Goal: Task Accomplishment & Management: Manage account settings

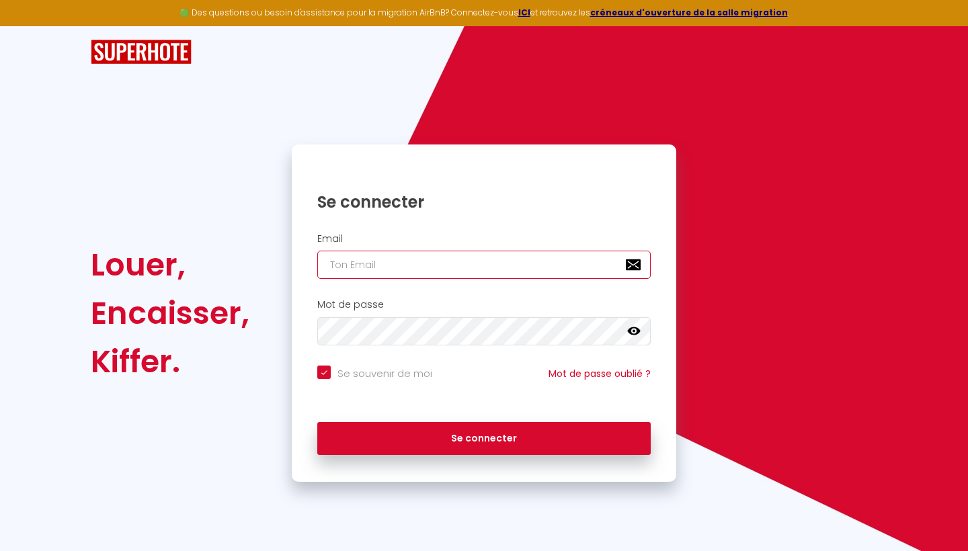
type input "t"
checkbox input "true"
type input "ta"
checkbox input "true"
type input "tan"
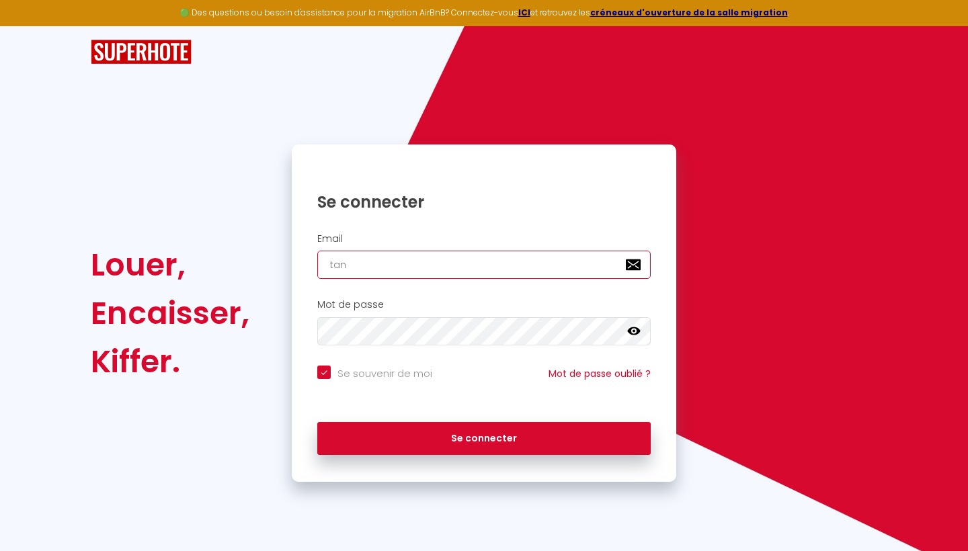
checkbox input "true"
type input "tanu"
checkbox input "true"
type input "tanuk"
checkbox input "true"
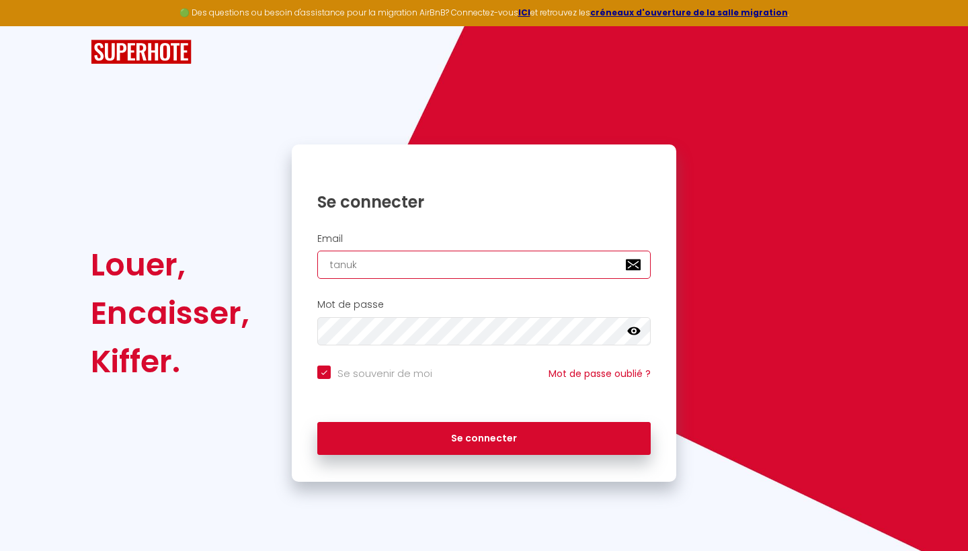
type input "tanuki"
checkbox input "true"
type input "tanukid"
checkbox input "true"
type input "tanukidi"
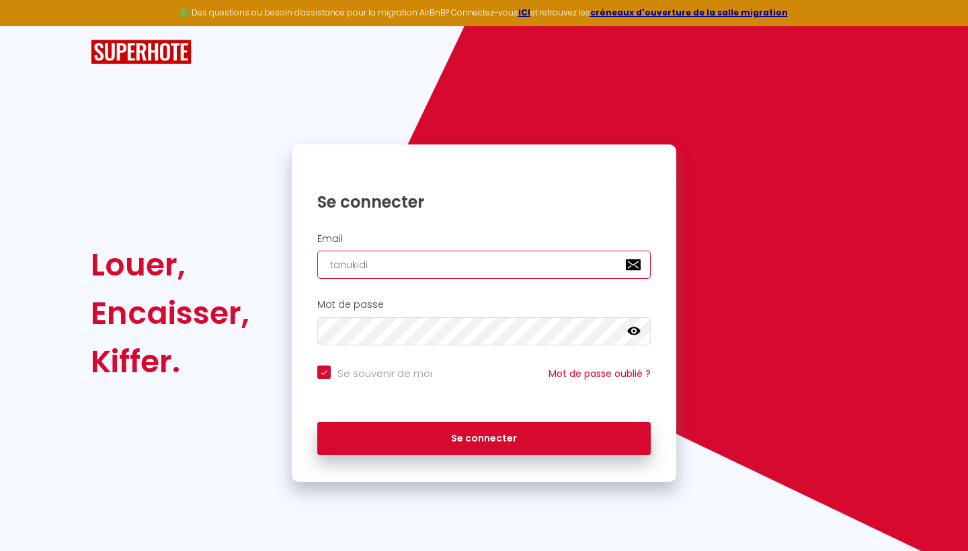
checkbox input "true"
type input "tanukidid"
checkbox input "true"
type input "tanukidida"
checkbox input "true"
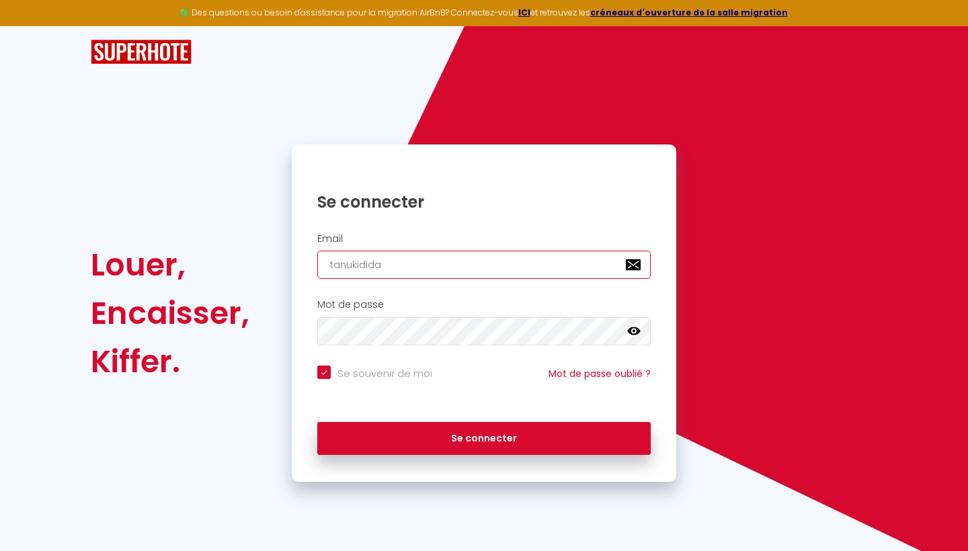
type input "tanukidida1"
checkbox input "true"
type input "tanukidida1!"
checkbox input "true"
type input "tanukidida1!@"
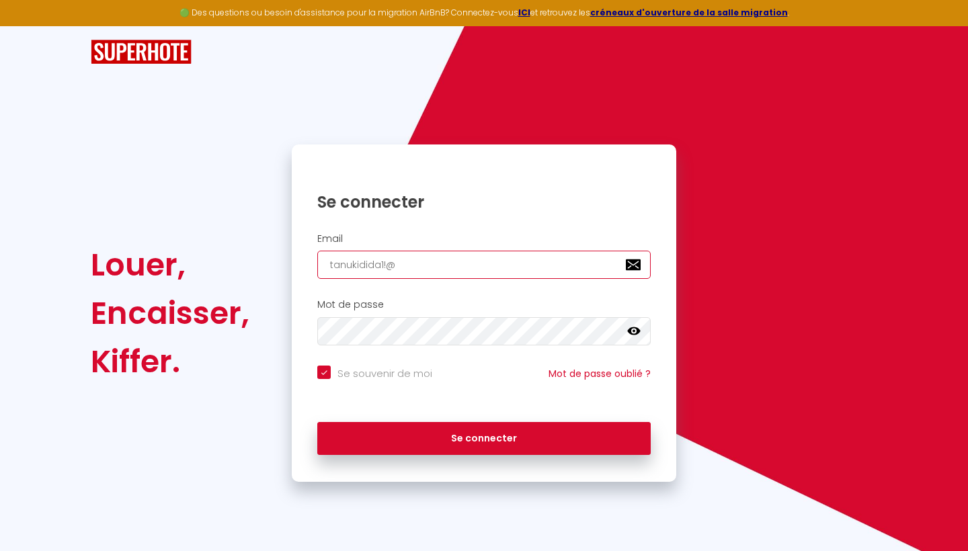
checkbox input "true"
type input "tanukidida1!@y"
checkbox input "true"
type input "tanukidida1!@ya"
checkbox input "true"
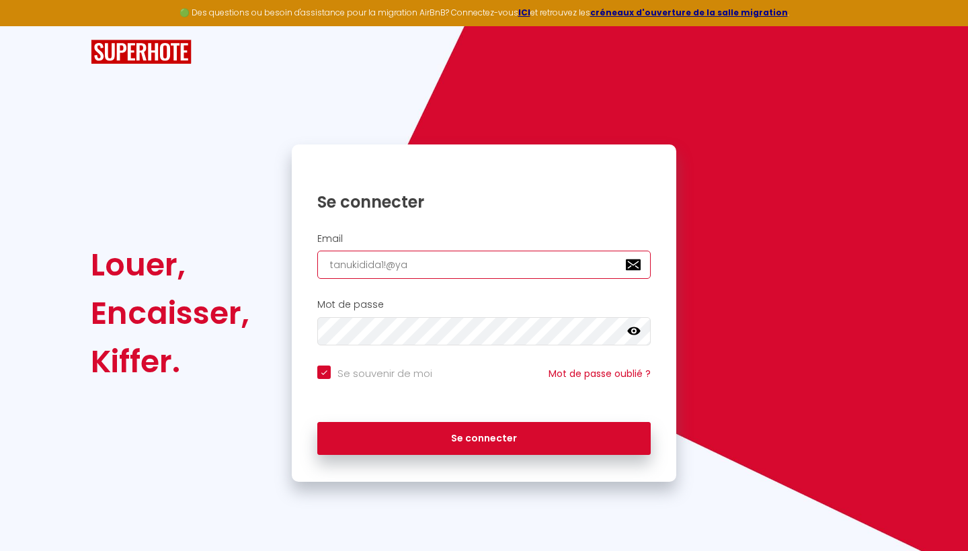
type input "tanukidida1!@yah"
checkbox input "true"
type input "tanukidida1!@ya"
checkbox input "true"
type input "tanukidida1!@y"
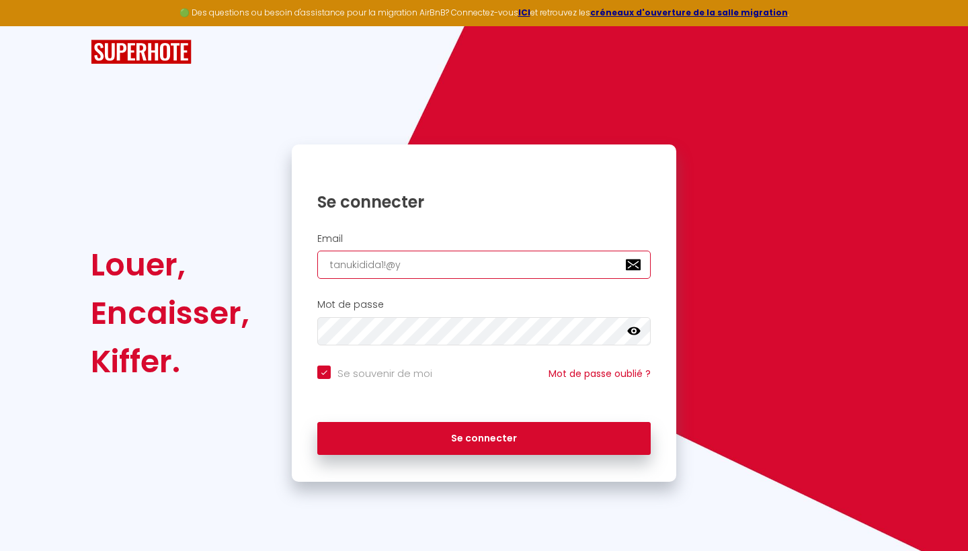
checkbox input "true"
type input "tanukidida1!@"
checkbox input "true"
type input "tanukidida1!@g"
checkbox input "true"
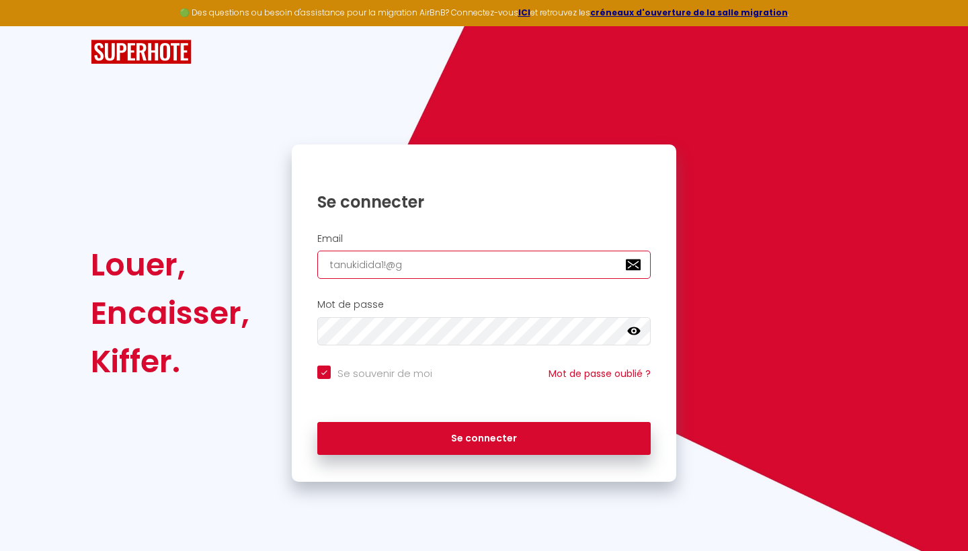
type input "tanukidida1!@gm"
checkbox input "true"
type input "tanukidida1!@gma"
checkbox input "true"
type input "tanukidida1!@gmai"
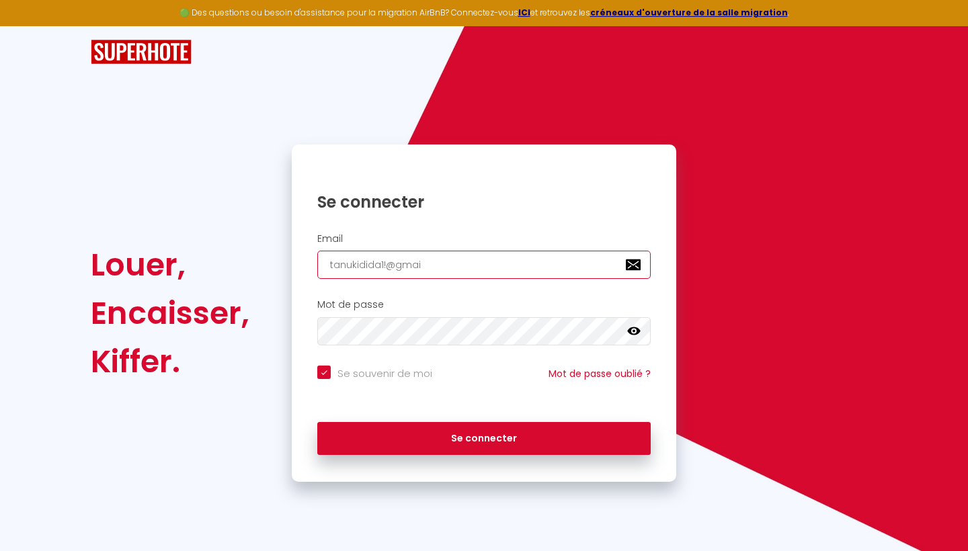
checkbox input "true"
type input "tanukidida1!@gmail"
checkbox input "true"
type input "tanukidida1!@gmail."
checkbox input "true"
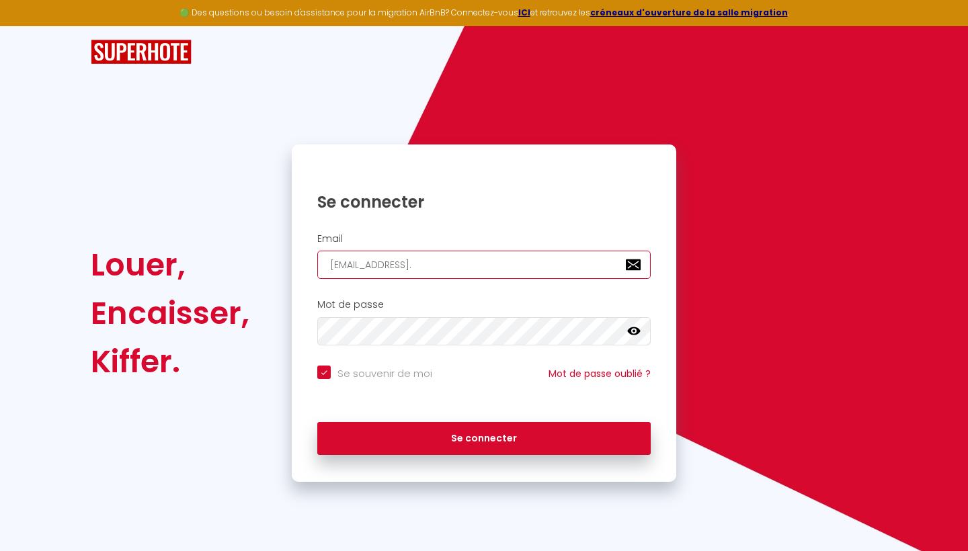
type input "tanukidida1!@gmail.c"
checkbox input "true"
type input "tanukidida1!@gmail.co"
checkbox input "true"
type input "tanukidida1!@gmail.com"
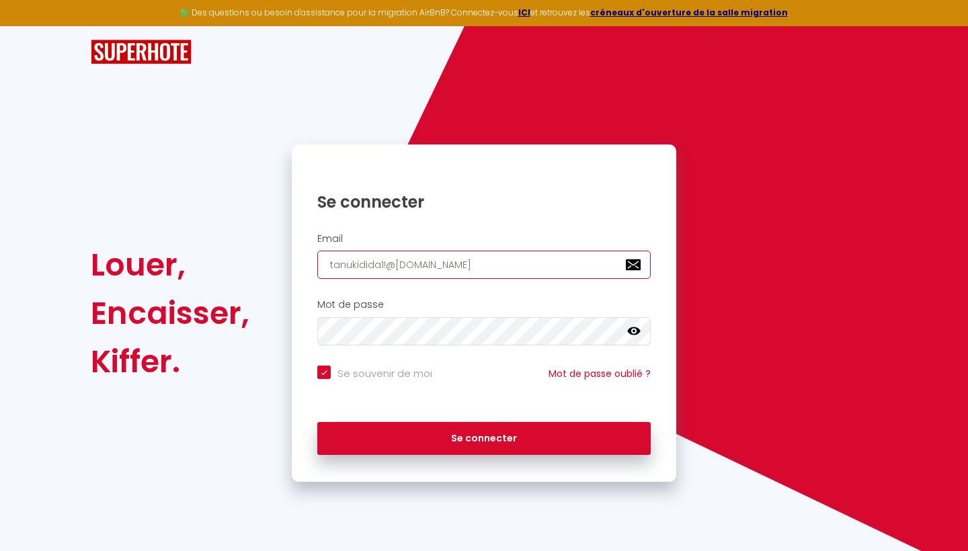
checkbox input "true"
type input "tanukidida1!@gmail.com"
click at [635, 328] on icon at bounding box center [633, 331] width 13 height 13
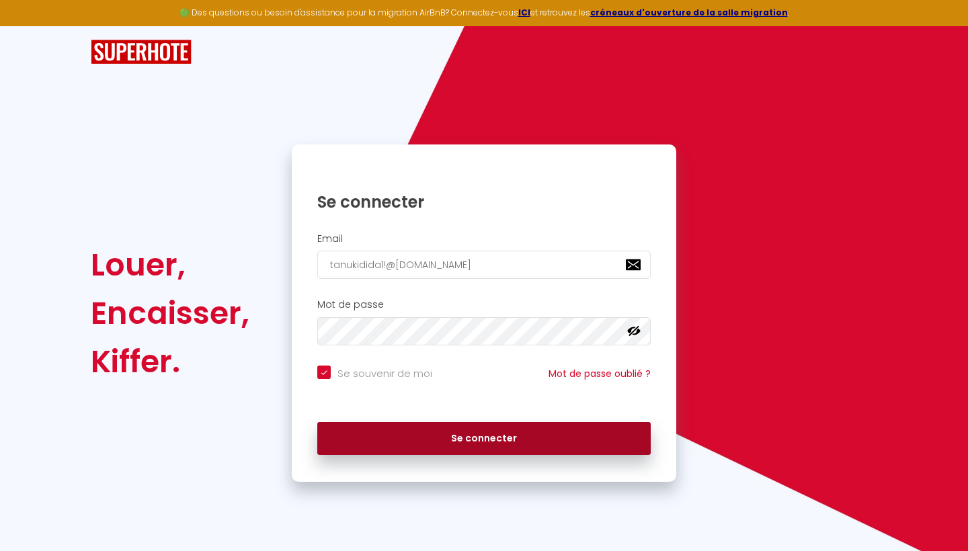
click at [458, 438] on button "Se connecter" at bounding box center [483, 439] width 333 height 34
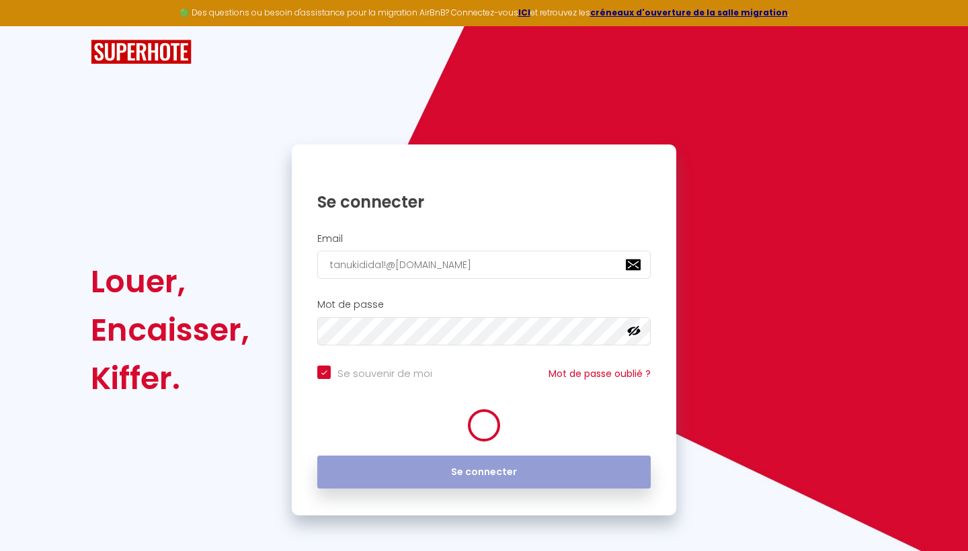
checkbox input "true"
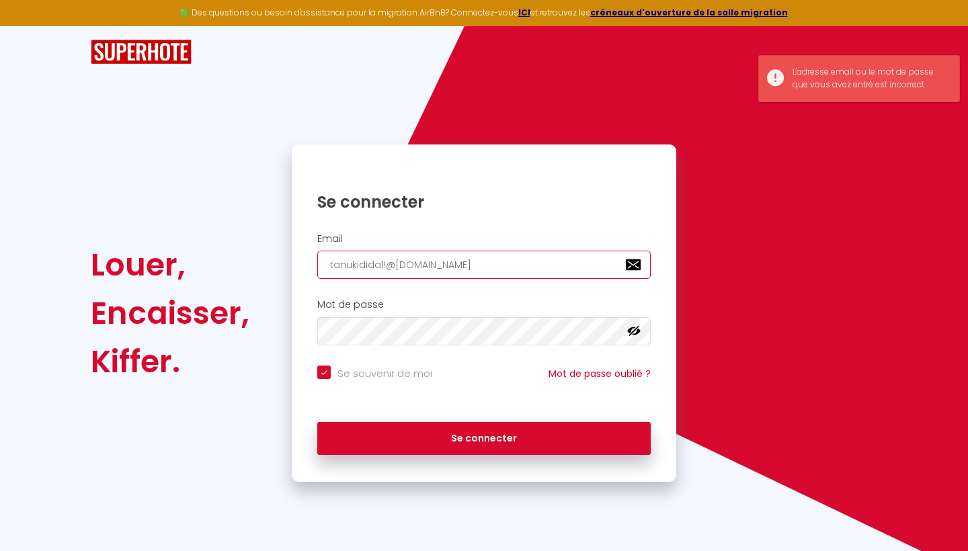
click at [385, 264] on input "tanukidida1!@gmail.com" at bounding box center [483, 265] width 333 height 28
type input "tanukidida1@gmail.com"
checkbox input "true"
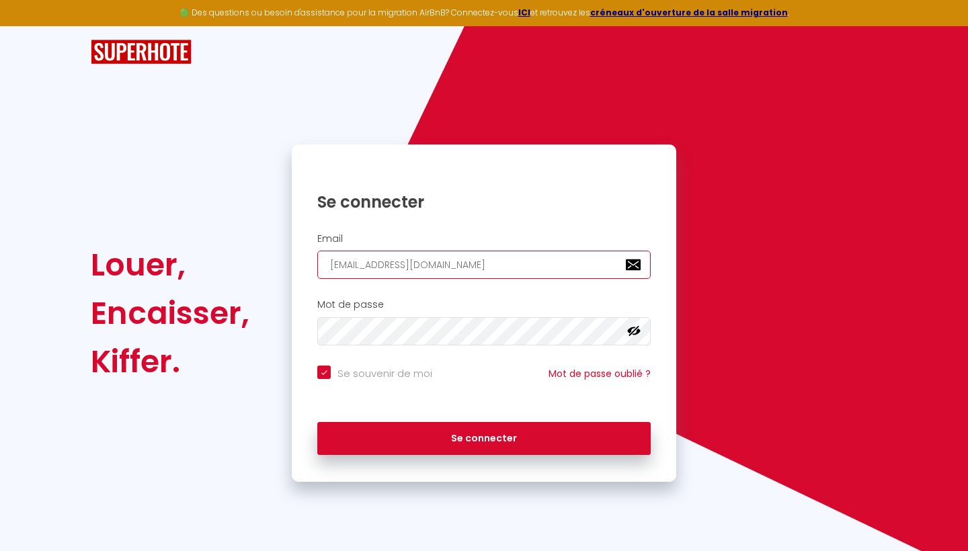
type input "tanukidida18@gmail.com"
checkbox input "true"
type input "tanukidida181@gmail.com"
checkbox input "true"
type input "tanukidida18@gmail.com"
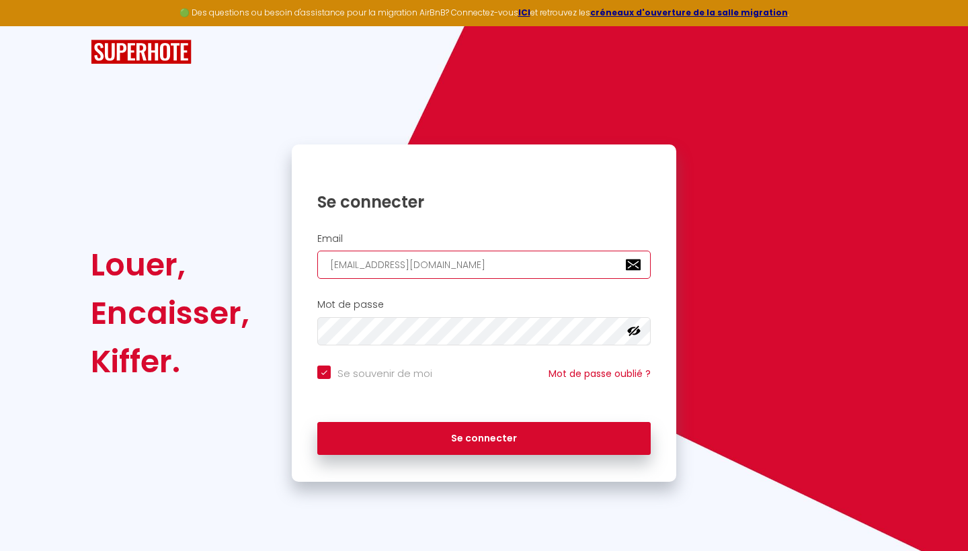
checkbox input "true"
type input "tanukidida18@gmail.com"
click at [484, 436] on button "Se connecter" at bounding box center [483, 439] width 333 height 34
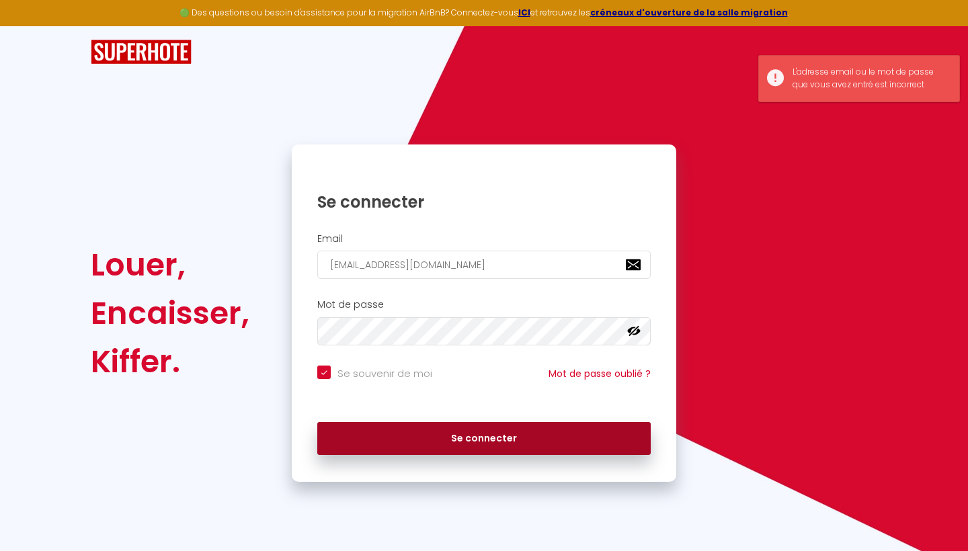
click at [445, 430] on button "Se connecter" at bounding box center [483, 439] width 333 height 34
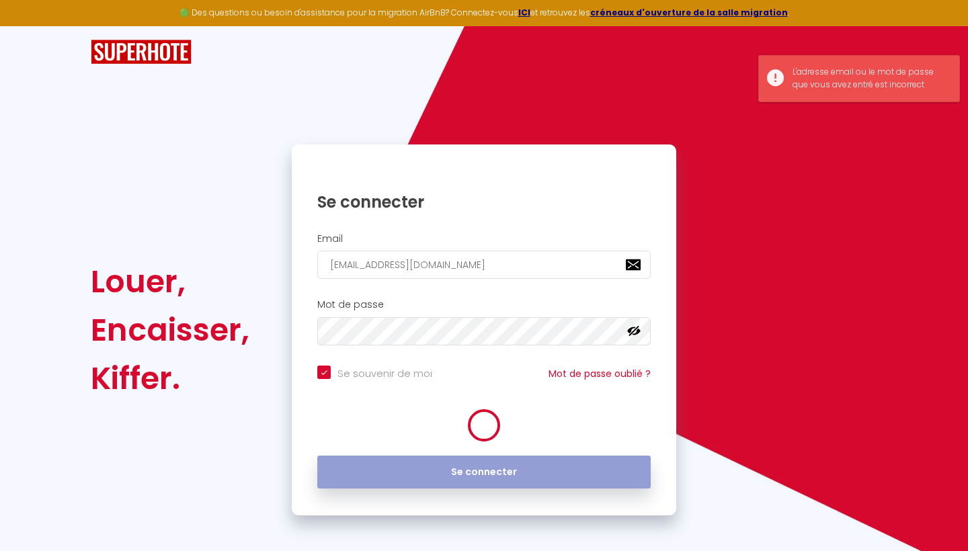
checkbox input "true"
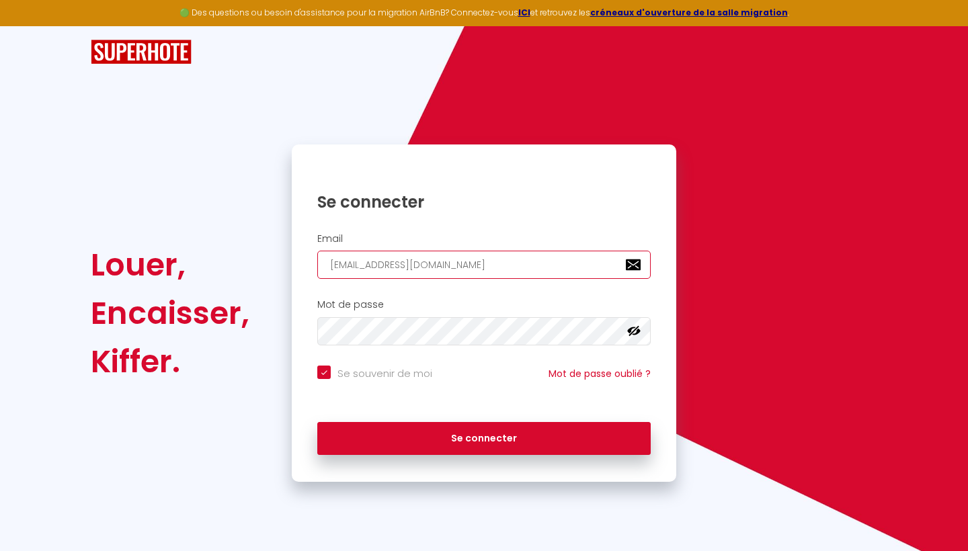
click at [333, 264] on input "tanukidida18@gmail.com" at bounding box center [483, 265] width 333 height 28
type input "anukidida18@gmail.com"
checkbox input "true"
type input "Tanukidida18@gmail.com"
checkbox input "true"
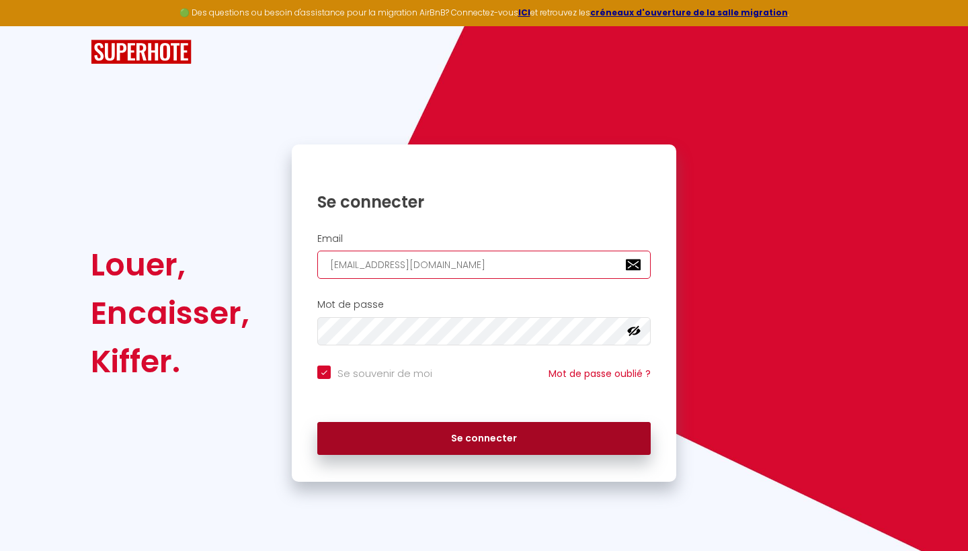
type input "Tanukidida18@gmail.com"
click at [450, 435] on button "Se connecter" at bounding box center [483, 439] width 333 height 34
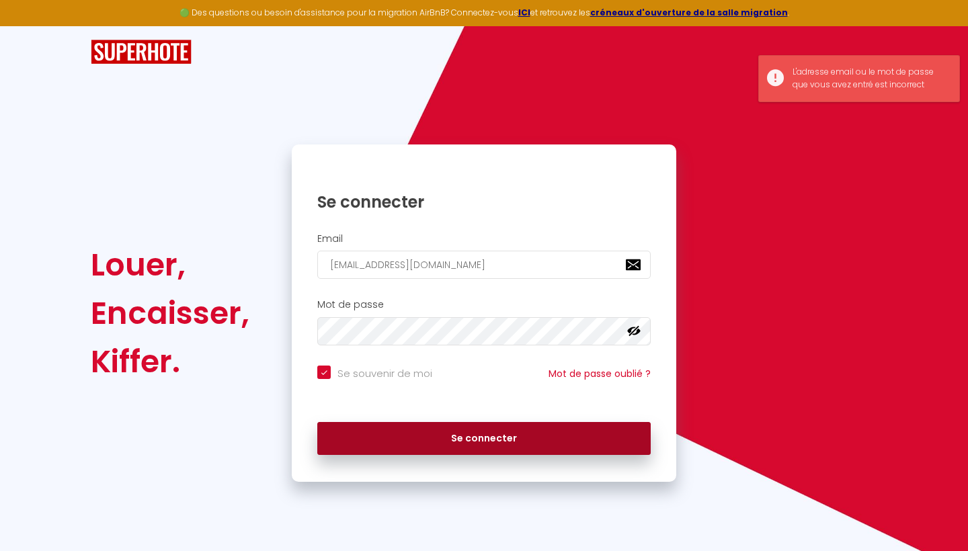
click at [470, 440] on button "Se connecter" at bounding box center [483, 439] width 333 height 34
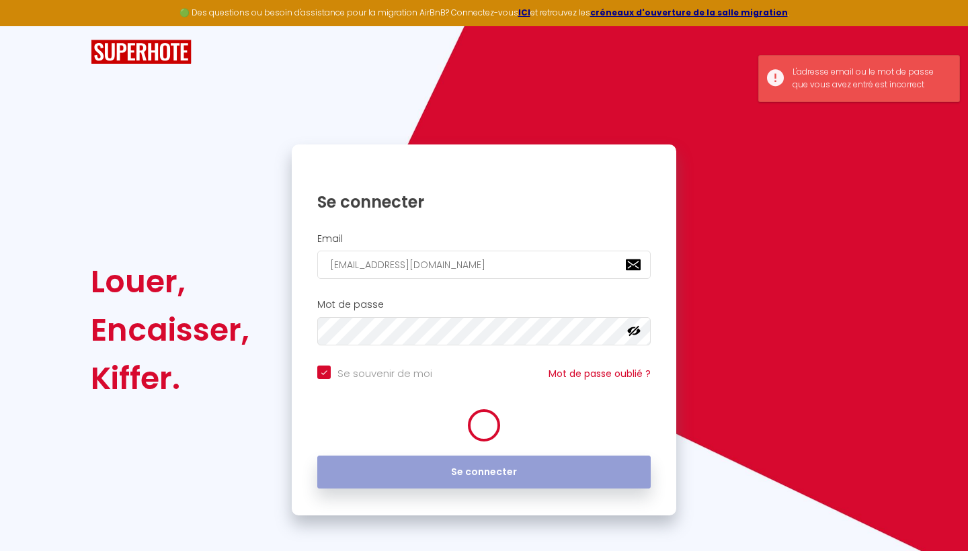
checkbox input "true"
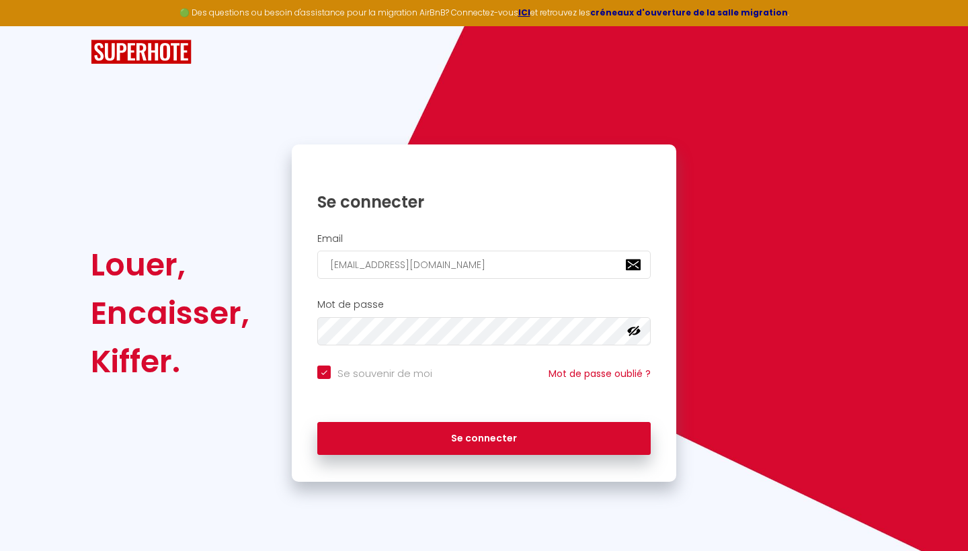
click at [650, 15] on strong "créneaux d'ouverture de la salle migration" at bounding box center [689, 12] width 198 height 11
click at [438, 259] on input "email" at bounding box center [483, 265] width 333 height 28
type input "T"
checkbox input "true"
type input "Ta"
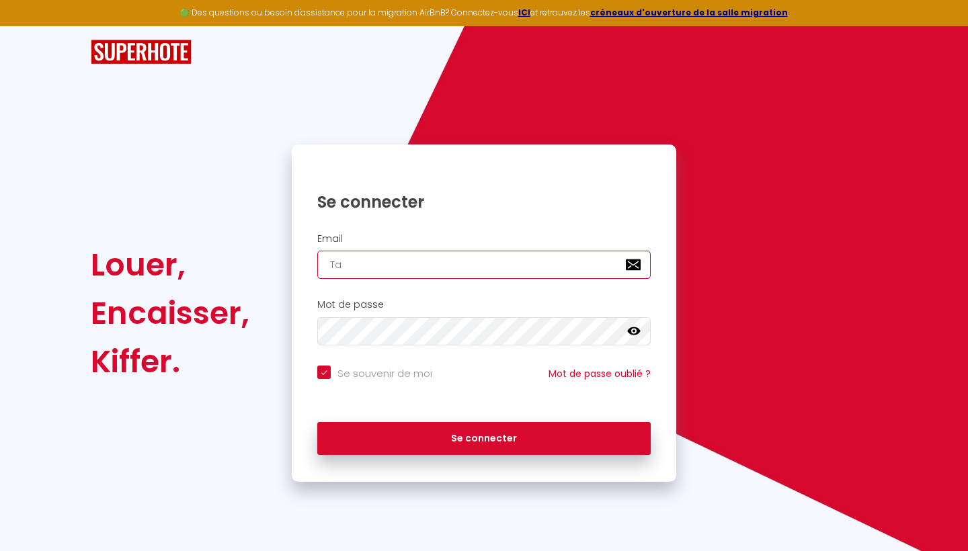
checkbox input "true"
type input "Tan"
checkbox input "true"
type input "Tanu"
checkbox input "true"
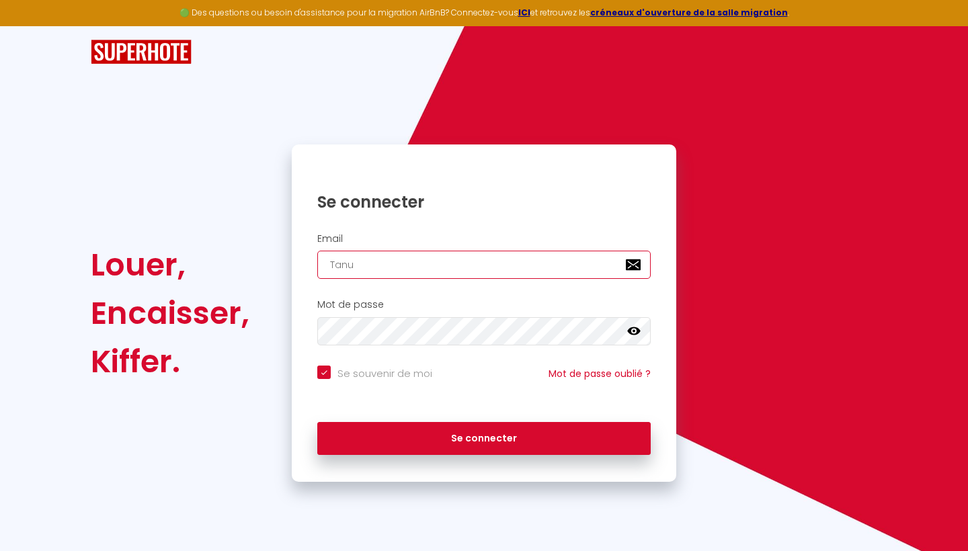
type input "Tanuk"
checkbox input "true"
type input "Tanuki"
checkbox input "true"
type input "Tanukid"
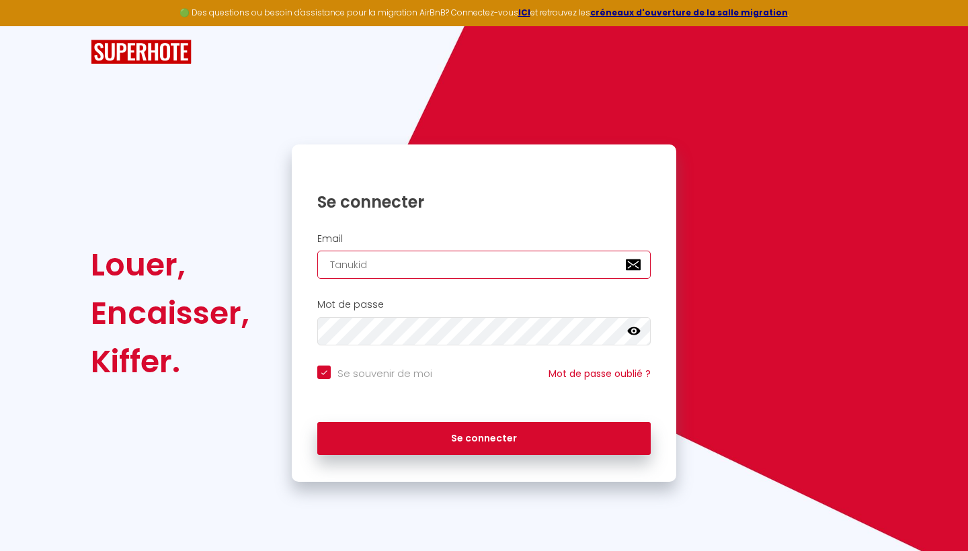
checkbox input "true"
type input "Tanukidi"
checkbox input "true"
type input "Tanukidid"
checkbox input "true"
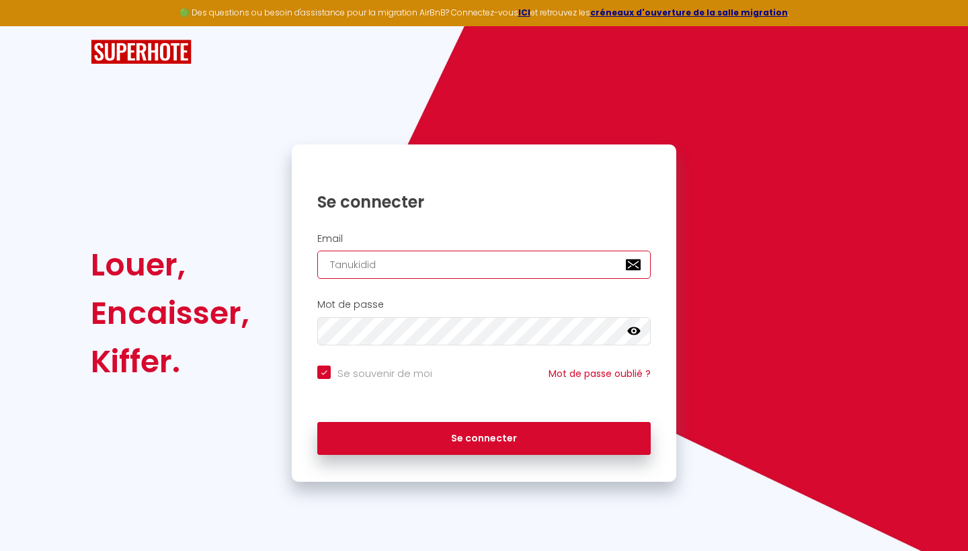
type input "Tanukidida"
checkbox input "true"
type input "Tanukidida1"
checkbox input "true"
type input "Tanukidida18"
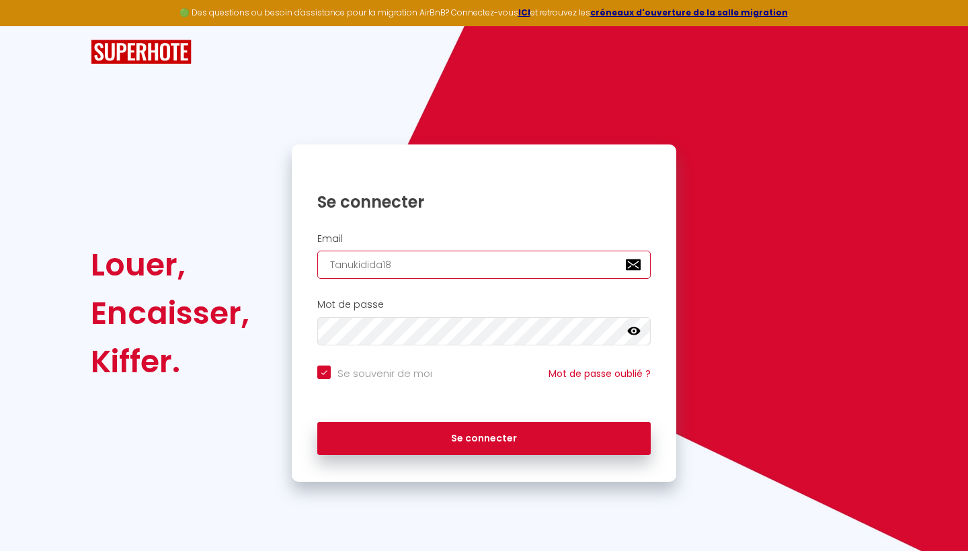
checkbox input "true"
type input "Tanukidida18@"
checkbox input "true"
type input "Tanukidida18@g"
checkbox input "true"
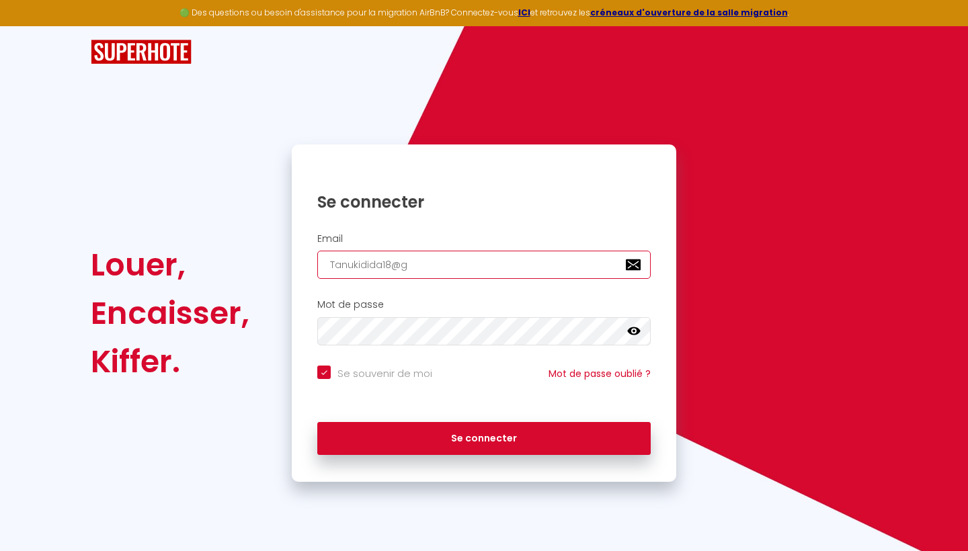
type input "Tanukidida18@gm"
checkbox input "true"
type input "Tanukidida18@gma"
checkbox input "true"
type input "Tanukidida18@gmai"
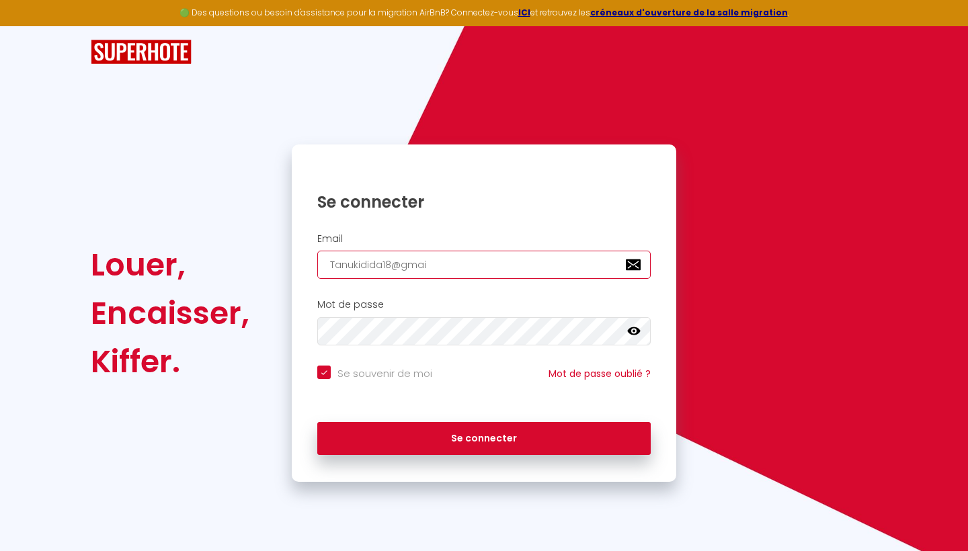
checkbox input "true"
type input "Tanukidida18@gmail"
checkbox input "true"
type input "Tanukidida18@gmail."
checkbox input "true"
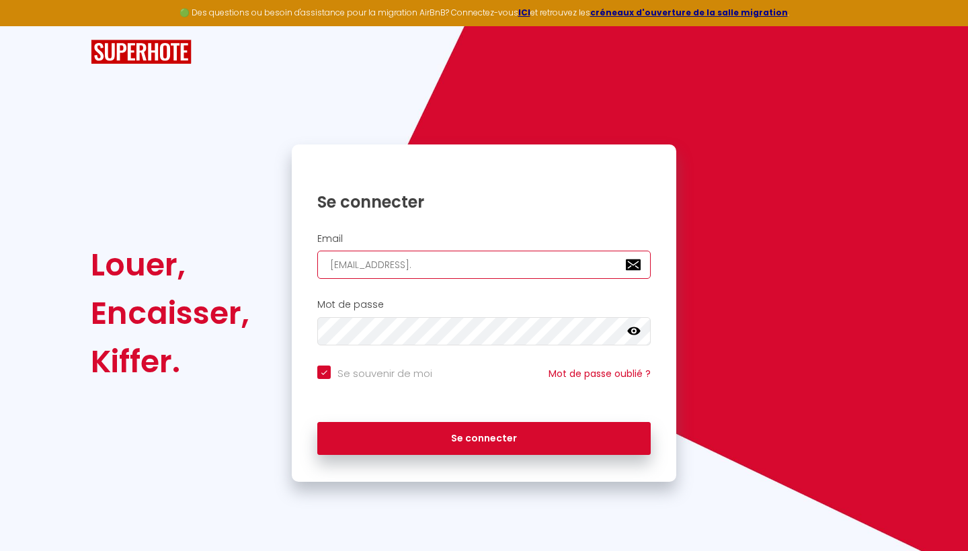
type input "Tanukidida18@gmail.c"
checkbox input "true"
type input "Tanukidida18@gmail.co"
checkbox input "true"
type input "Tanukidida18@gmail.com"
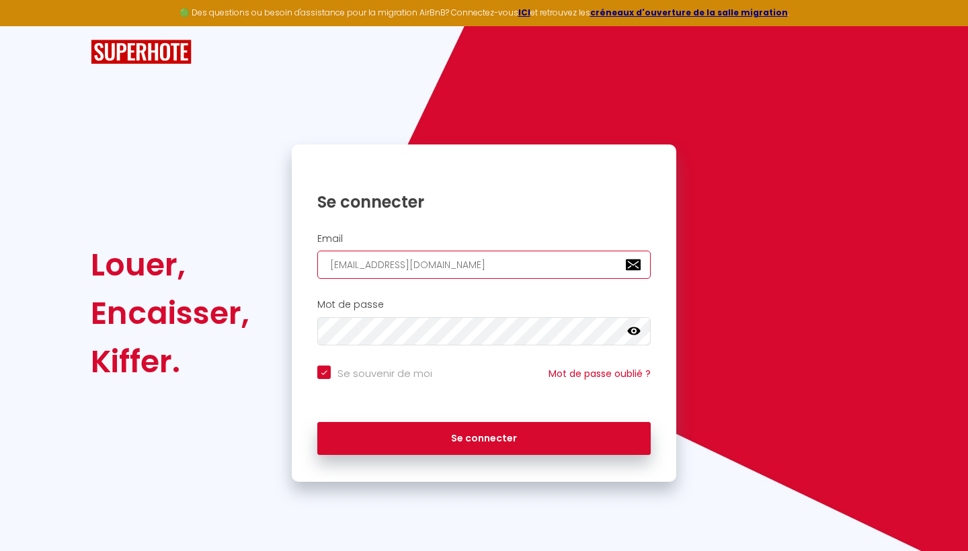
checkbox input "true"
type input "Tanukidida18@gmail.com"
click at [637, 329] on icon at bounding box center [633, 331] width 13 height 8
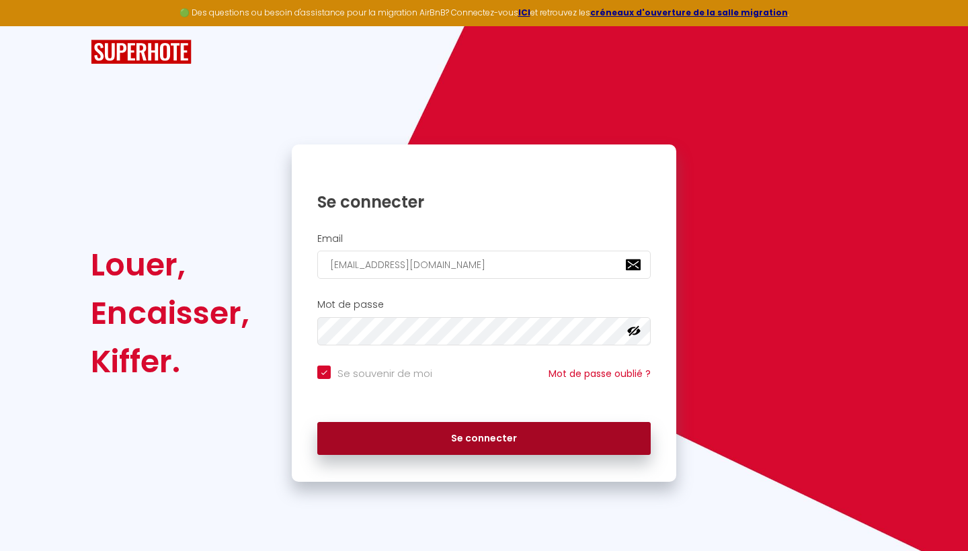
click at [499, 433] on button "Se connecter" at bounding box center [483, 439] width 333 height 34
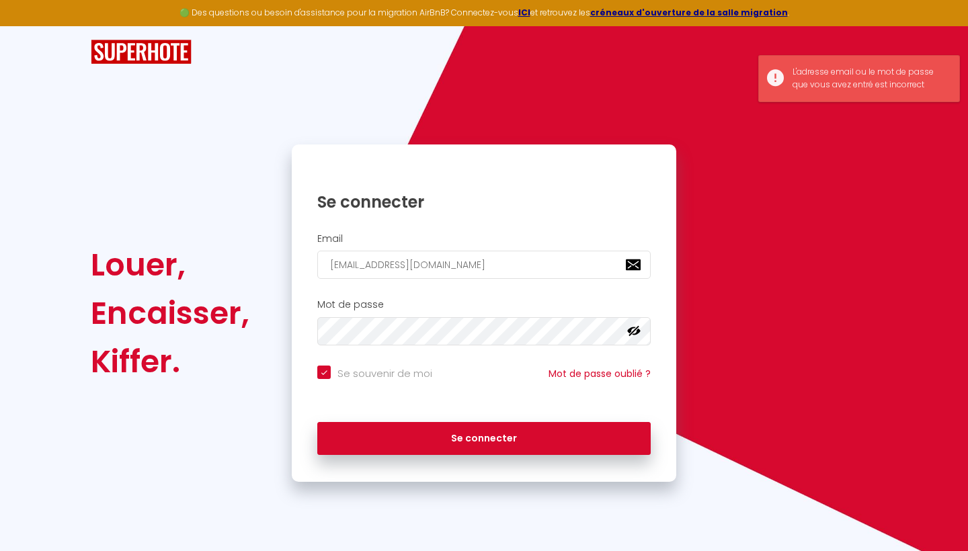
click at [322, 369] on input "Se souvenir de moi" at bounding box center [374, 372] width 115 height 13
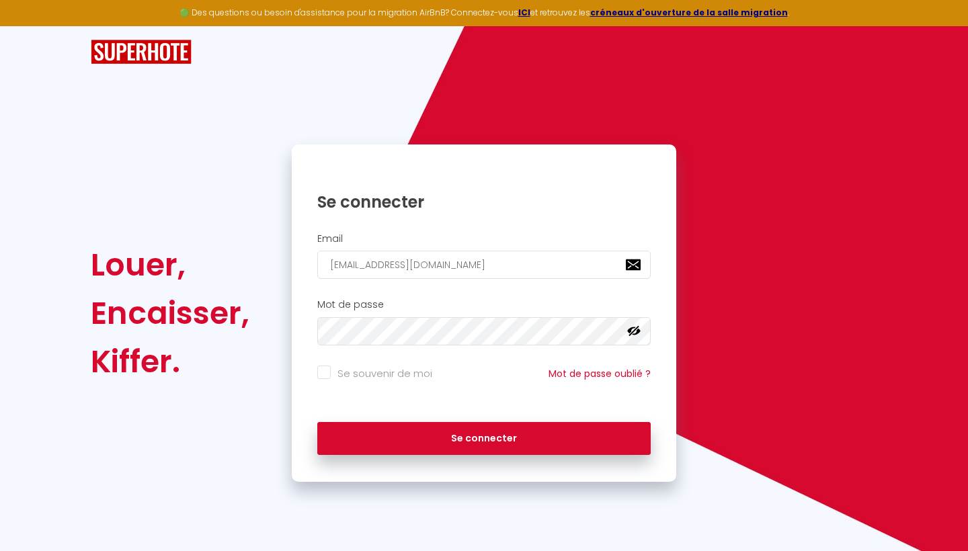
click at [320, 373] on input "Se souvenir de moi" at bounding box center [374, 372] width 115 height 13
checkbox input "true"
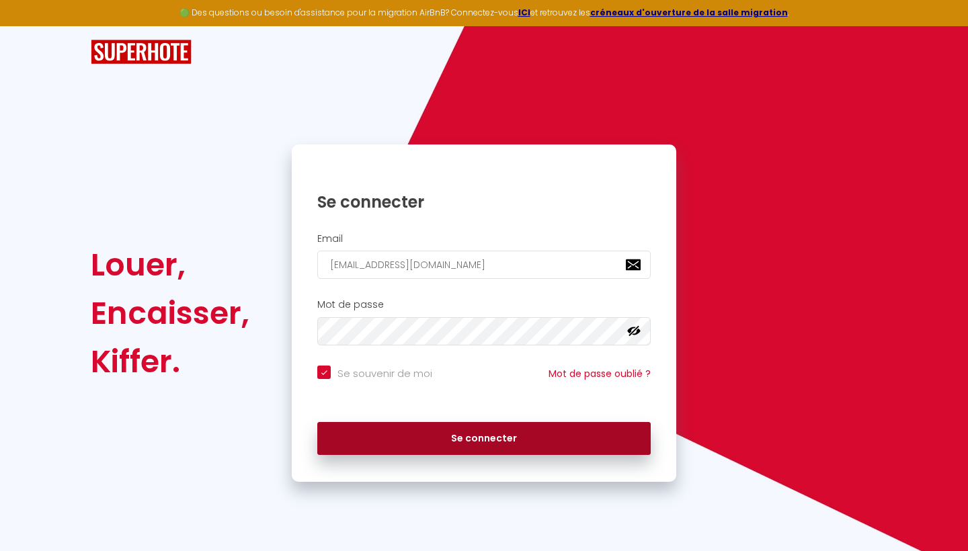
click at [472, 445] on button "Se connecter" at bounding box center [483, 439] width 333 height 34
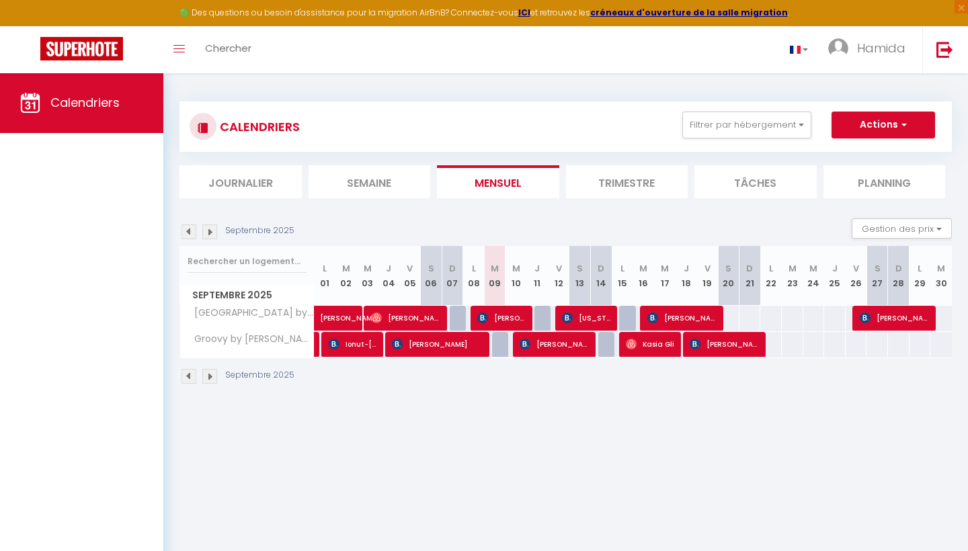
click at [886, 178] on li "Planning" at bounding box center [885, 181] width 122 height 33
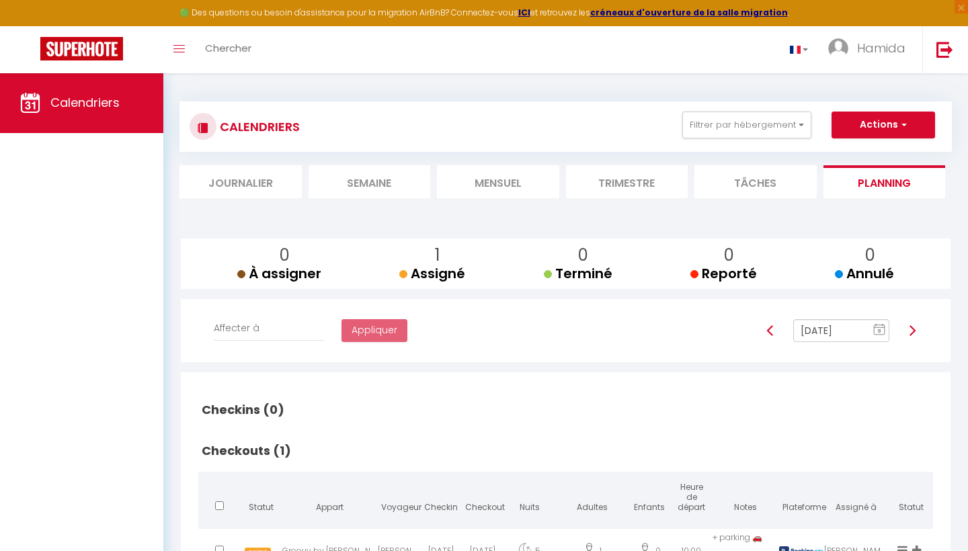
scroll to position [73, 0]
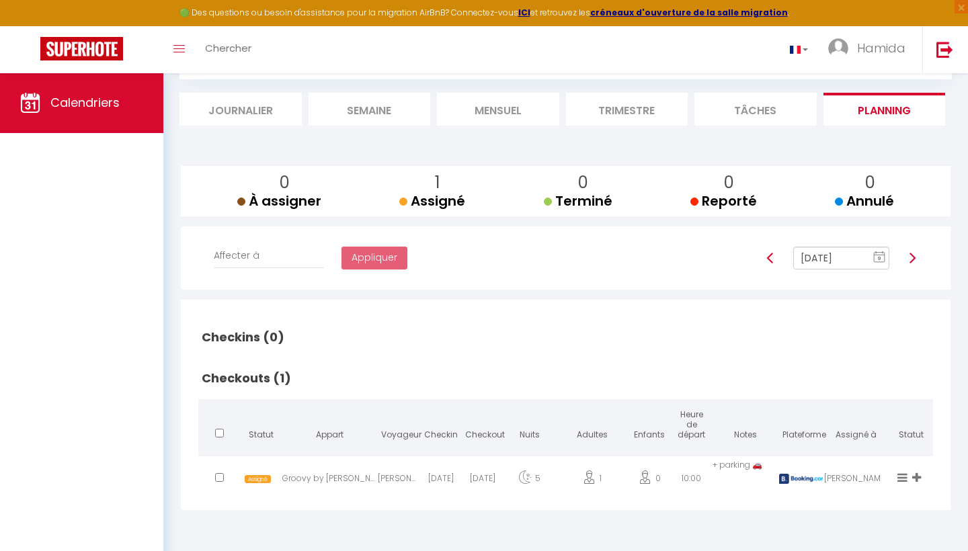
click at [244, 117] on li "Journalier" at bounding box center [241, 109] width 122 height 33
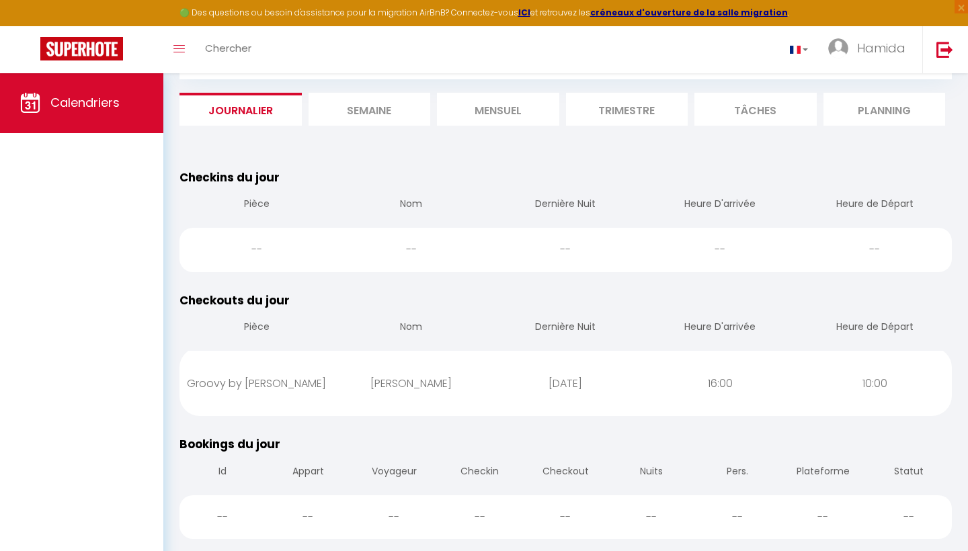
click at [383, 112] on li "Semaine" at bounding box center [370, 109] width 122 height 33
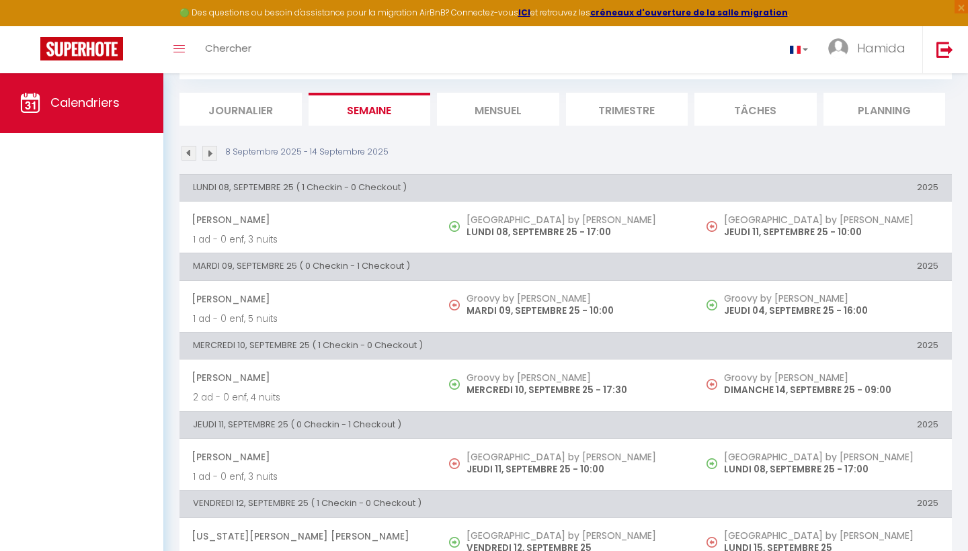
click at [953, 141] on div "CALENDRIERS Filtrer par hébergement Tous Bologne by Yumē Groovy by Yumē Effacer…" at bounding box center [565, 346] width 805 height 692
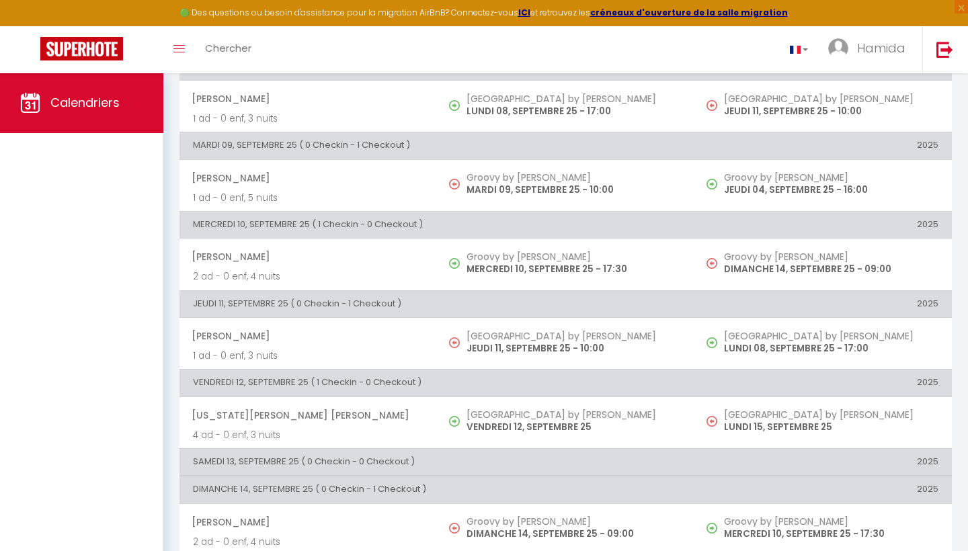
scroll to position [210, 0]
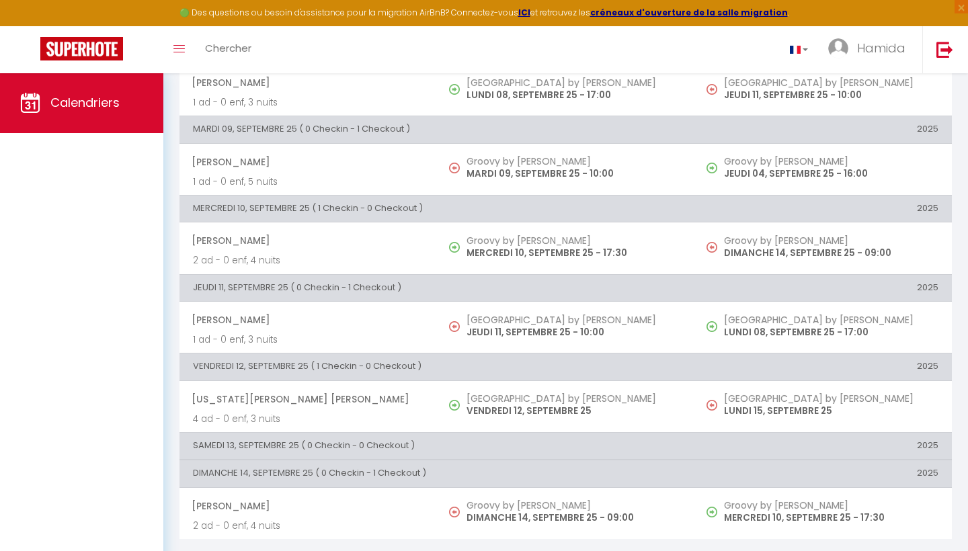
click at [967, 88] on div "CALENDRIERS Filtrer par hébergement Tous Bologne by Yumē Groovy by Yumē Effacer…" at bounding box center [565, 209] width 805 height 692
click at [177, 50] on icon "Toggle menubar" at bounding box center [178, 49] width 11 height 8
click at [869, 47] on span "Hamida" at bounding box center [881, 48] width 48 height 17
click at [629, 54] on div "Toggle menubar Chercher BUTTON Hamida Paramètres" at bounding box center [527, 49] width 861 height 47
click at [108, 94] on link "Calendriers" at bounding box center [81, 103] width 163 height 61
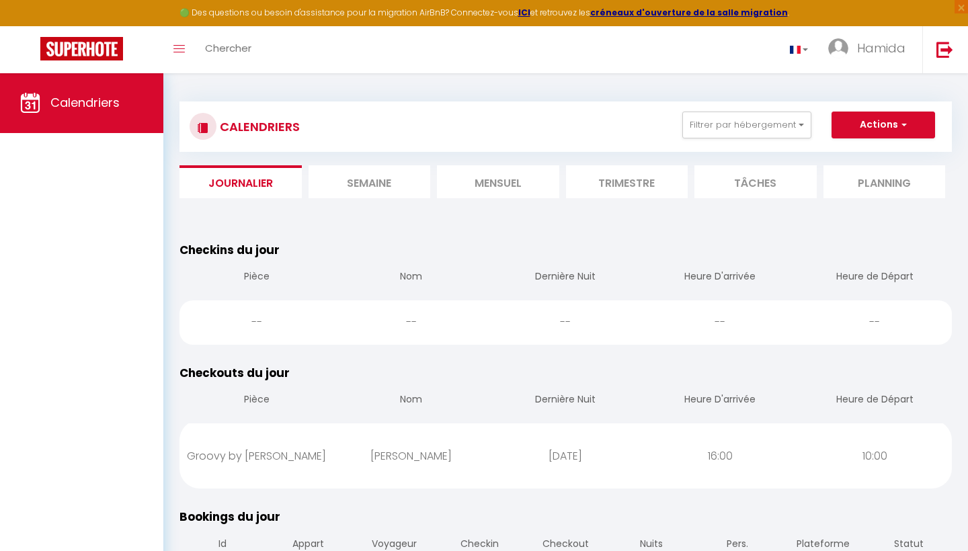
click at [636, 184] on li "Trimestre" at bounding box center [627, 181] width 122 height 33
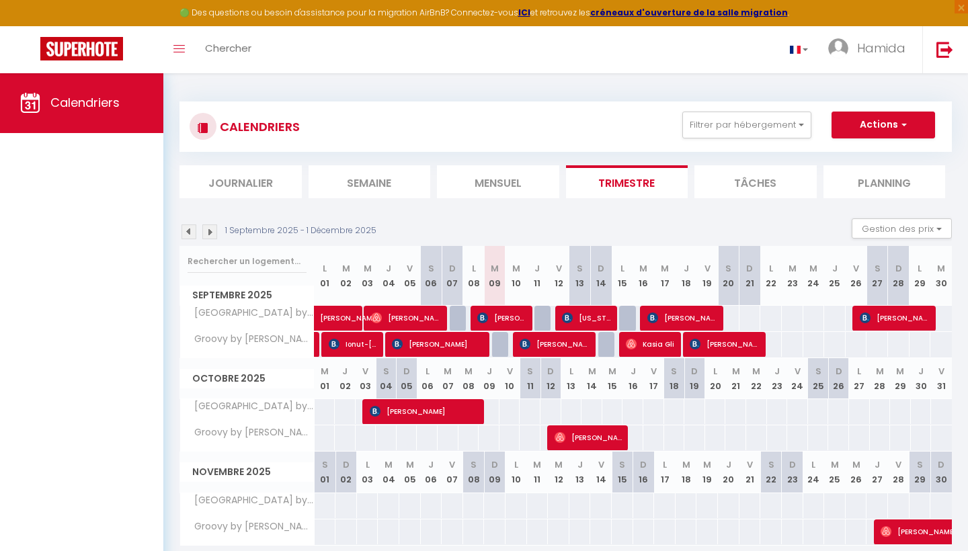
click at [750, 176] on li "Tâches" at bounding box center [756, 181] width 122 height 33
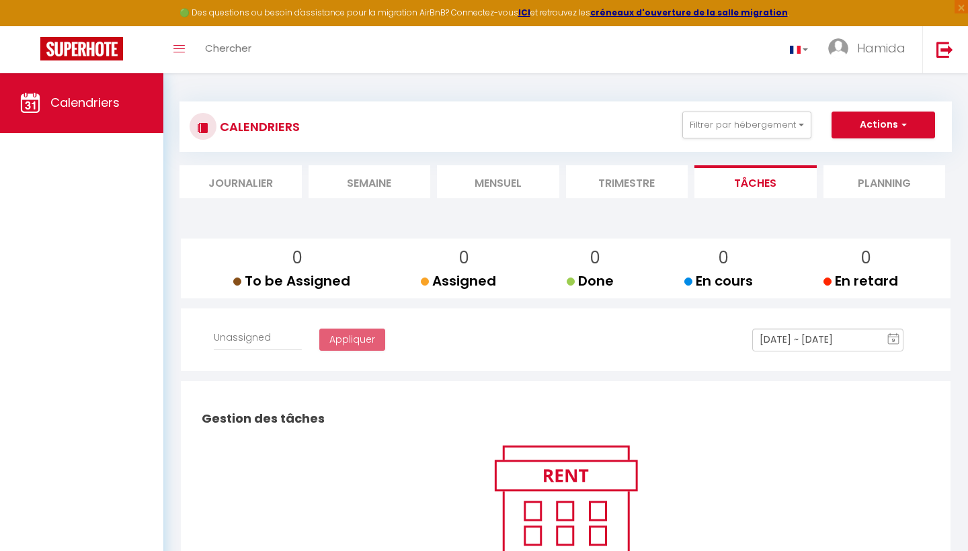
select select
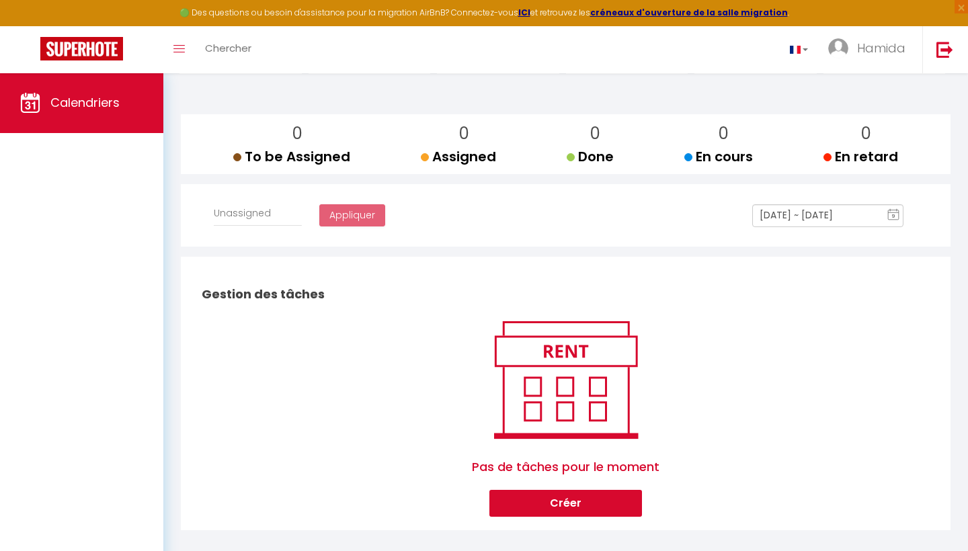
scroll to position [138, 0]
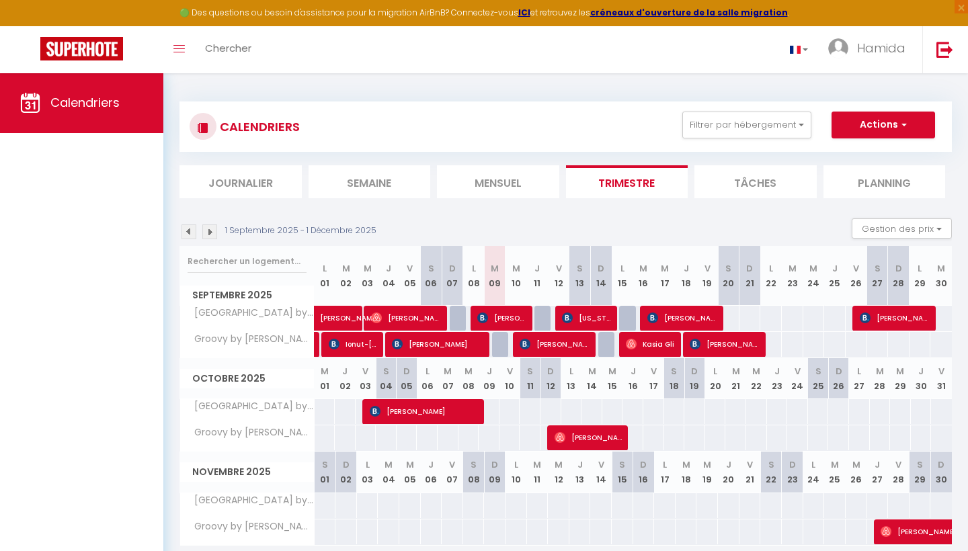
click at [786, 180] on li "Tâches" at bounding box center [756, 181] width 122 height 33
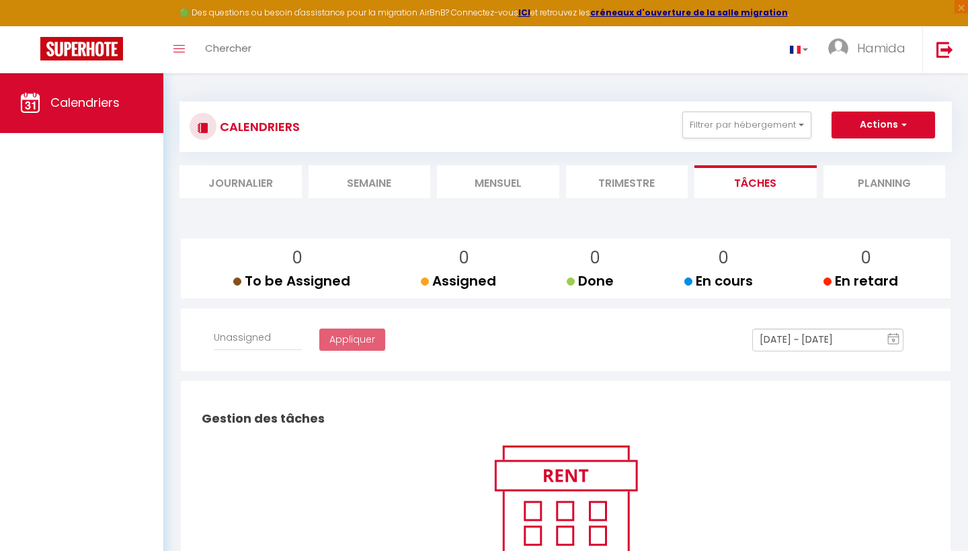
select select
click at [872, 182] on li "Planning" at bounding box center [885, 181] width 122 height 33
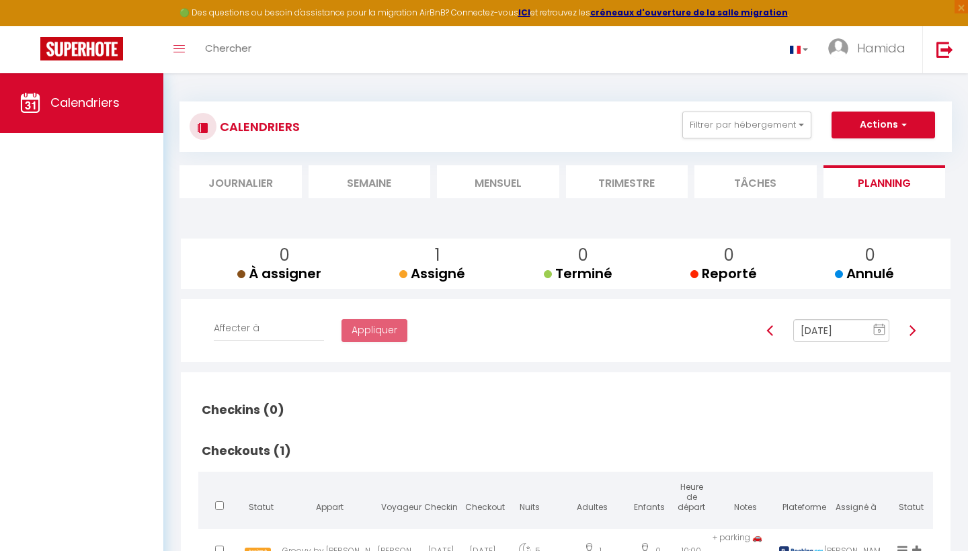
click at [966, 335] on div "CALENDRIERS Filtrer par hébergement Tous Bologne by Yumē Groovy by Yumē Effacer…" at bounding box center [565, 346] width 805 height 547
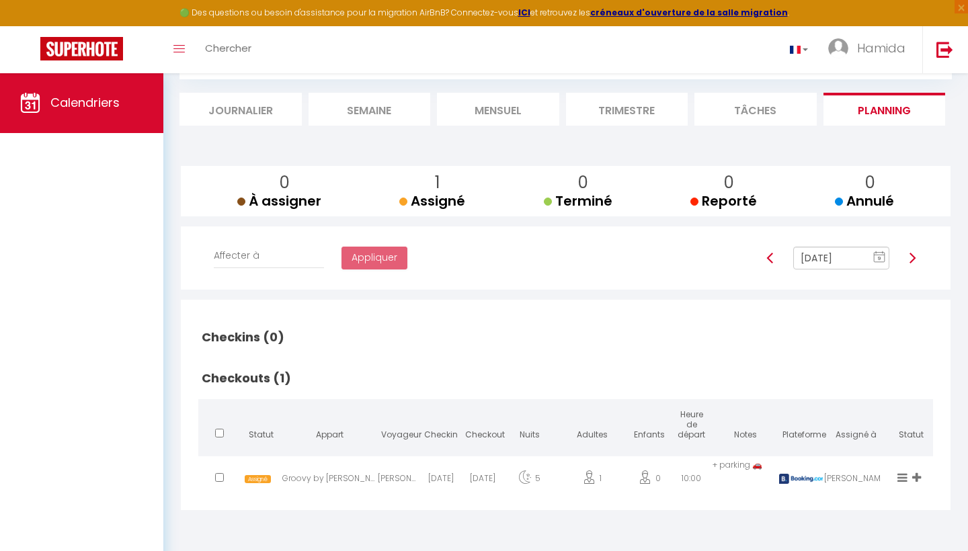
scroll to position [73, 0]
click at [265, 112] on li "Journalier" at bounding box center [241, 109] width 122 height 33
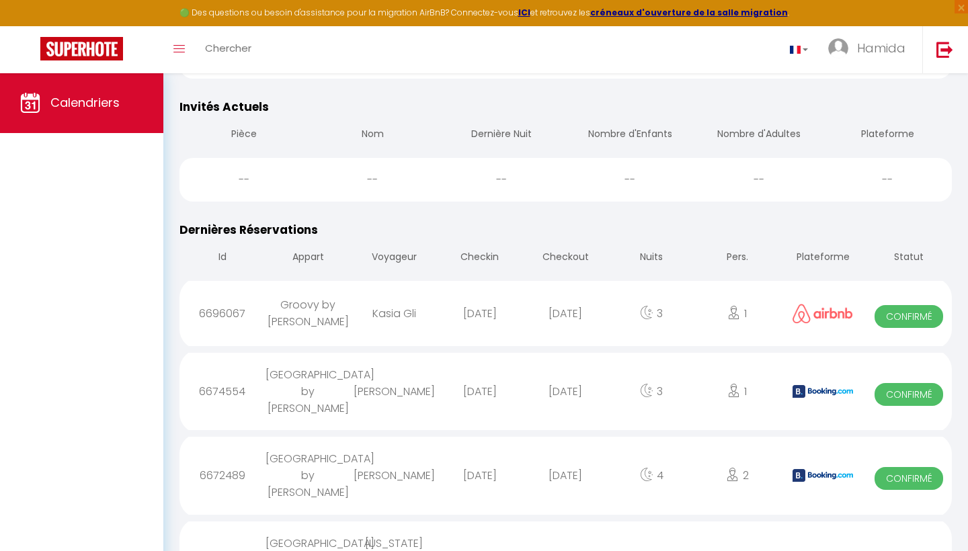
scroll to position [554, 0]
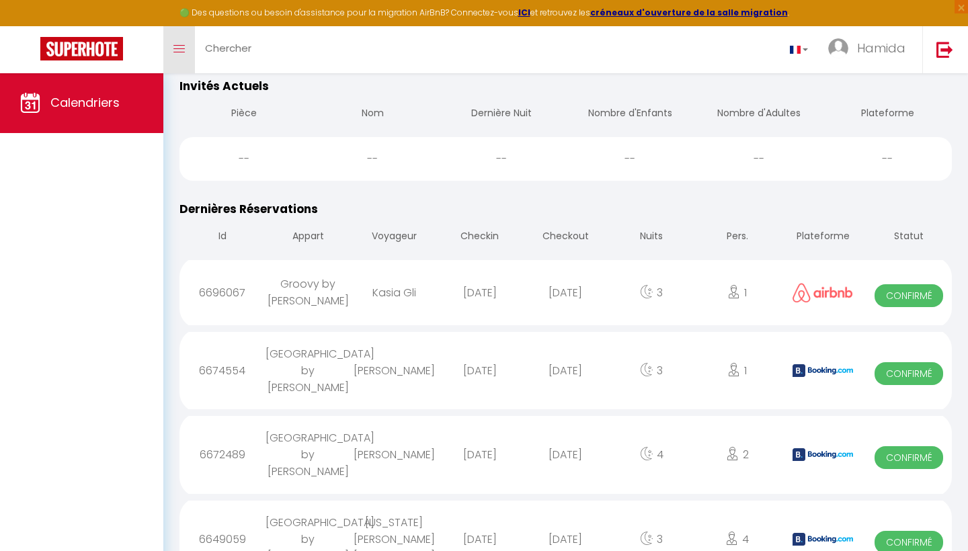
click at [182, 40] on link "Toggle menubar" at bounding box center [179, 49] width 32 height 47
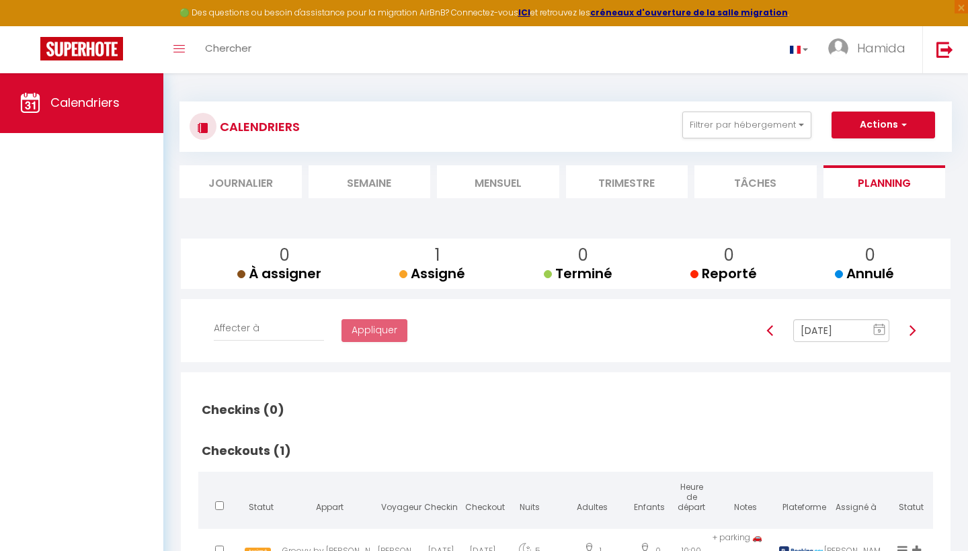
click at [903, 182] on li "Planning" at bounding box center [885, 181] width 122 height 33
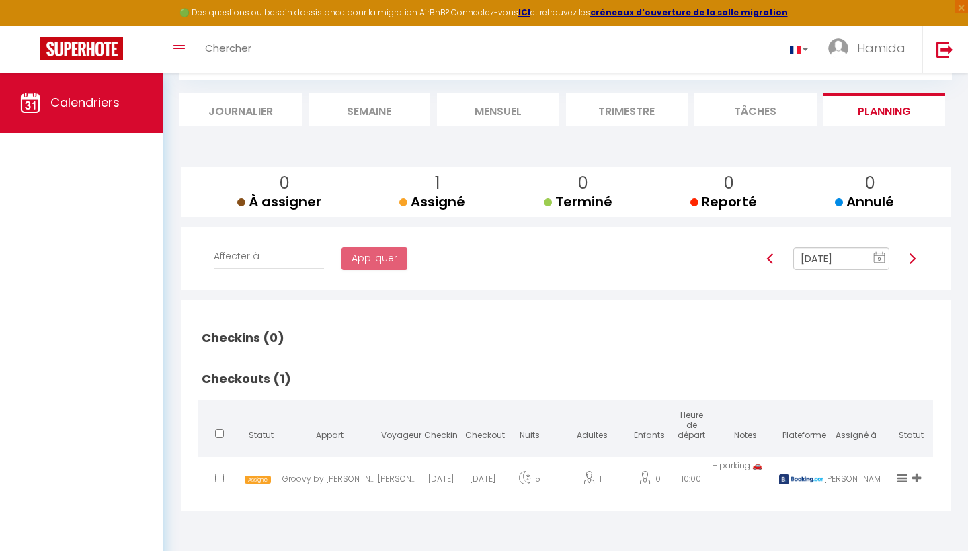
scroll to position [73, 0]
click at [290, 201] on span "À assigner" at bounding box center [279, 201] width 84 height 19
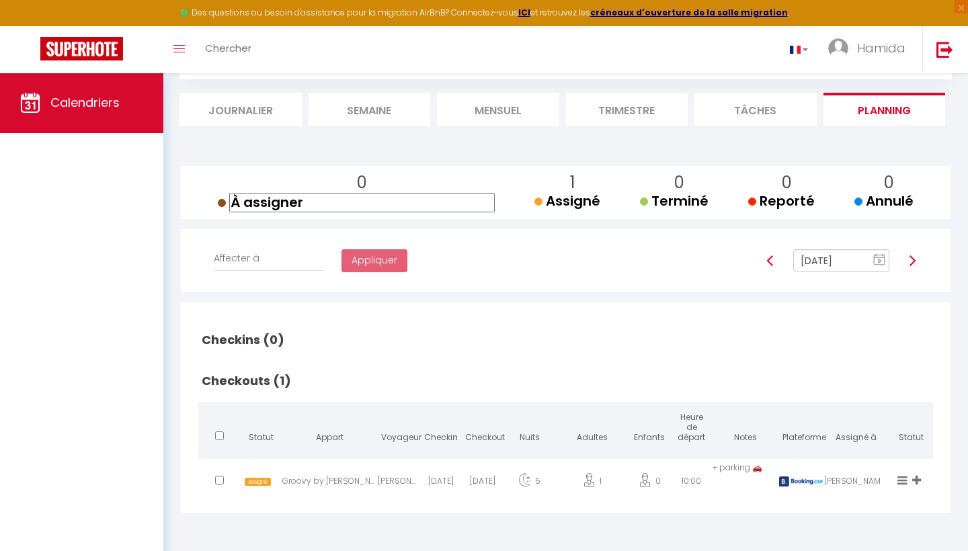
click at [324, 210] on input "À assigner" at bounding box center [362, 202] width 266 height 19
click at [513, 290] on div "0 À assigner À assigner 1 Assigné Assigné 0 Terminé Terminé 0 Reporté Reporté 0…" at bounding box center [566, 339] width 770 height 347
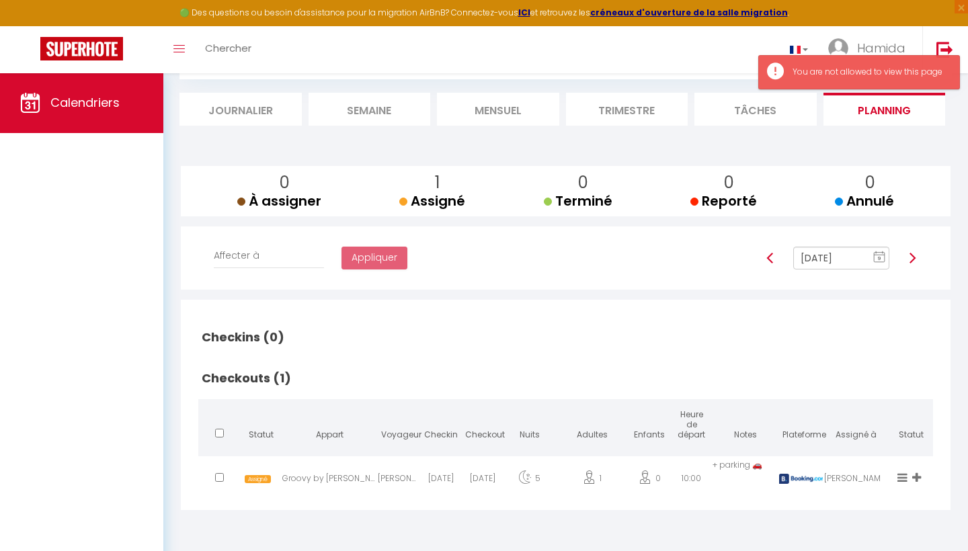
click at [438, 198] on span "Assigné" at bounding box center [432, 201] width 66 height 19
click at [506, 255] on div "Affecter à Nicolas De Azevedo Koceila Benyoub Laila Amadjar Safiatou Balde Khei…" at bounding box center [566, 263] width 748 height 40
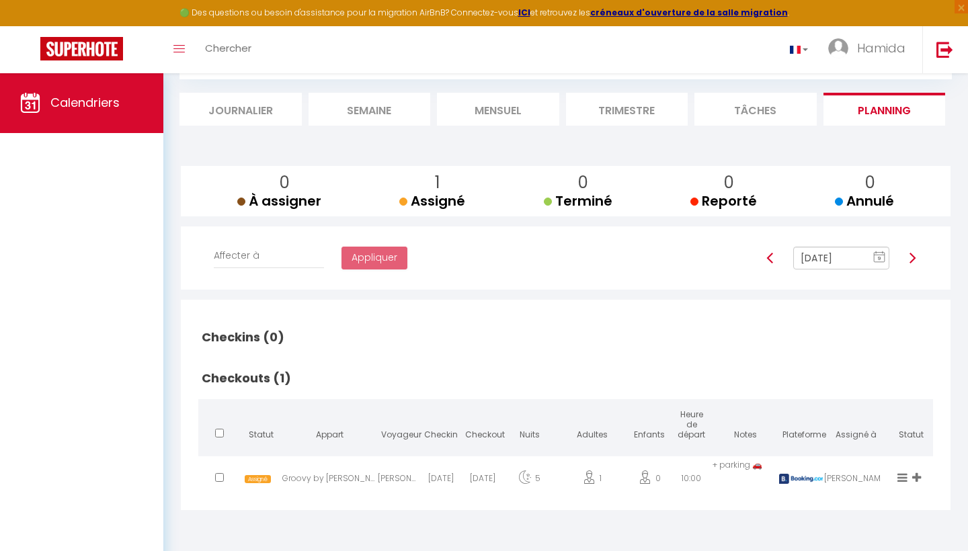
click at [220, 479] on input "checkbox" at bounding box center [219, 477] width 9 height 9
checkbox input "true"
select select
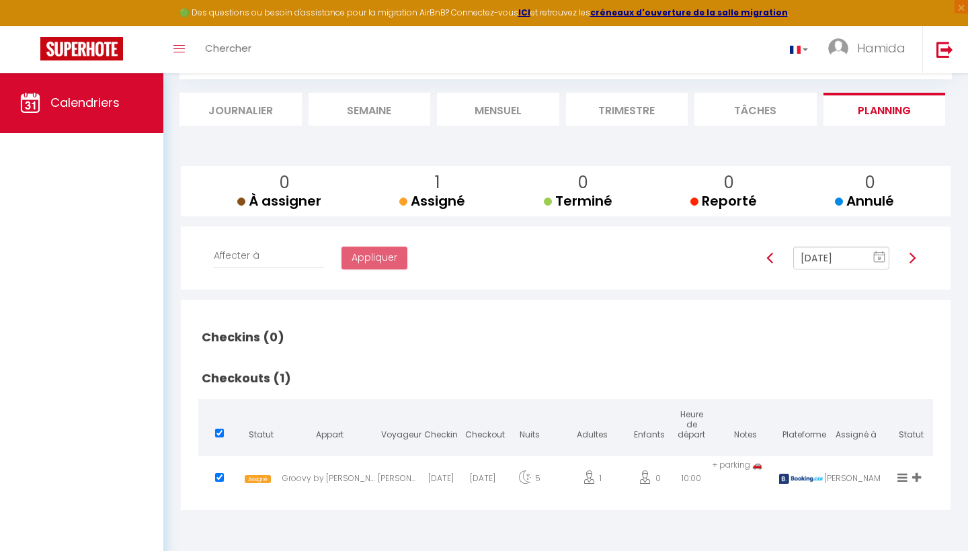
select select
click at [220, 479] on input "checkbox" at bounding box center [219, 477] width 9 height 9
checkbox input "false"
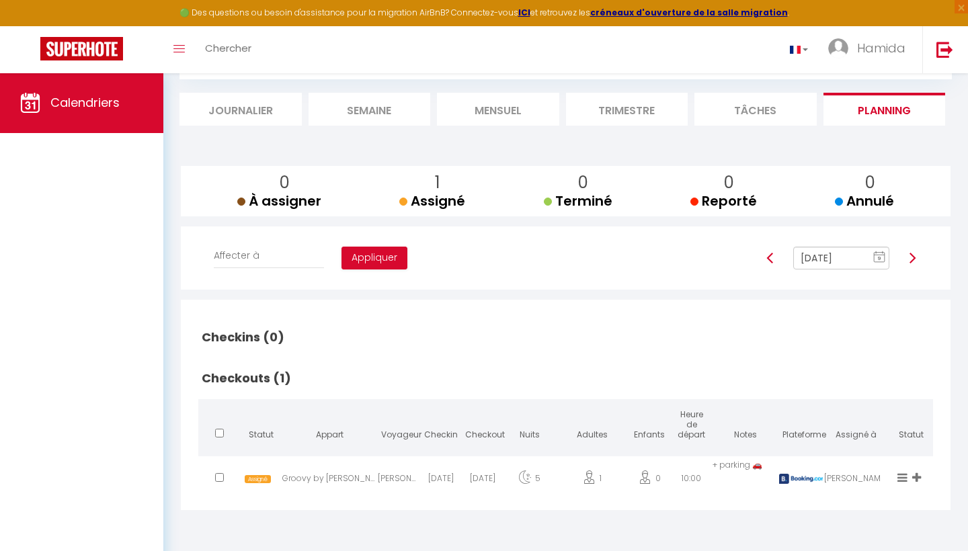
checkbox input "false"
select select
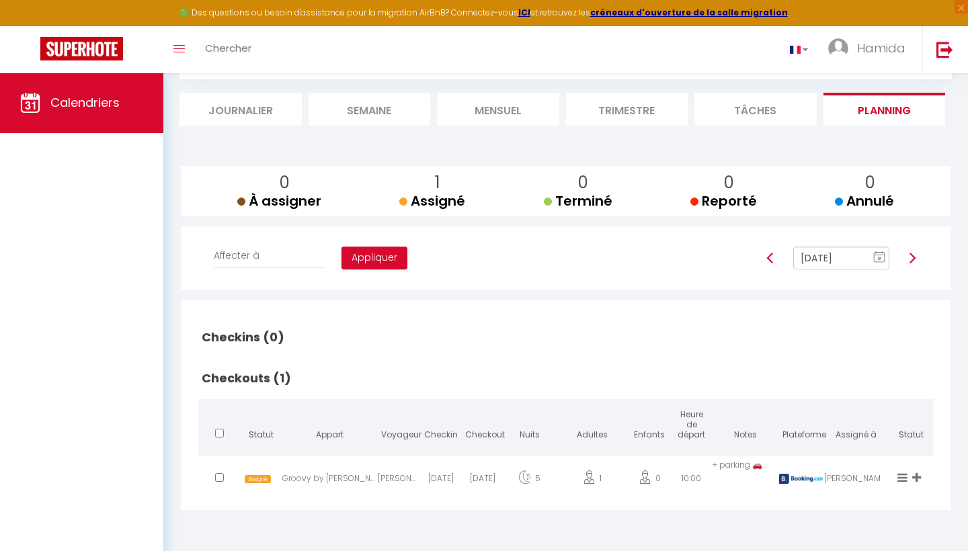
select select
click at [407, 479] on div "Càstor Pérez" at bounding box center [399, 482] width 42 height 44
select select "1"
select select "0"
select select "1"
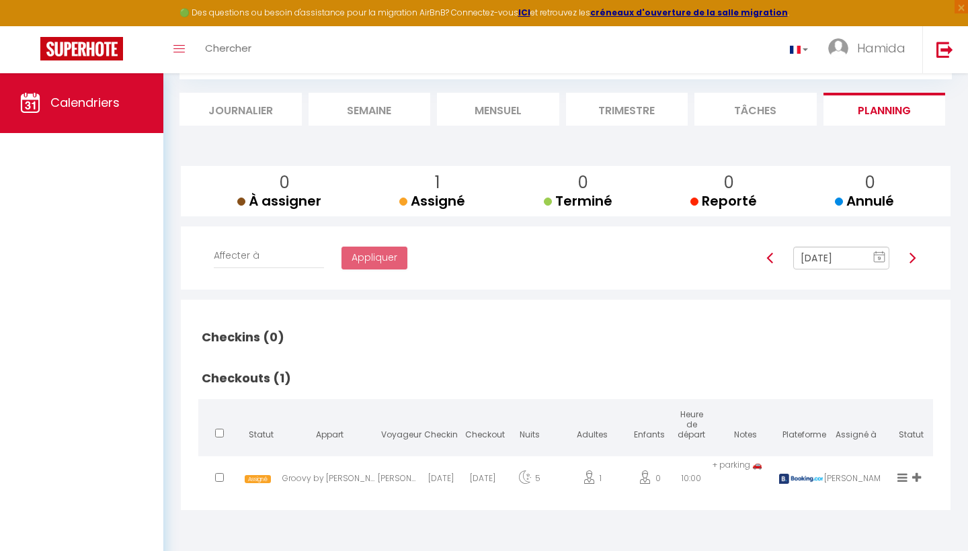
select select
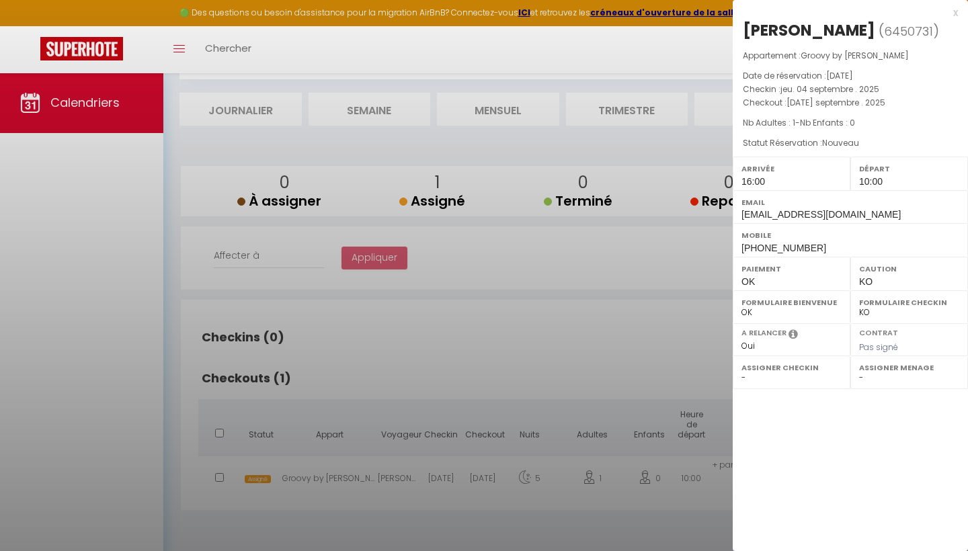
select select "27584"
select select "10612"
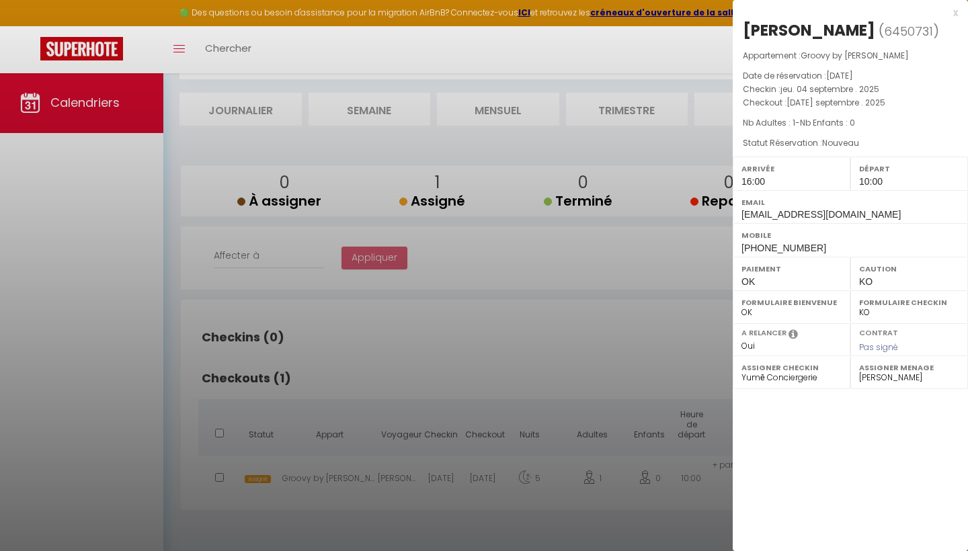
click at [575, 362] on div at bounding box center [484, 275] width 968 height 551
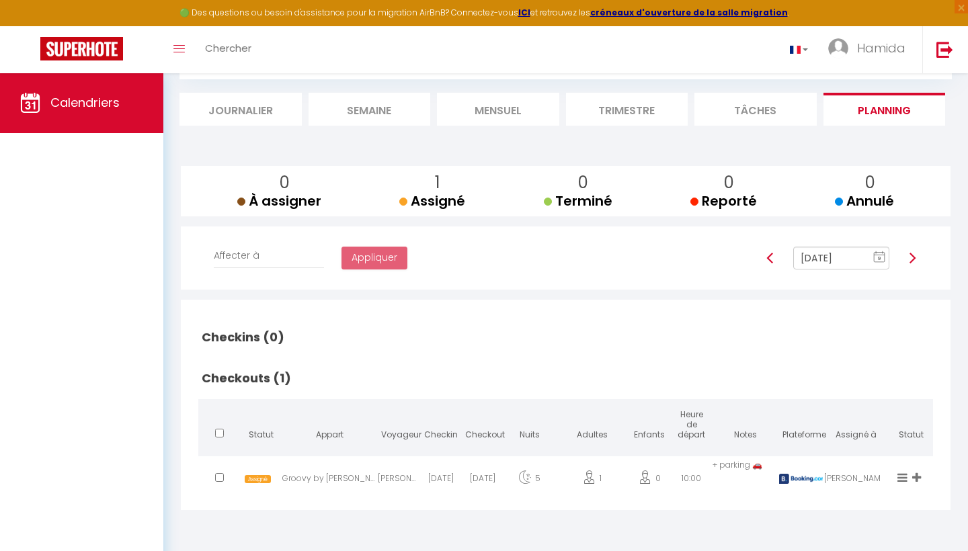
click at [545, 346] on h2 "Checkins (0)" at bounding box center [565, 338] width 735 height 42
click at [916, 258] on img at bounding box center [912, 258] width 11 height 11
type input "Sep 10, 2025"
checkbox input "false"
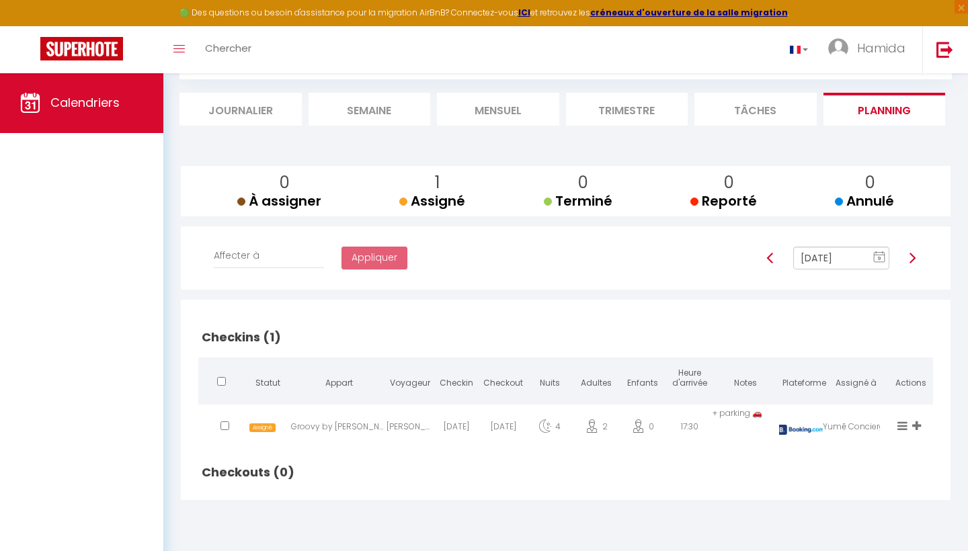
click at [912, 255] on img at bounding box center [912, 258] width 11 height 11
type input "Sep 11, 2025"
checkbox input "false"
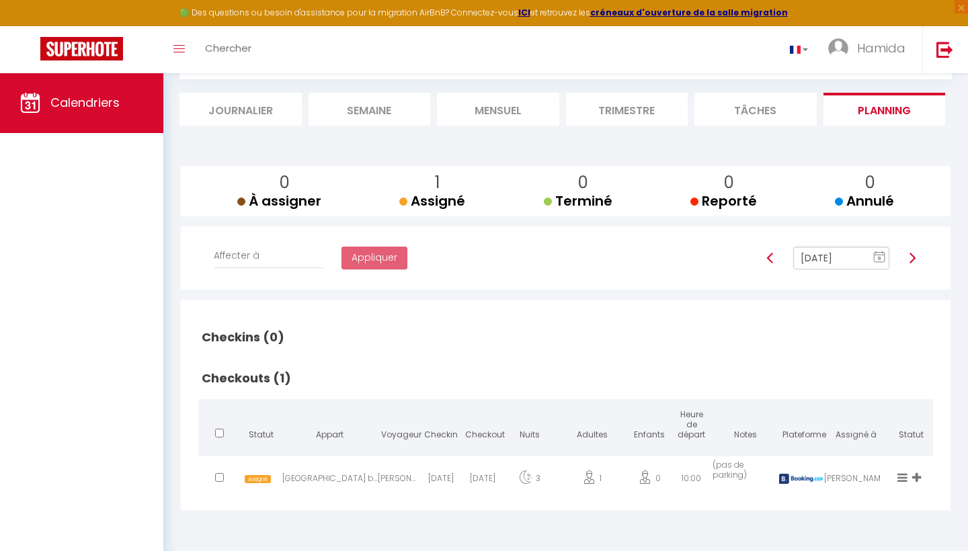
click at [912, 255] on img at bounding box center [912, 258] width 11 height 11
type input "Sep 12, 2025"
checkbox input "false"
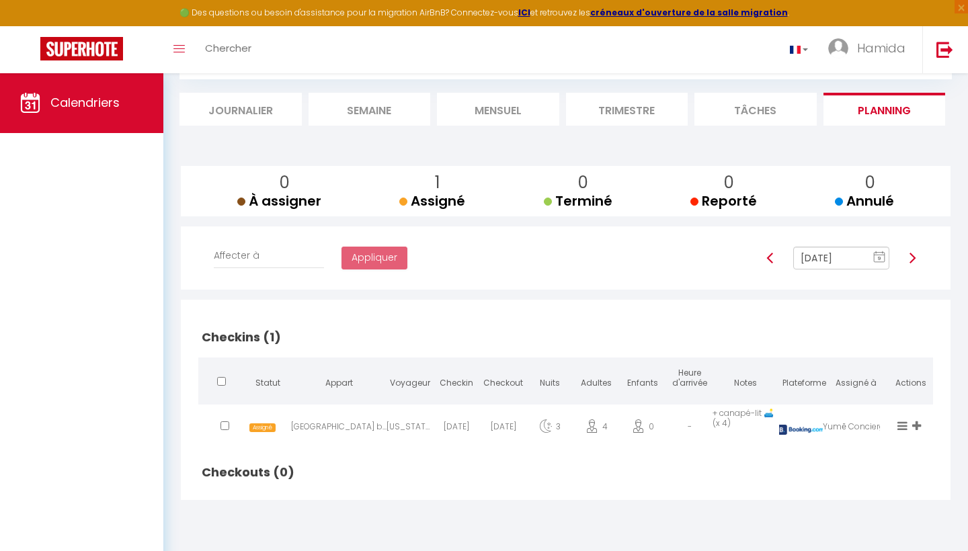
click at [777, 257] on div at bounding box center [770, 258] width 28 height 23
click at [770, 260] on img at bounding box center [770, 258] width 11 height 11
type input "Sep 11, 2025"
checkbox input "false"
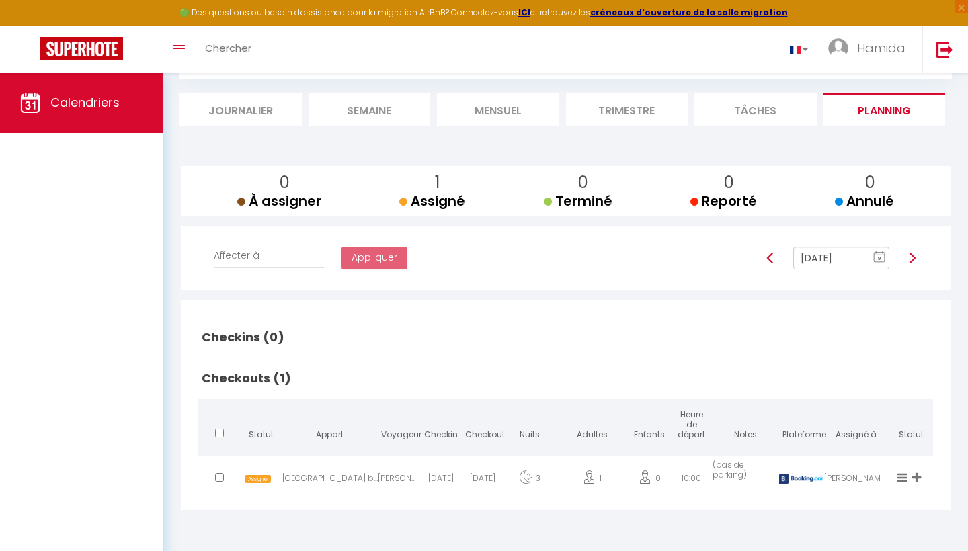
click at [771, 255] on img at bounding box center [770, 258] width 11 height 11
type input "Sep 10, 2025"
checkbox input "false"
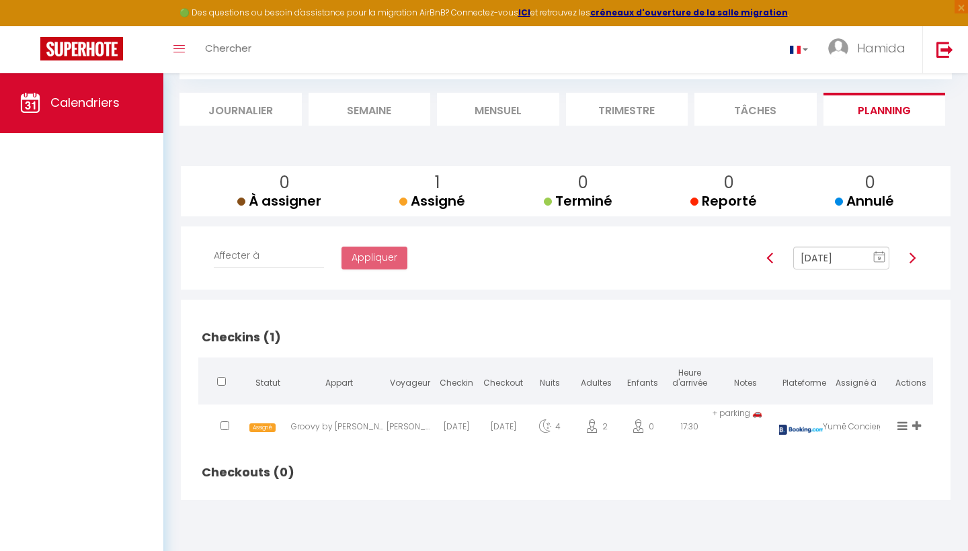
click at [267, 425] on span "Assigné" at bounding box center [262, 428] width 26 height 9
select select "24469"
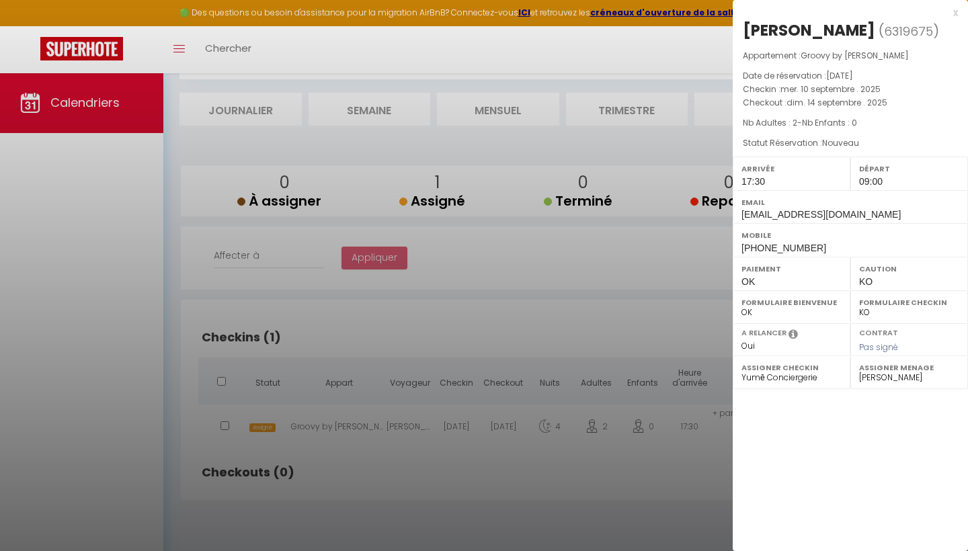
drag, startPoint x: 858, startPoint y: 379, endPoint x: 921, endPoint y: 378, distance: 63.2
click at [921, 378] on div "Assigner Menage - Nicolas De Azevedo Koceila Benyoub Laila Amadjar Safiatou Bal…" at bounding box center [909, 372] width 118 height 33
click at [579, 469] on div at bounding box center [484, 275] width 968 height 551
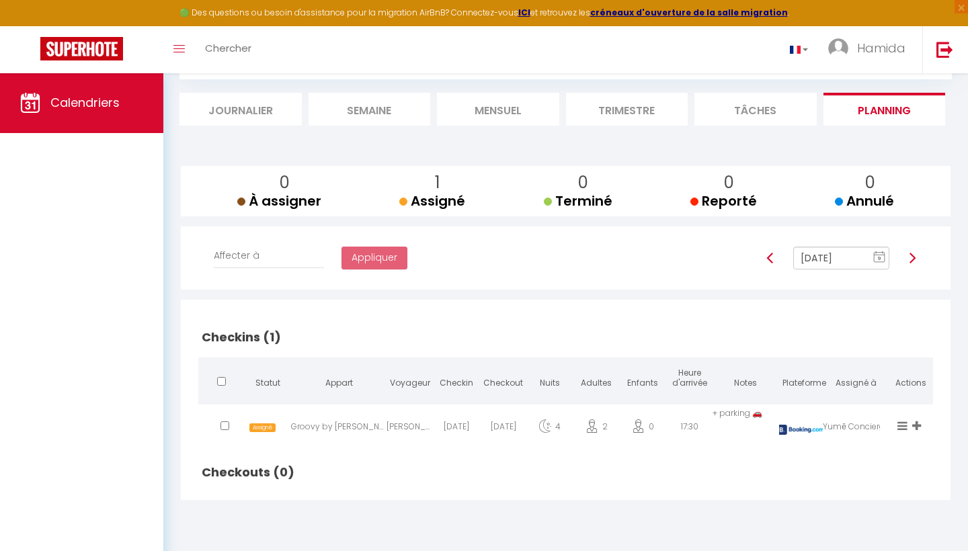
click at [270, 426] on span "Assigné" at bounding box center [262, 428] width 26 height 9
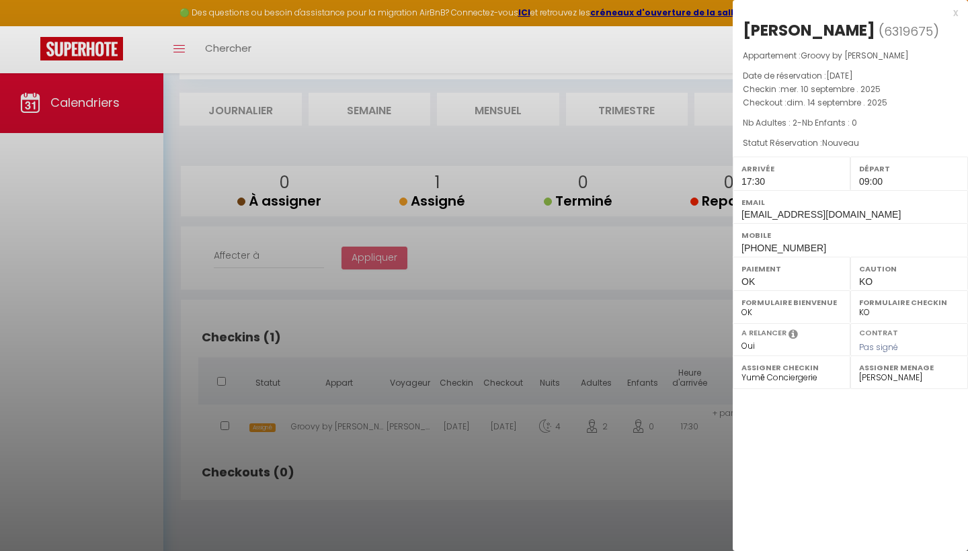
click at [395, 500] on div at bounding box center [484, 275] width 968 height 551
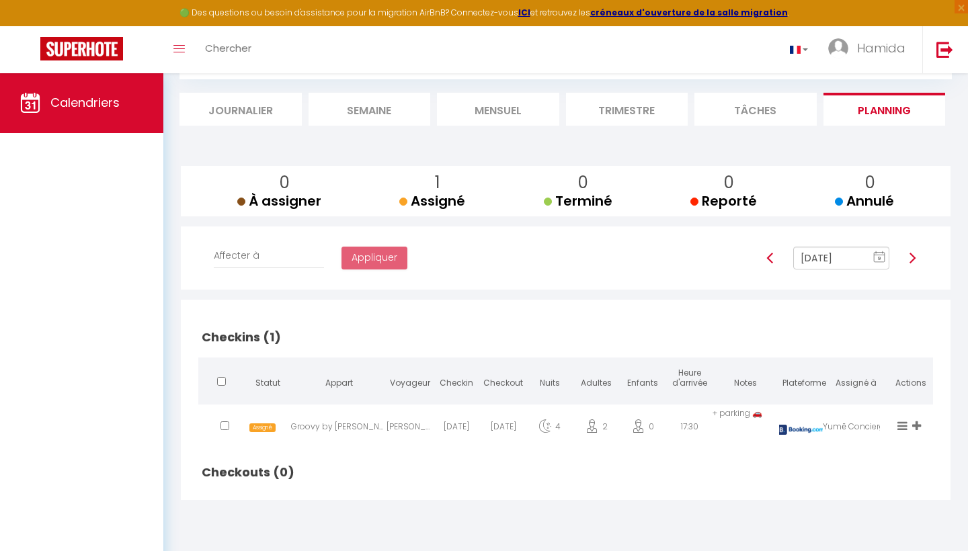
click at [765, 255] on img at bounding box center [770, 258] width 11 height 11
type input "Sep 09, 2025"
checkbox input "false"
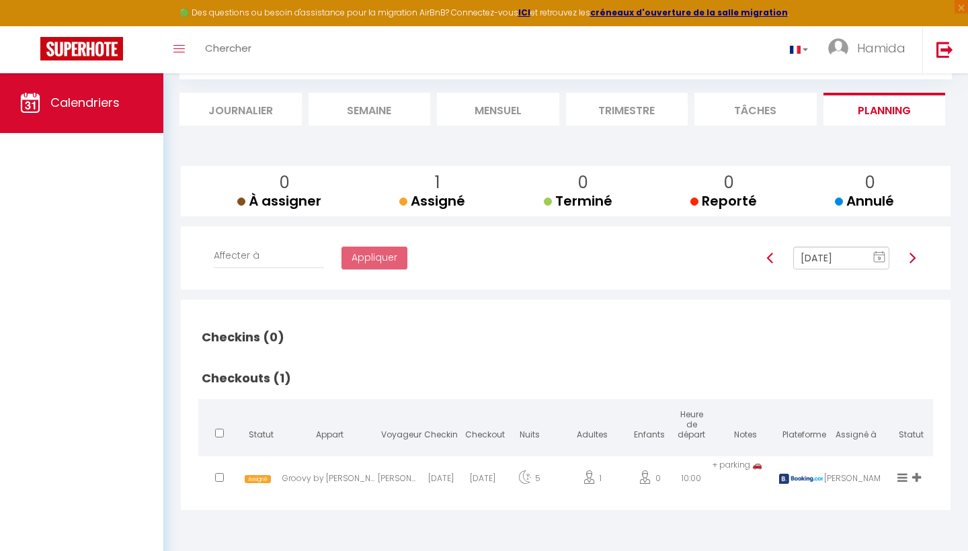
click at [261, 475] on span "Assigné" at bounding box center [258, 479] width 26 height 9
select select "10612"
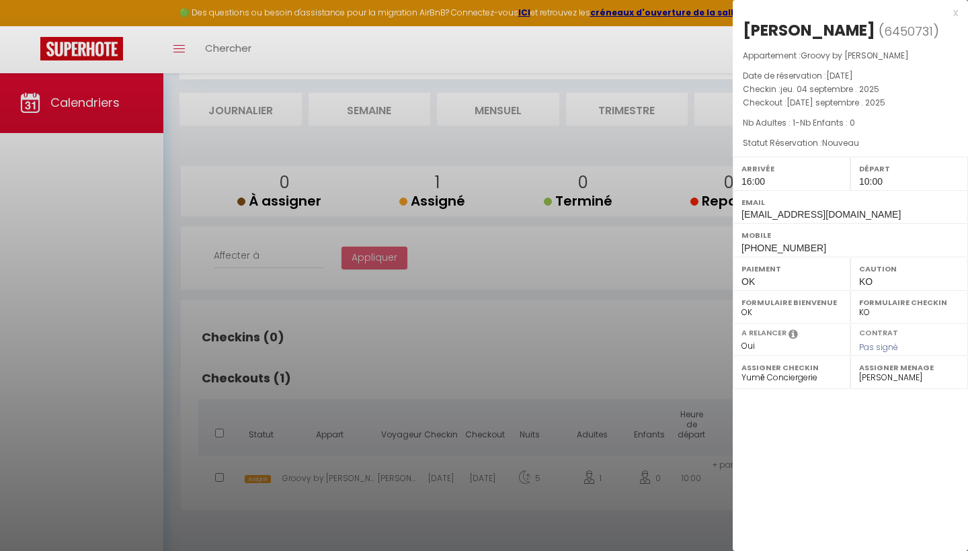
click at [446, 333] on div at bounding box center [484, 275] width 968 height 551
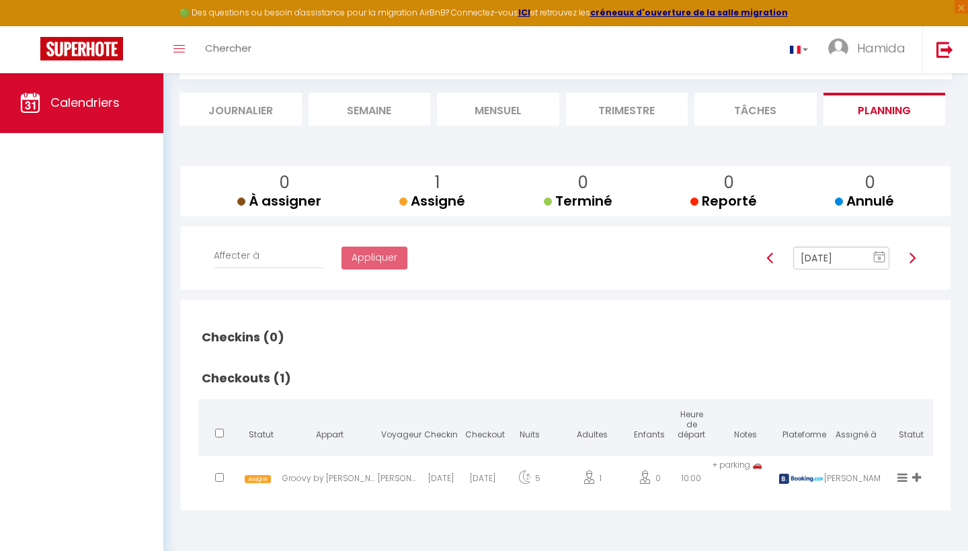
click at [768, 259] on img at bounding box center [770, 258] width 11 height 11
type input "Sep 08, 2025"
checkbox input "false"
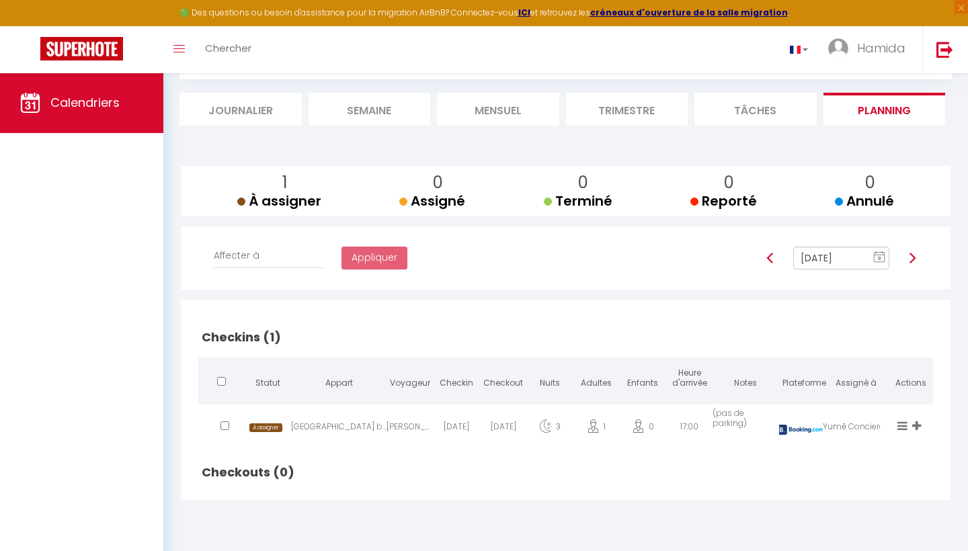
click at [773, 258] on img at bounding box center [770, 258] width 11 height 11
type input "Sep 07, 2025"
checkbox input "false"
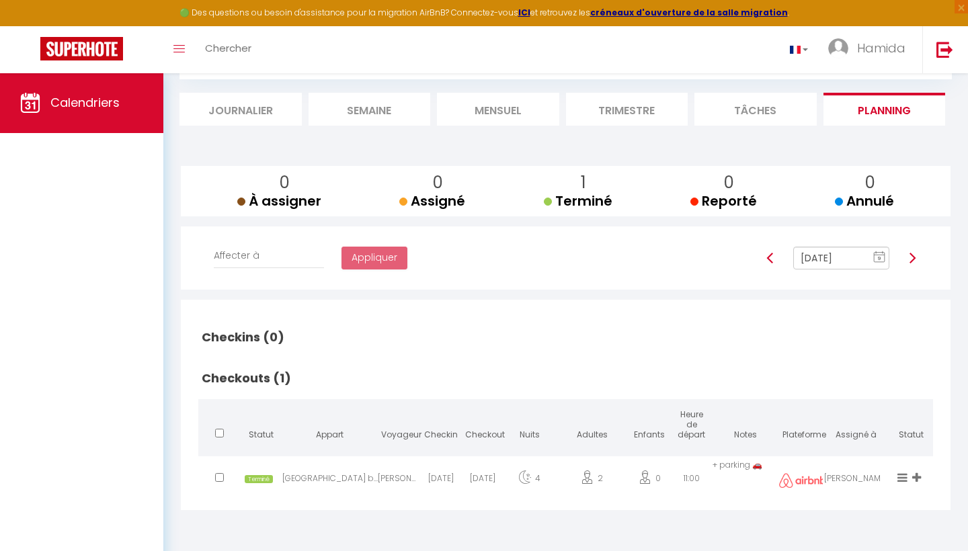
click at [773, 258] on img at bounding box center [770, 258] width 11 height 11
type input "Sep 06, 2025"
checkbox input "true"
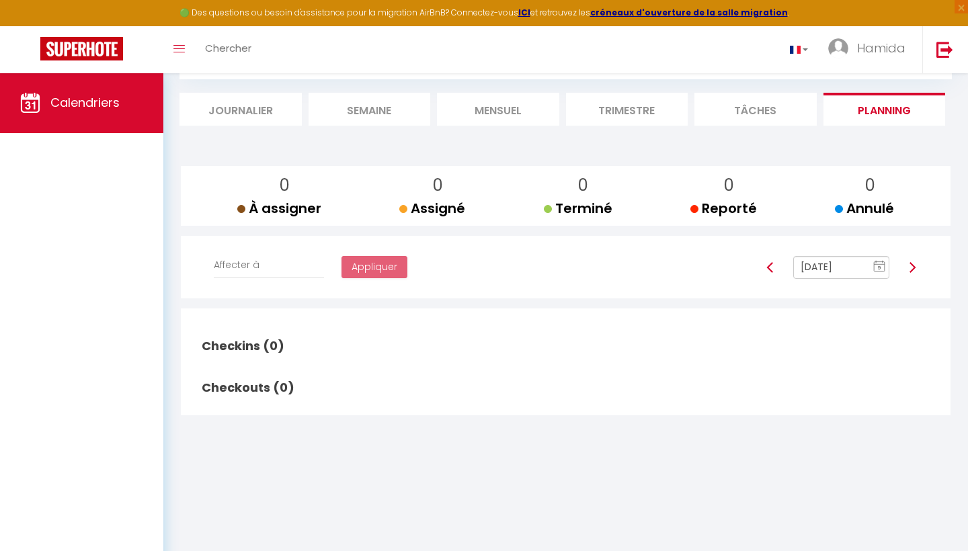
click at [915, 270] on img at bounding box center [912, 267] width 11 height 11
type input "Sep 07, 2025"
checkbox input "false"
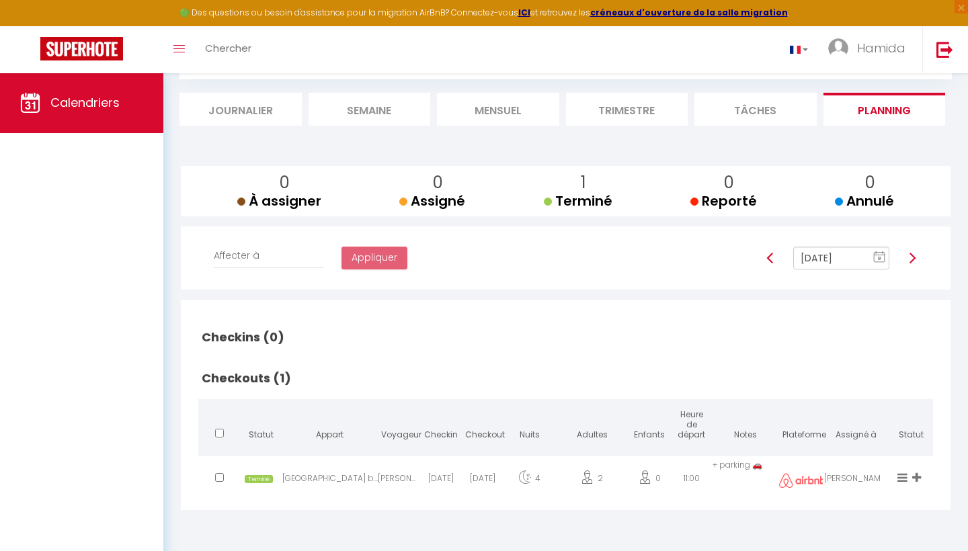
click at [266, 479] on span "Terminé" at bounding box center [259, 479] width 28 height 9
select select "49620"
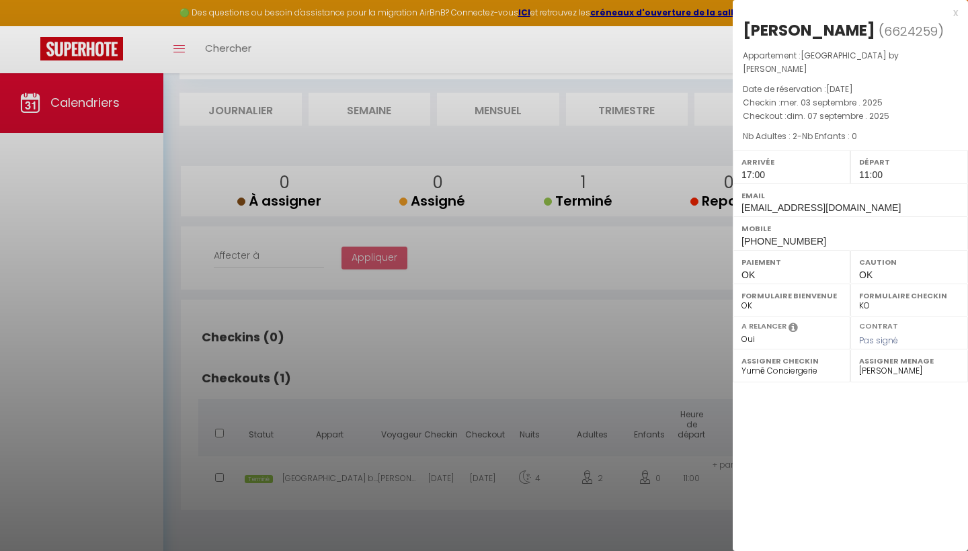
click at [568, 362] on div at bounding box center [484, 275] width 968 height 551
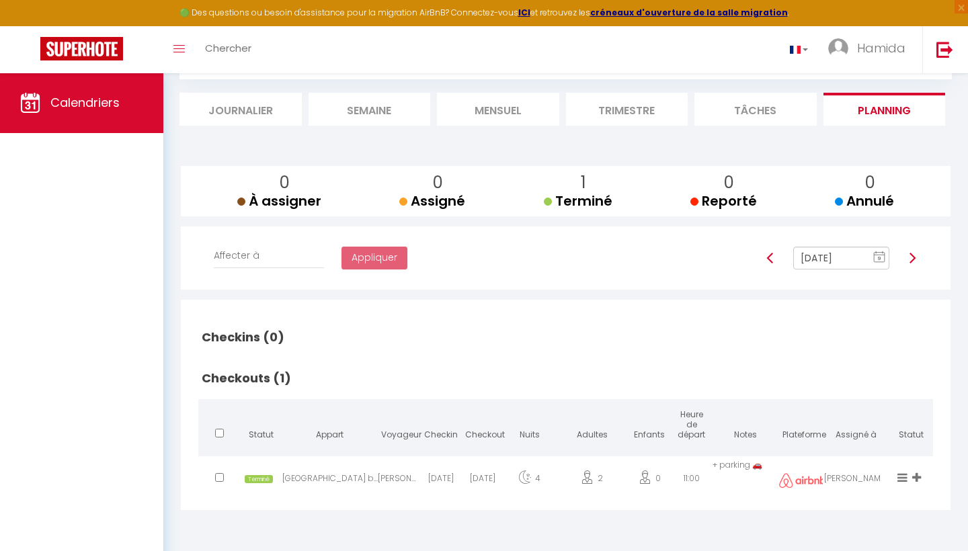
click at [908, 255] on img at bounding box center [912, 258] width 11 height 11
type input "Sep 08, 2025"
checkbox input "false"
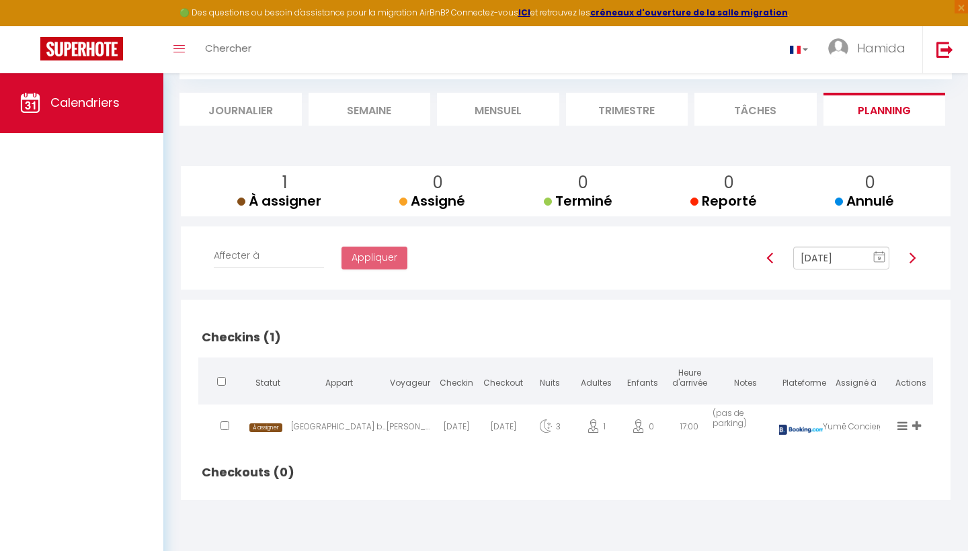
click at [268, 426] on span "À assigner" at bounding box center [265, 428] width 33 height 9
select select "52443"
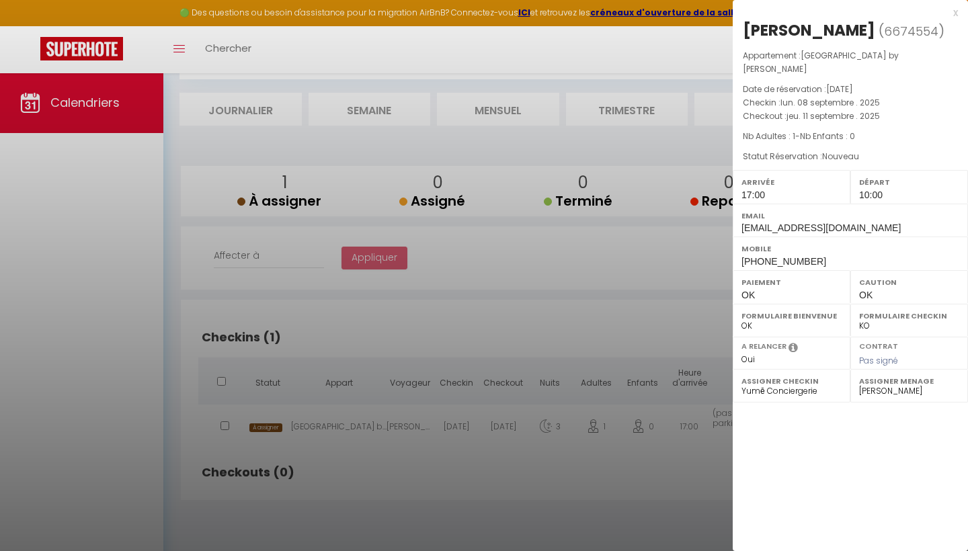
click at [570, 326] on div at bounding box center [484, 275] width 968 height 551
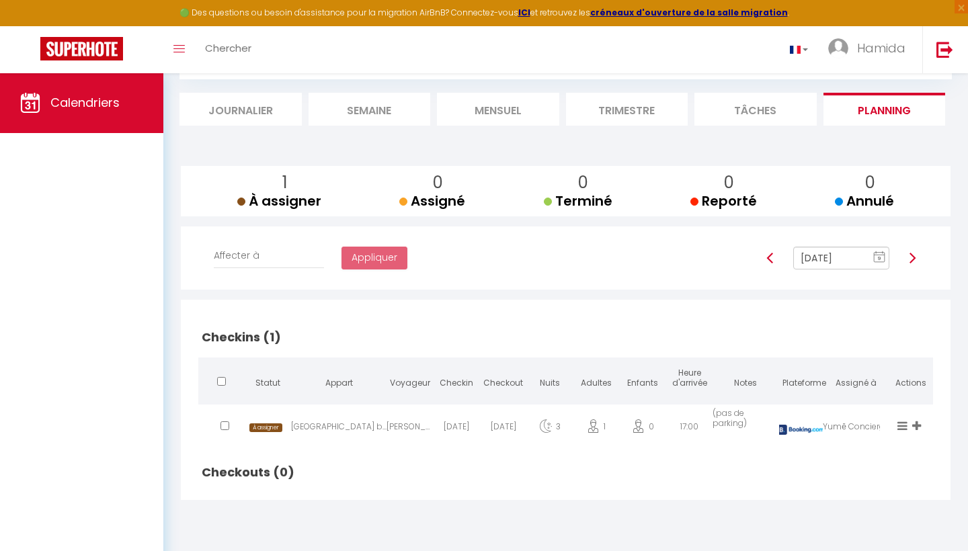
click at [908, 258] on img at bounding box center [912, 258] width 11 height 11
type input "Sep 09, 2025"
checkbox input "false"
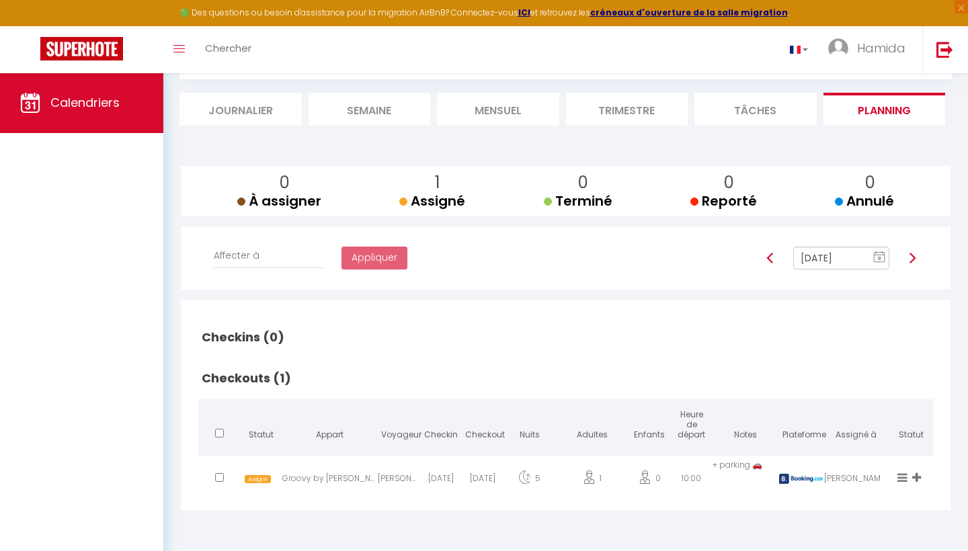
click at [268, 481] on span "Assigné" at bounding box center [258, 479] width 26 height 9
select select "10612"
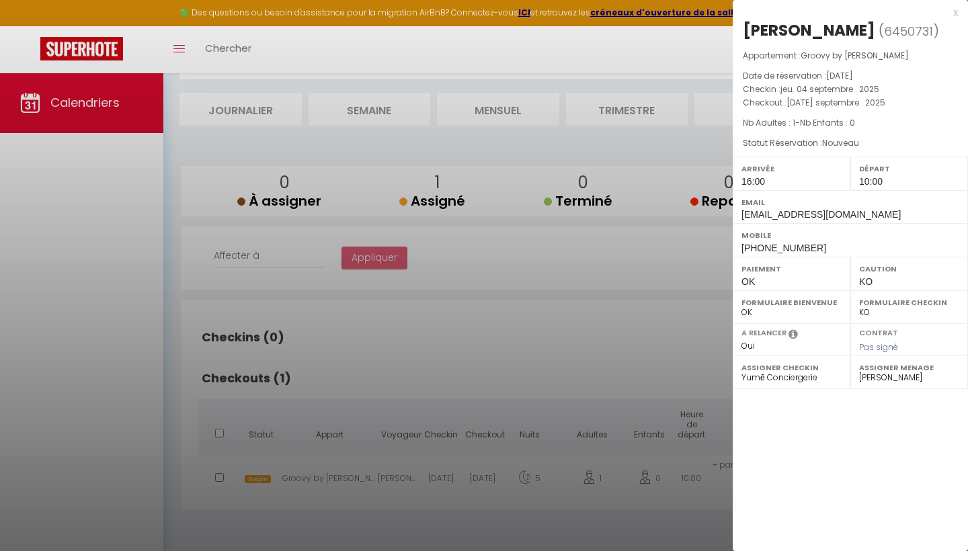
click at [543, 372] on div at bounding box center [484, 275] width 968 height 551
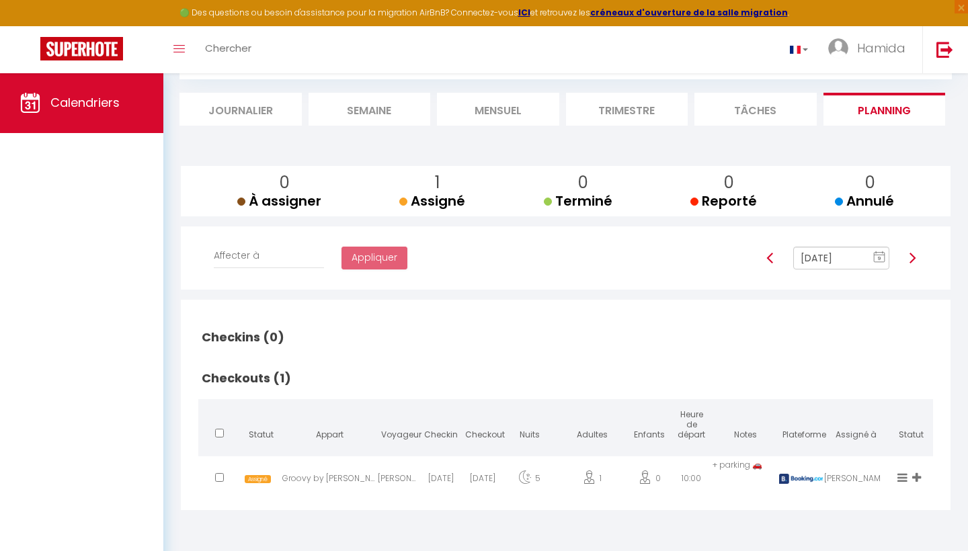
click at [917, 259] on img at bounding box center [912, 258] width 11 height 11
type input "Sep 10, 2025"
checkbox input "false"
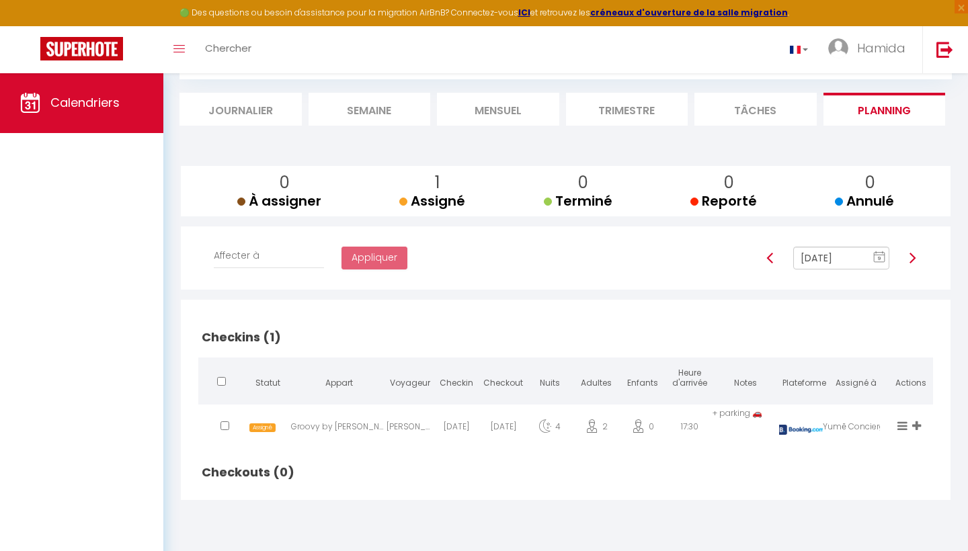
click at [270, 426] on span "Assigné" at bounding box center [262, 428] width 26 height 9
select select "24469"
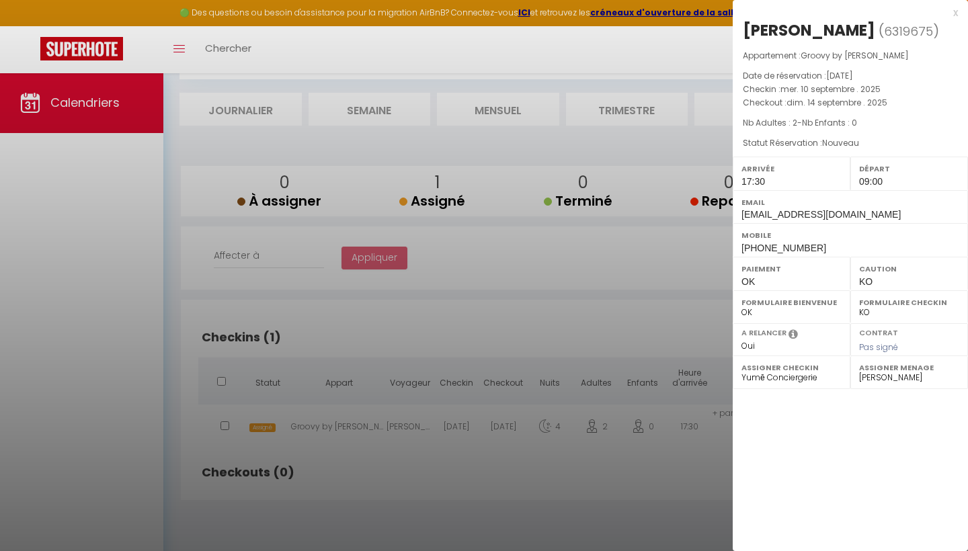
click at [537, 450] on div at bounding box center [484, 275] width 968 height 551
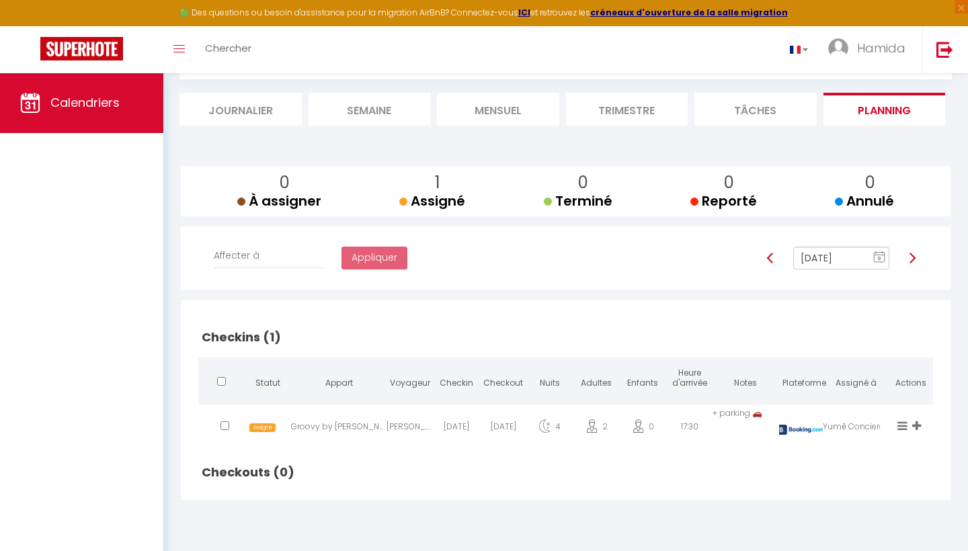
click at [906, 258] on div at bounding box center [912, 258] width 28 height 23
click at [914, 254] on img at bounding box center [912, 258] width 11 height 11
type input "Sep 11, 2025"
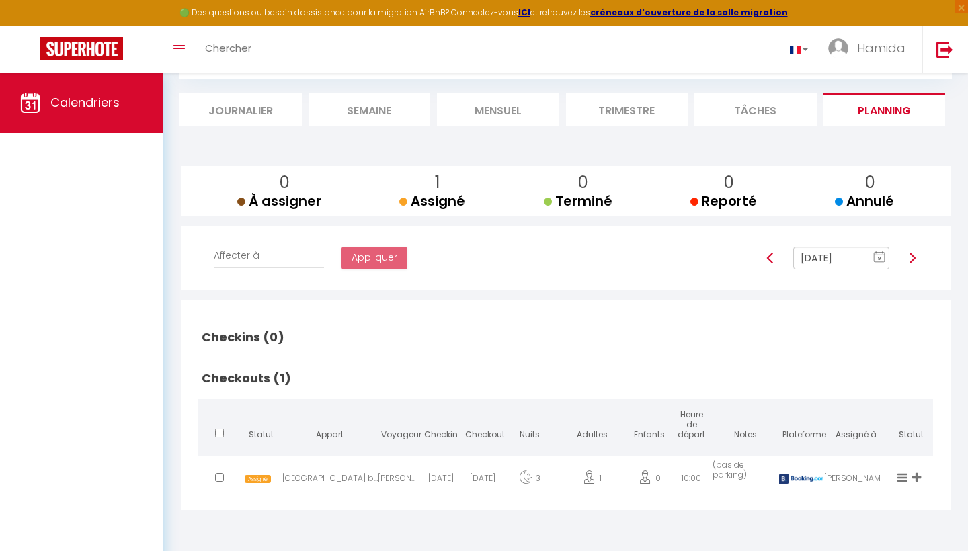
checkbox input "false"
click at [266, 475] on span "Assigné" at bounding box center [258, 479] width 26 height 9
select select "52443"
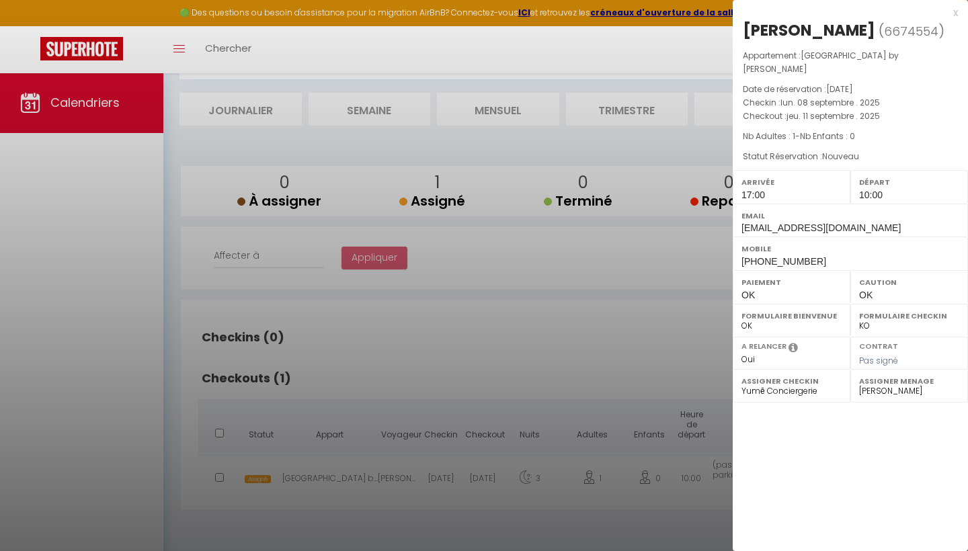
click at [630, 325] on div at bounding box center [484, 275] width 968 height 551
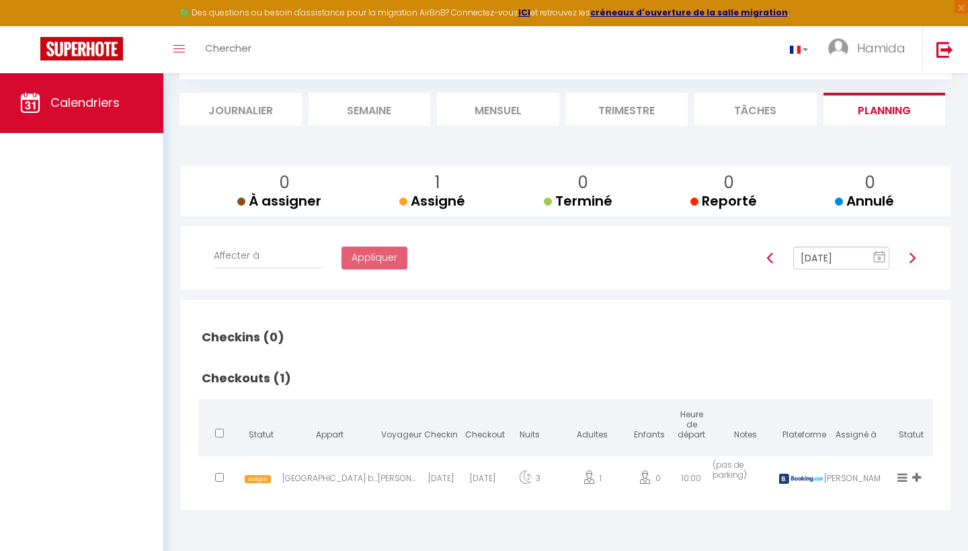
click at [911, 257] on img at bounding box center [912, 258] width 11 height 11
type input "Sep 12, 2025"
checkbox input "false"
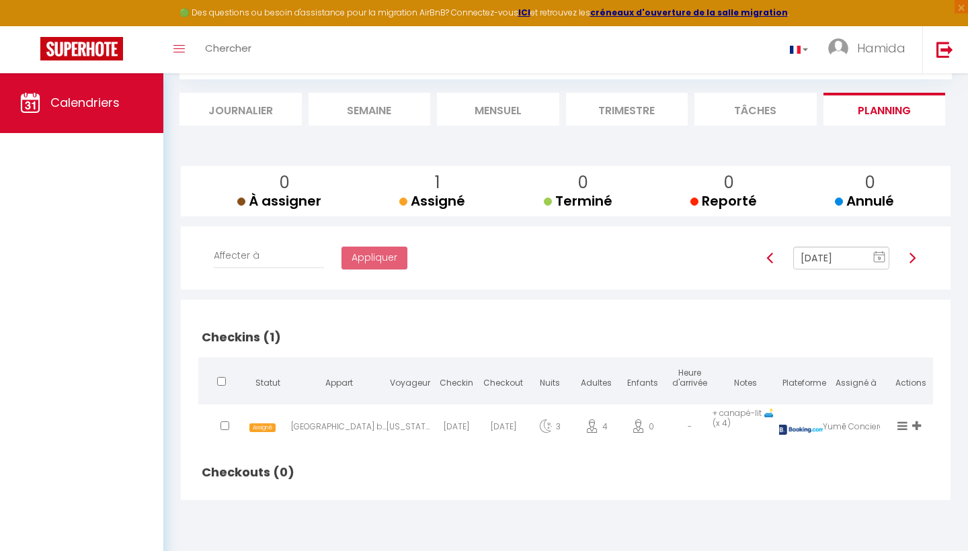
click at [262, 424] on span "Assigné" at bounding box center [262, 428] width 26 height 9
select select "49620"
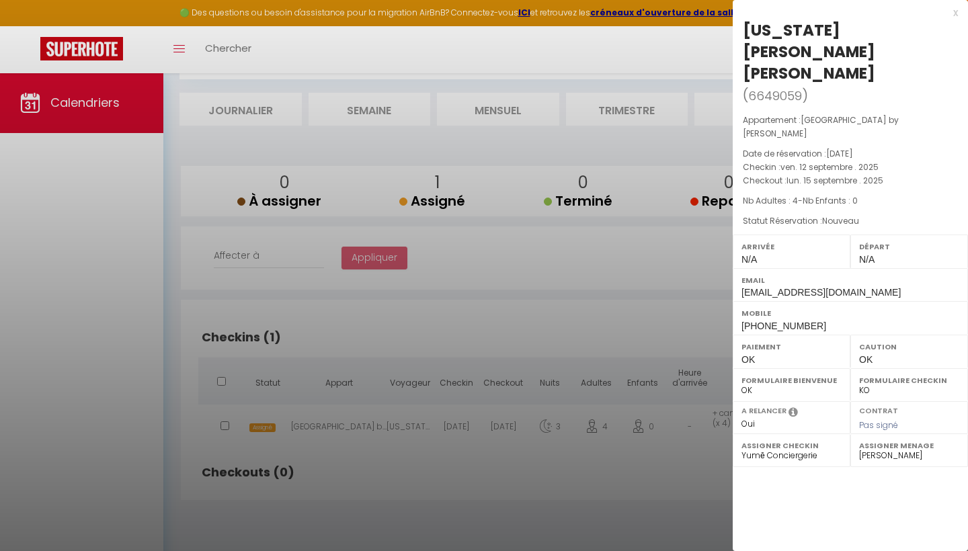
click at [489, 331] on div at bounding box center [484, 275] width 968 height 551
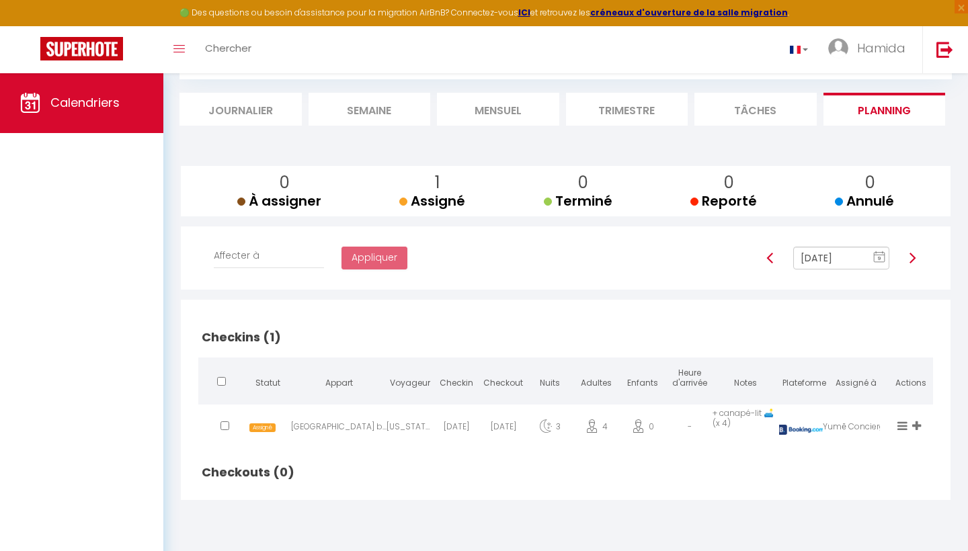
click at [914, 255] on img at bounding box center [912, 258] width 11 height 11
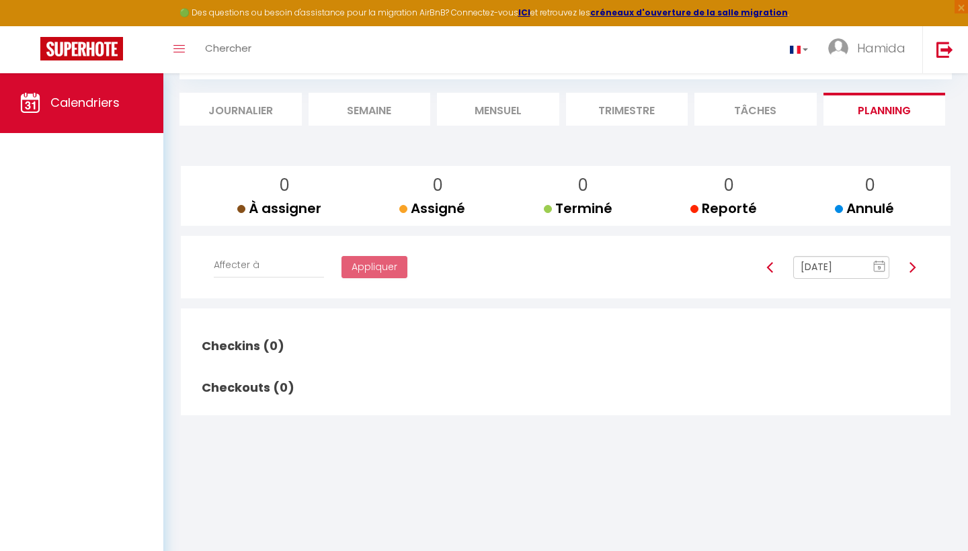
click at [910, 272] on div at bounding box center [912, 267] width 28 height 23
click at [912, 264] on img at bounding box center [912, 267] width 11 height 11
type input "Sep 14, 2025"
checkbox input "false"
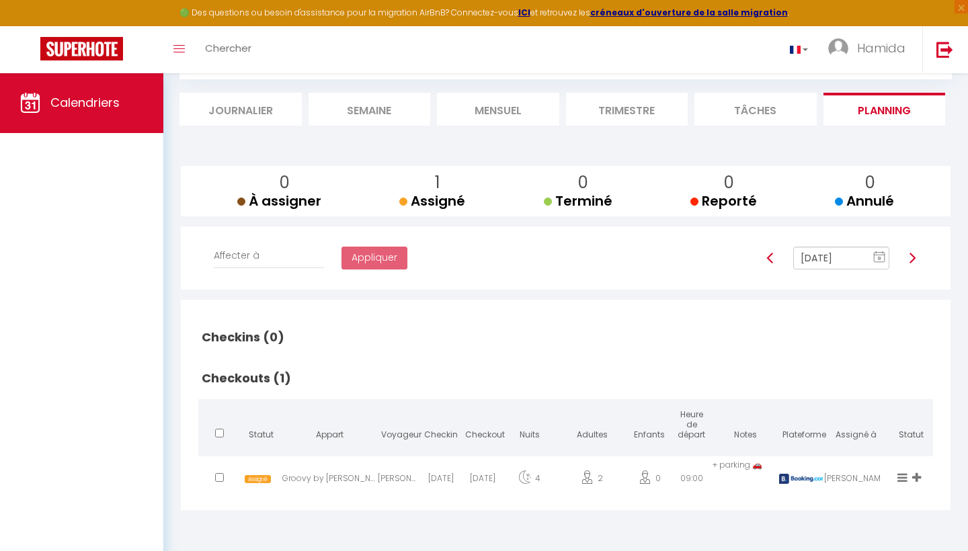
click at [253, 475] on span "Assigné" at bounding box center [258, 479] width 26 height 9
select select "1"
select select "24469"
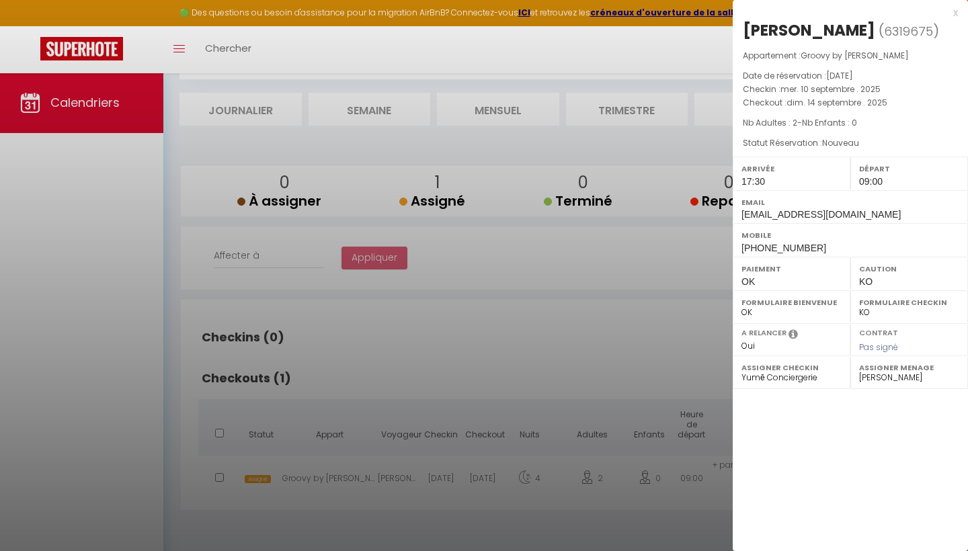
click at [563, 348] on div at bounding box center [484, 275] width 968 height 551
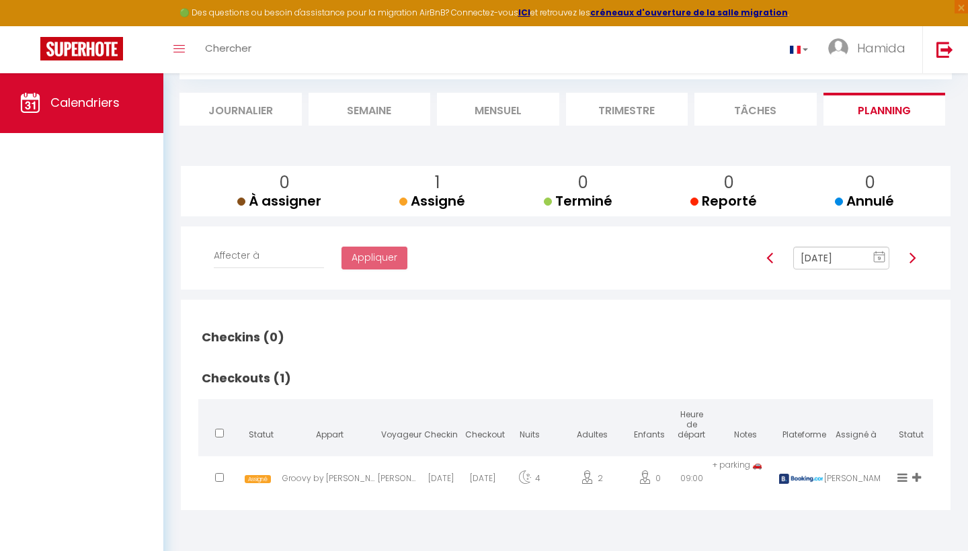
click at [909, 255] on img at bounding box center [912, 258] width 11 height 11
type input "Sep 15, 2025"
checkbox input "false"
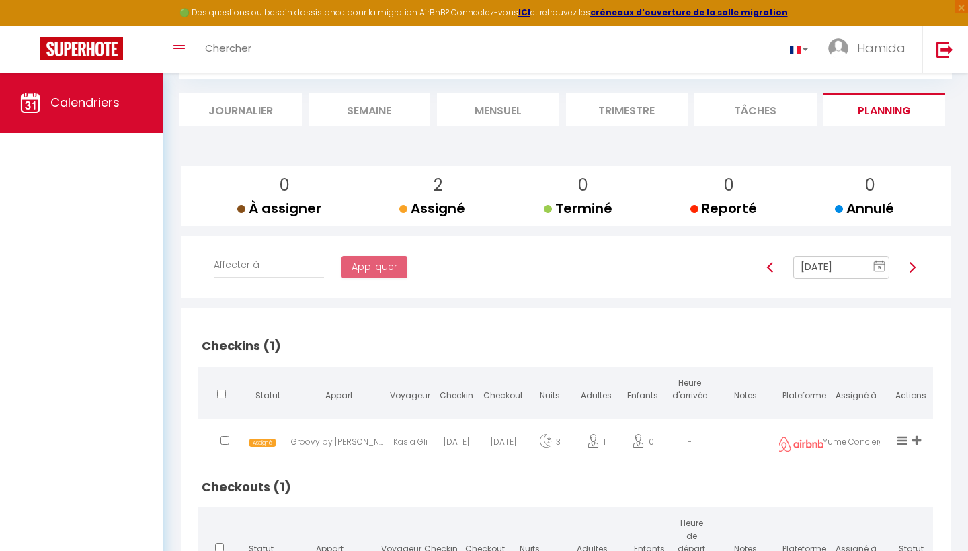
scroll to position [179, 0]
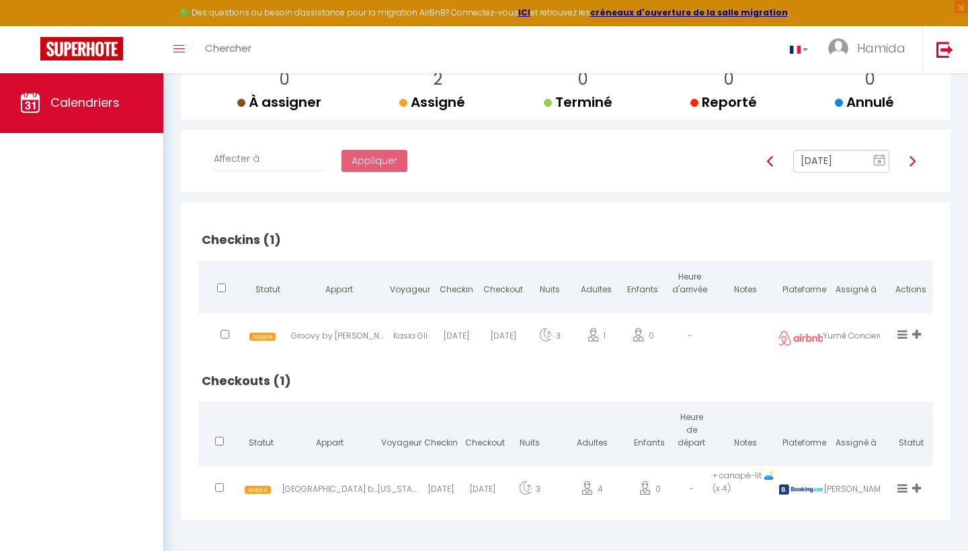
click at [274, 333] on span "Assigné" at bounding box center [262, 337] width 26 height 9
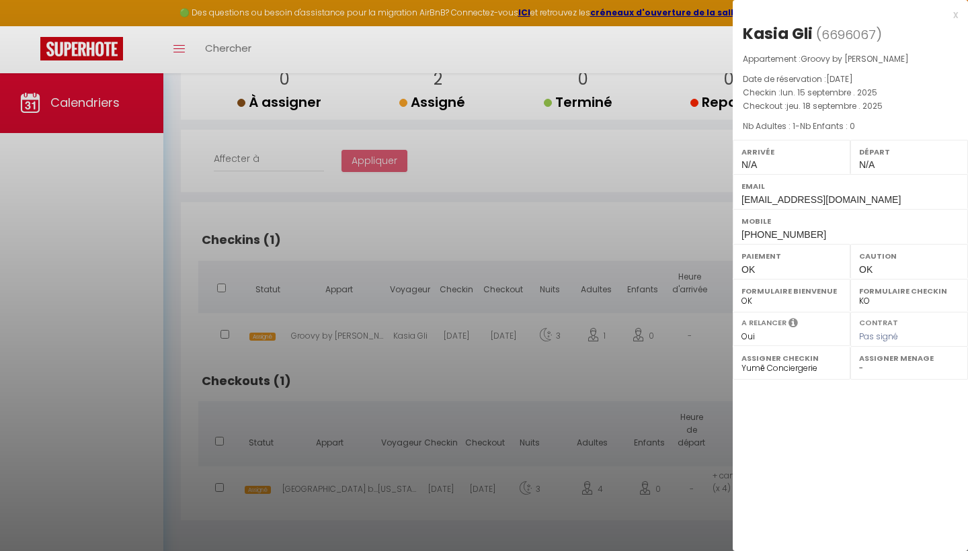
click at [337, 368] on div at bounding box center [484, 275] width 968 height 551
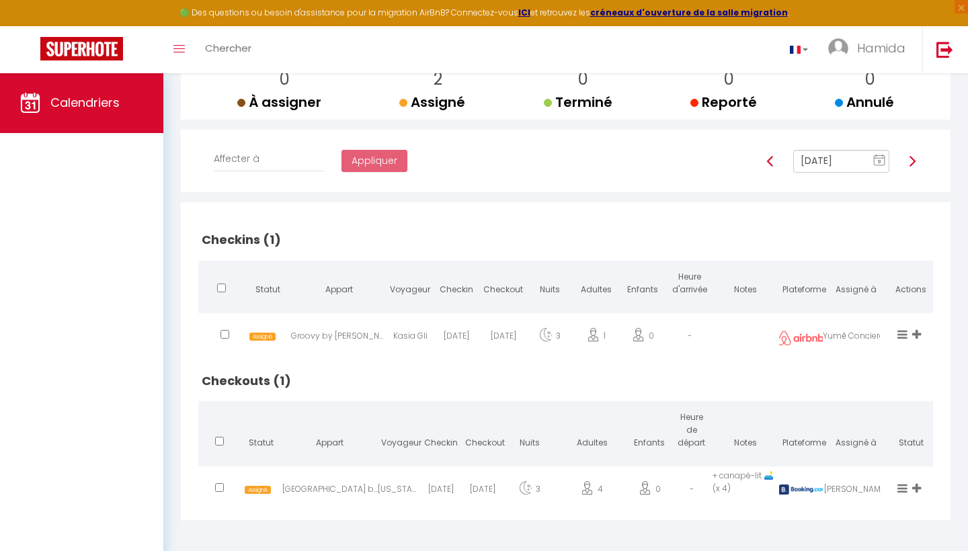
click at [262, 486] on span "Assigné" at bounding box center [258, 490] width 26 height 9
select select "49620"
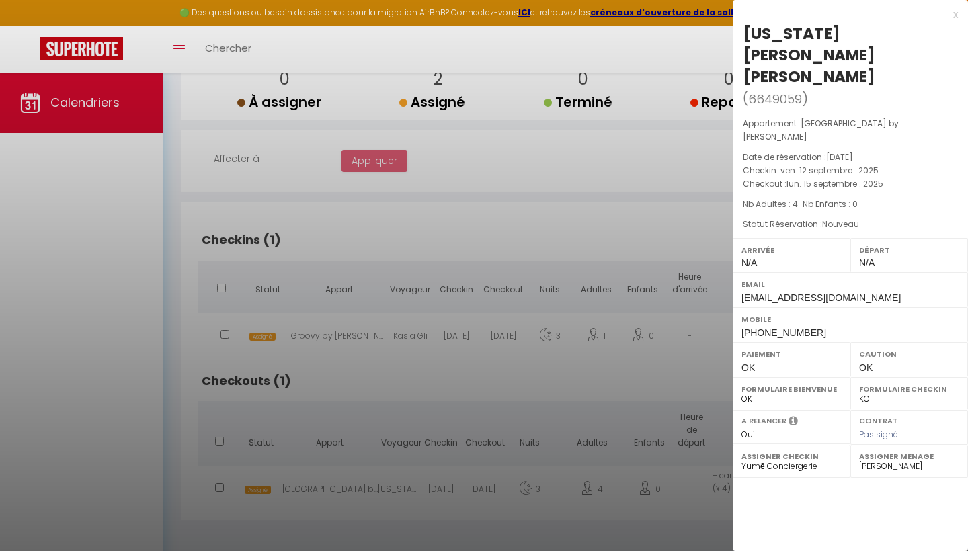
click at [479, 243] on div at bounding box center [484, 275] width 968 height 551
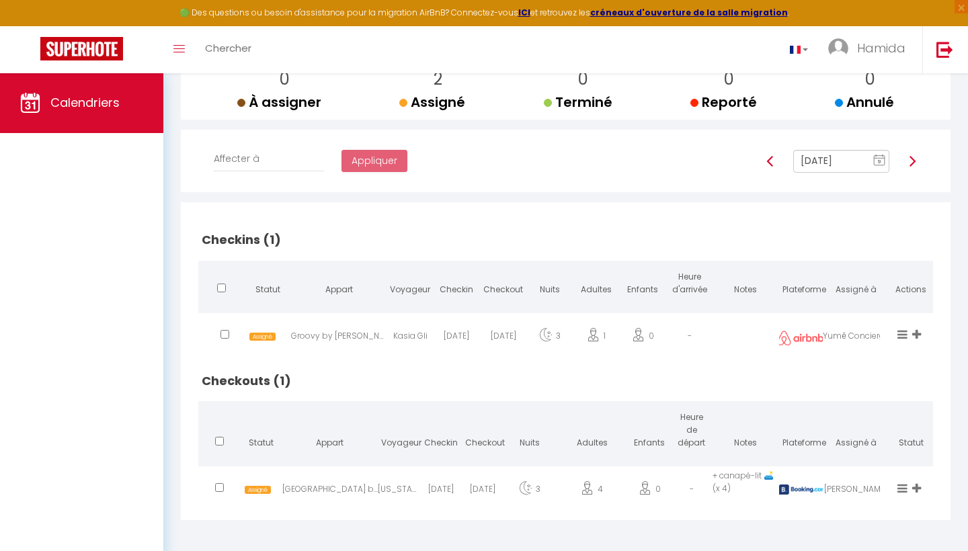
click at [912, 163] on img at bounding box center [912, 161] width 11 height 11
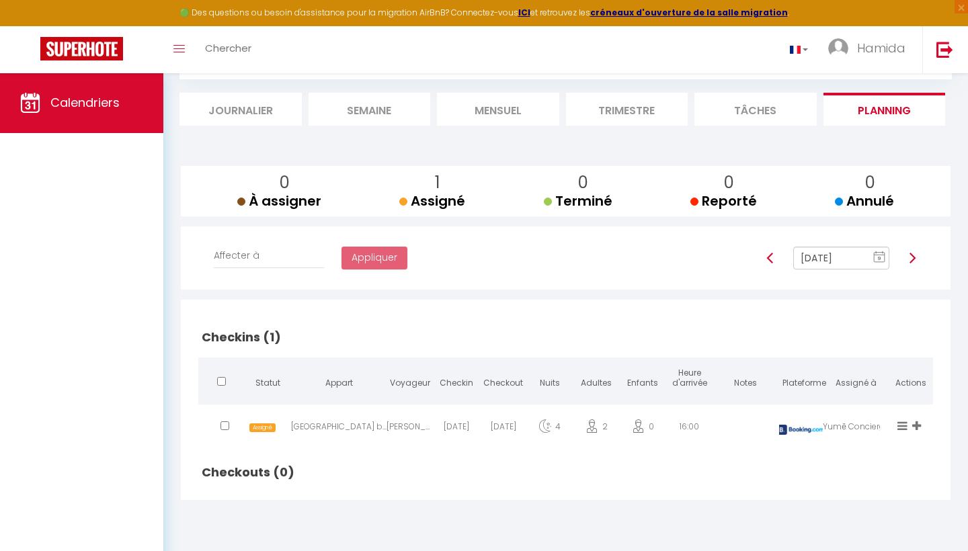
click at [267, 429] on span "Assigné" at bounding box center [262, 428] width 26 height 9
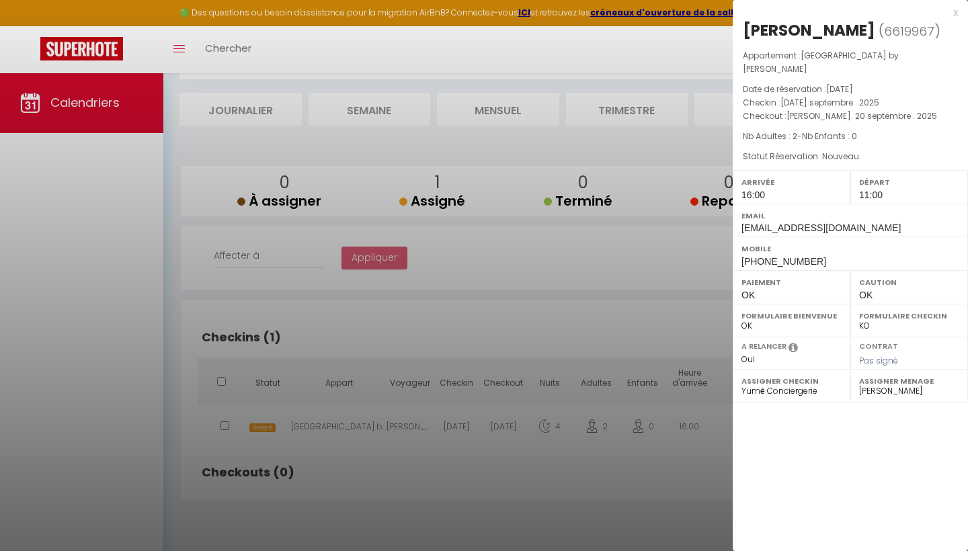
click at [387, 512] on div at bounding box center [484, 275] width 968 height 551
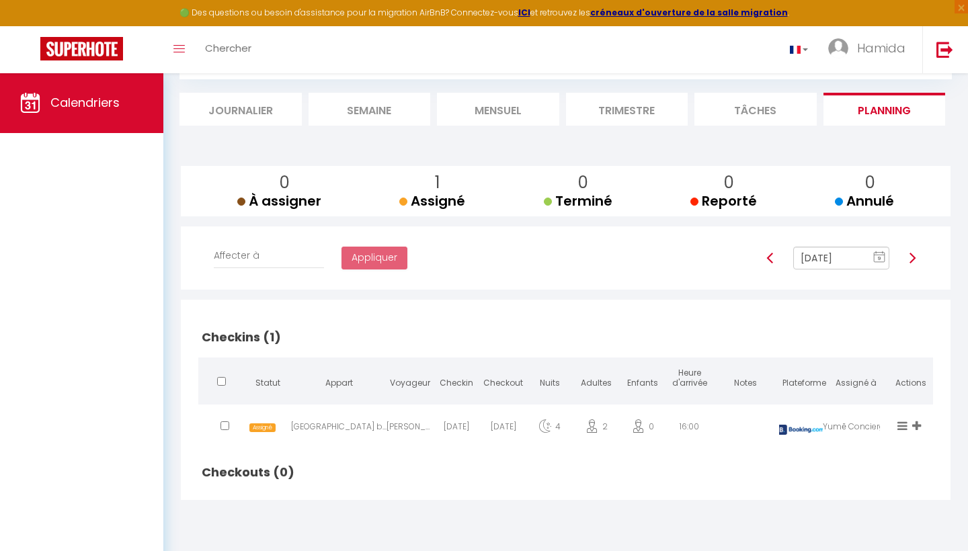
click at [912, 259] on img at bounding box center [912, 258] width 11 height 11
type input "Sep 17, 2025"
checkbox input "true"
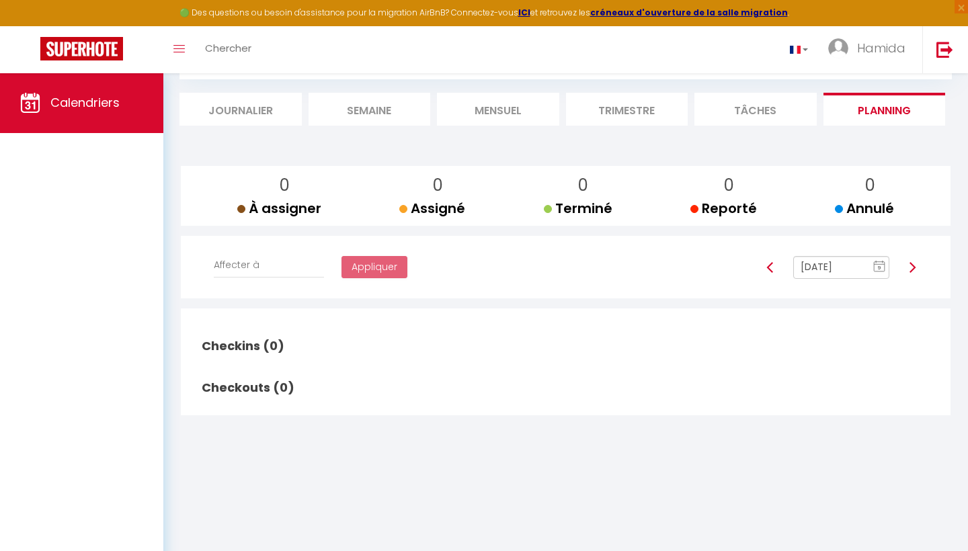
click at [912, 272] on img at bounding box center [912, 267] width 11 height 11
type input "Sep 18, 2025"
checkbox input "false"
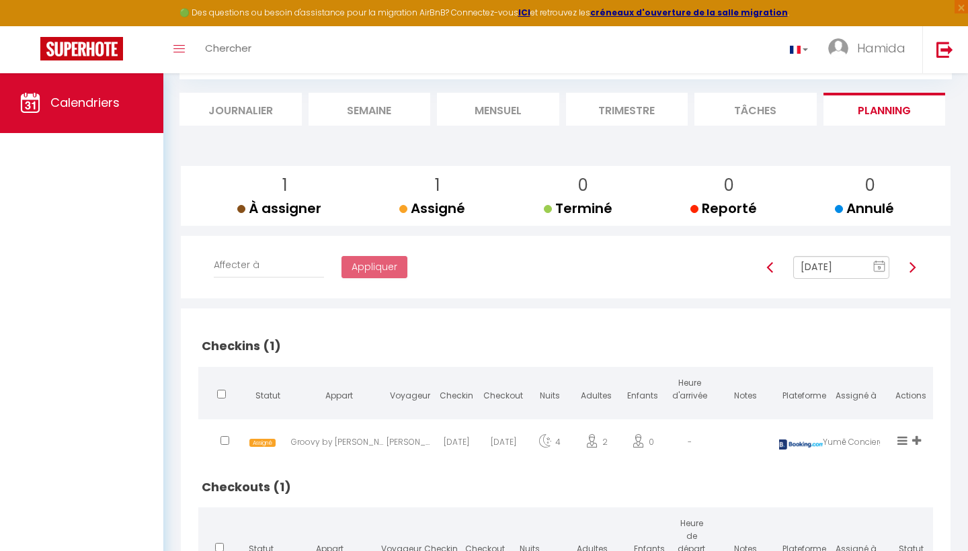
click at [959, 460] on div "CALENDRIERS Filtrer par hébergement Tous Bologne by Yumē Groovy by Yumē Effacer…" at bounding box center [565, 331] width 805 height 663
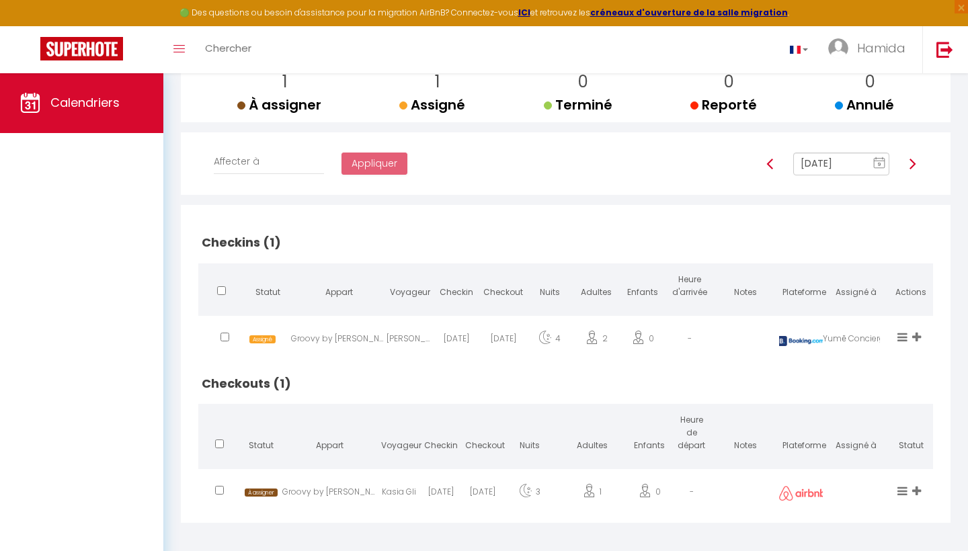
scroll to position [179, 0]
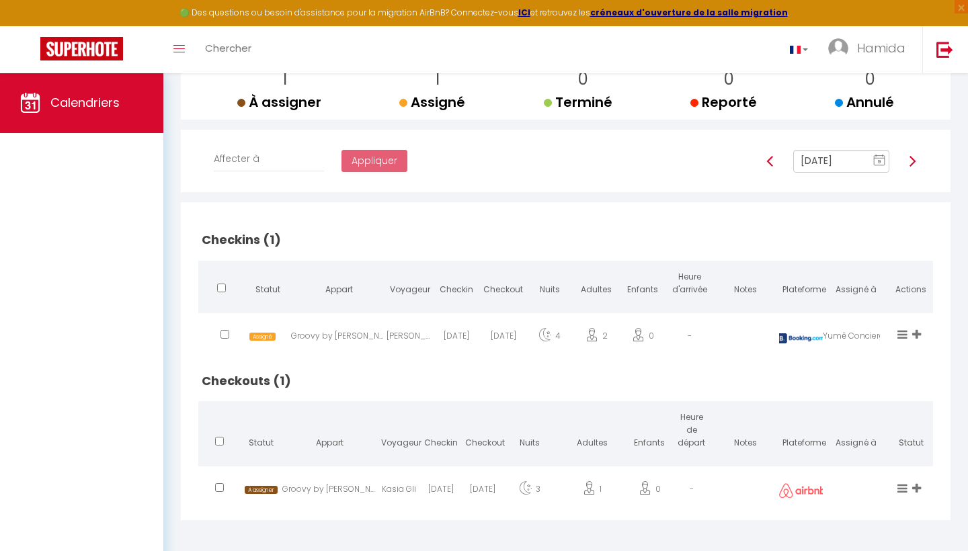
click at [263, 335] on span "Assigné" at bounding box center [262, 337] width 26 height 9
select select
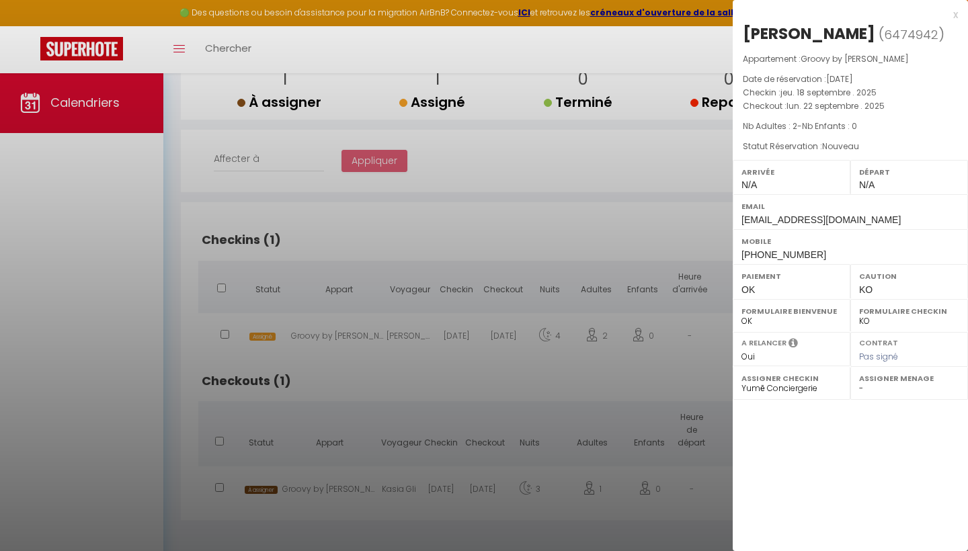
click at [262, 487] on div at bounding box center [484, 275] width 968 height 551
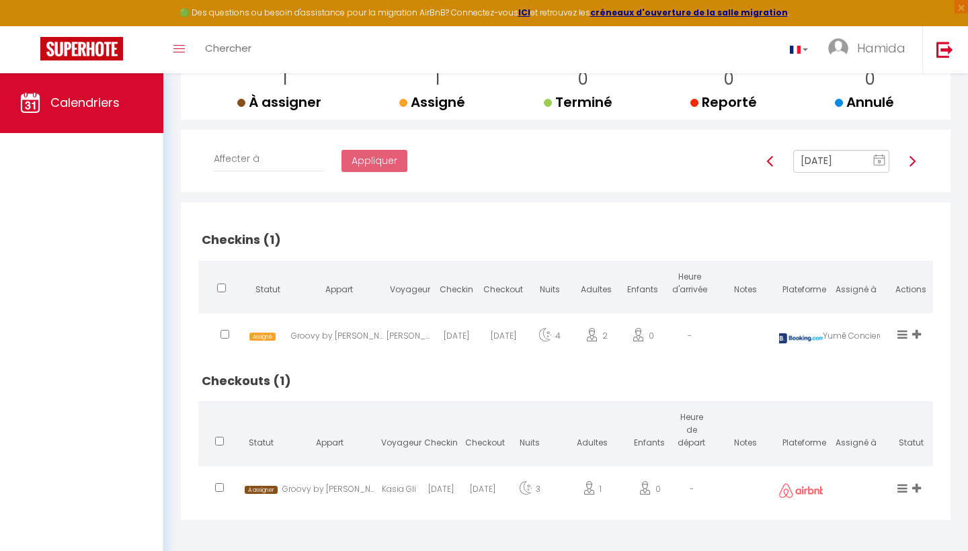
click at [260, 480] on div "À assigner" at bounding box center [253, 492] width 16 height 44
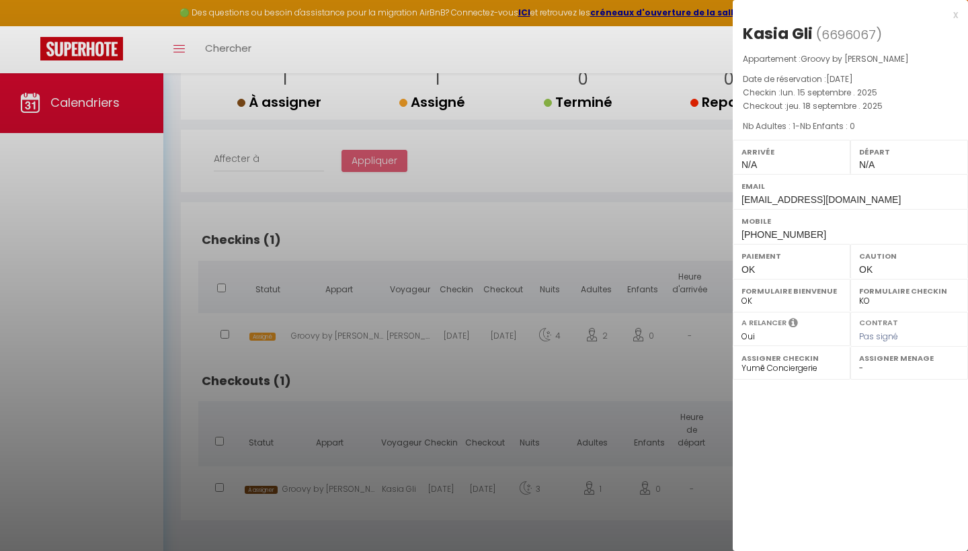
click at [260, 481] on div at bounding box center [484, 275] width 968 height 551
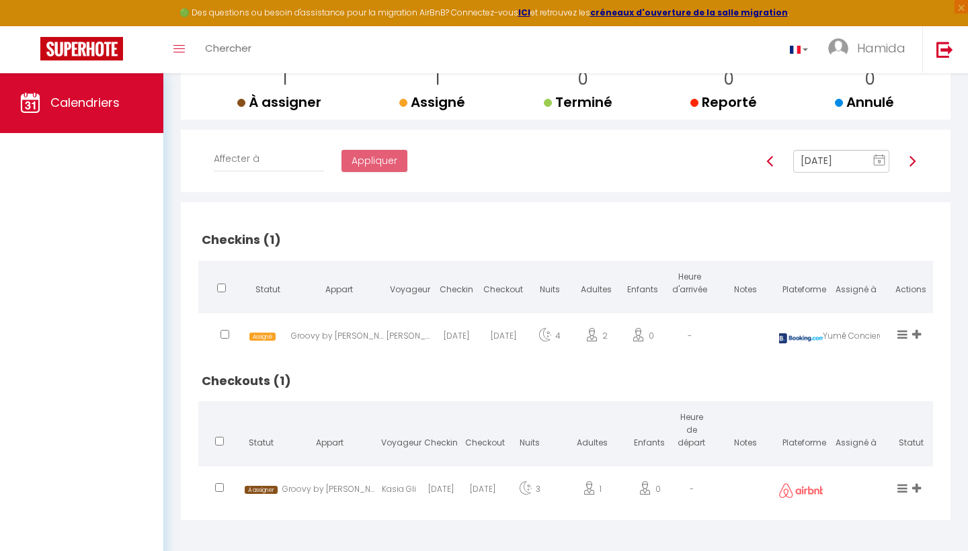
click at [379, 378] on h2 "Checkouts (1)" at bounding box center [565, 381] width 735 height 42
click at [914, 157] on img at bounding box center [912, 161] width 11 height 11
type input "Sep 19, 2025"
checkbox input "true"
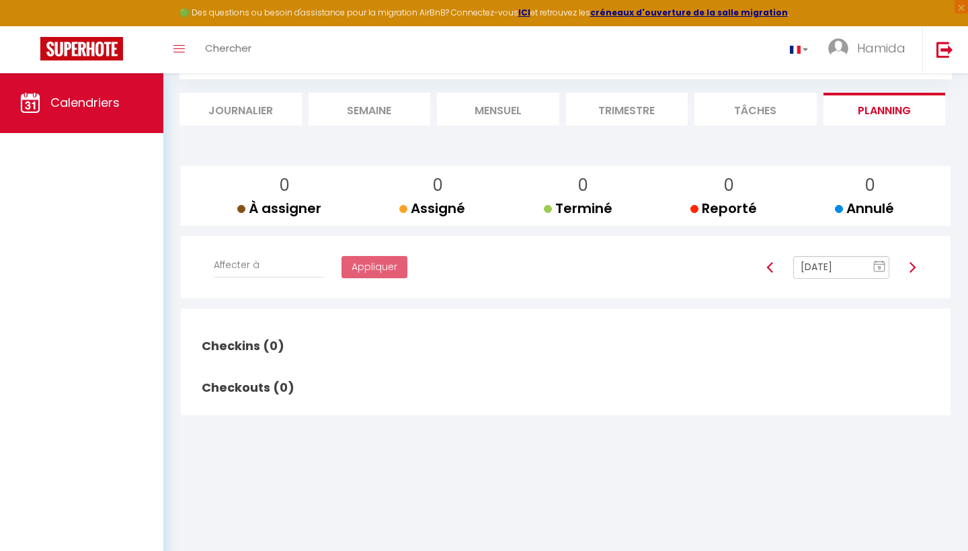
scroll to position [73, 0]
click at [914, 266] on img at bounding box center [912, 267] width 11 height 11
type input "Sep 20, 2025"
checkbox input "false"
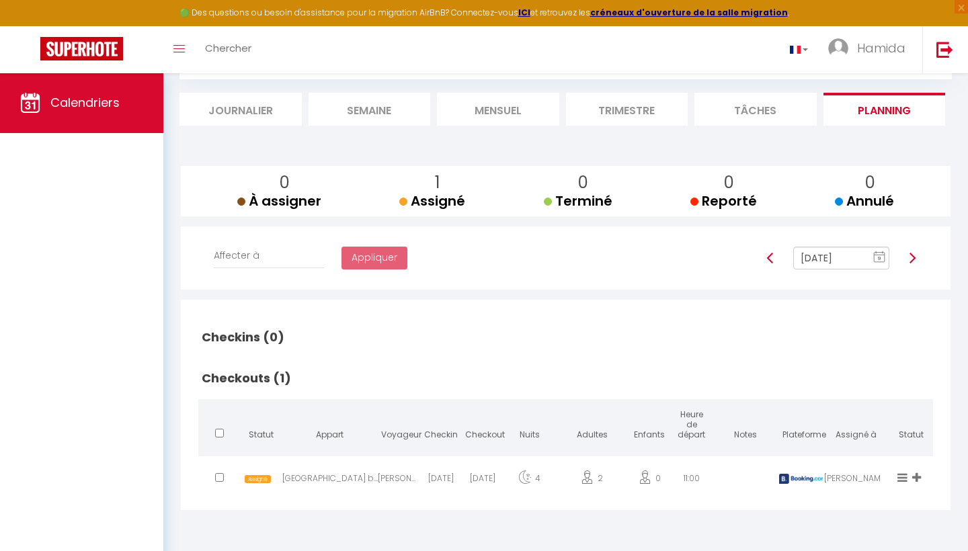
click at [914, 266] on div at bounding box center [912, 258] width 28 height 23
click at [264, 477] on span "Assigné" at bounding box center [258, 479] width 26 height 9
select select "49620"
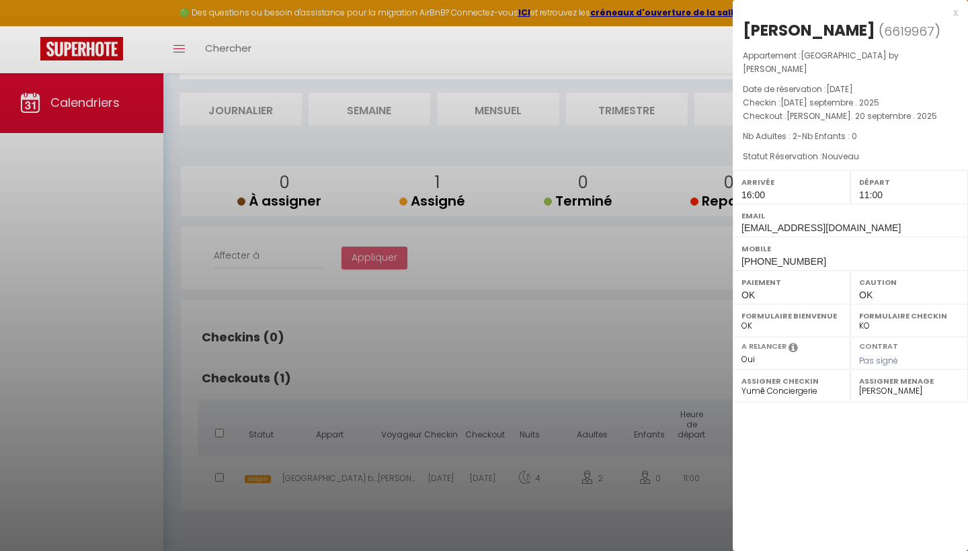
click at [442, 364] on div at bounding box center [484, 275] width 968 height 551
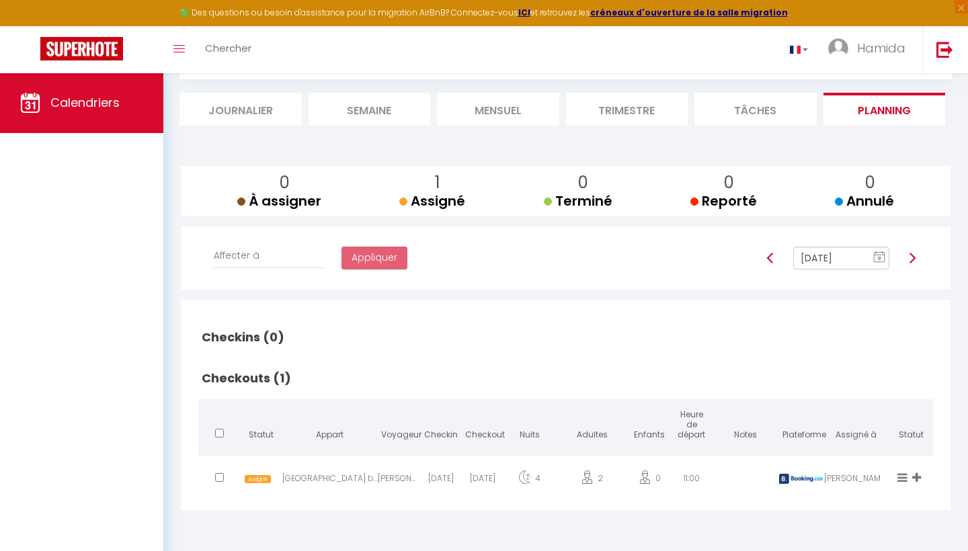
click at [909, 256] on img at bounding box center [912, 258] width 11 height 11
type input "Sep 21, 2025"
checkbox input "true"
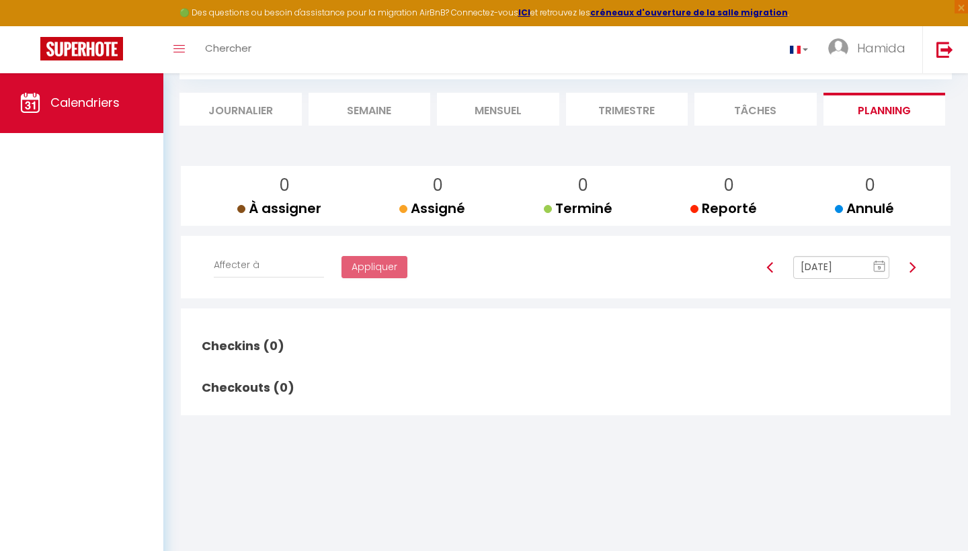
click at [770, 266] on img at bounding box center [770, 267] width 11 height 11
type input "Sep 20, 2025"
checkbox input "false"
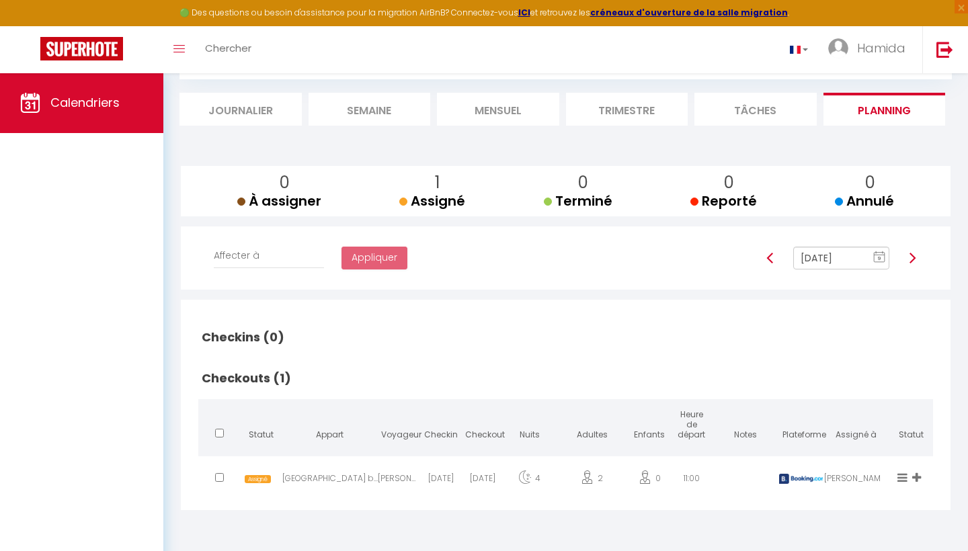
click at [770, 266] on div at bounding box center [770, 258] width 28 height 23
click at [262, 475] on span "Assigné" at bounding box center [258, 479] width 26 height 9
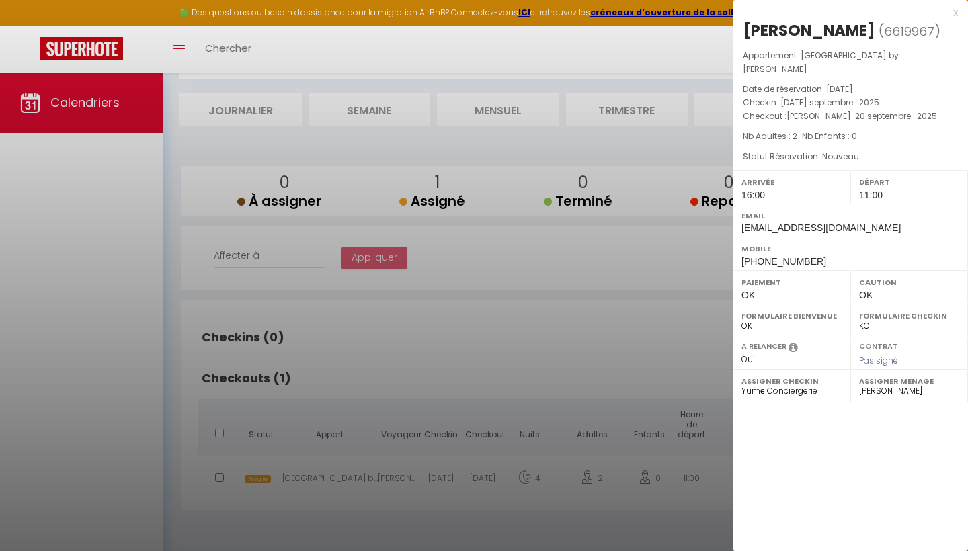
click at [649, 327] on div at bounding box center [484, 275] width 968 height 551
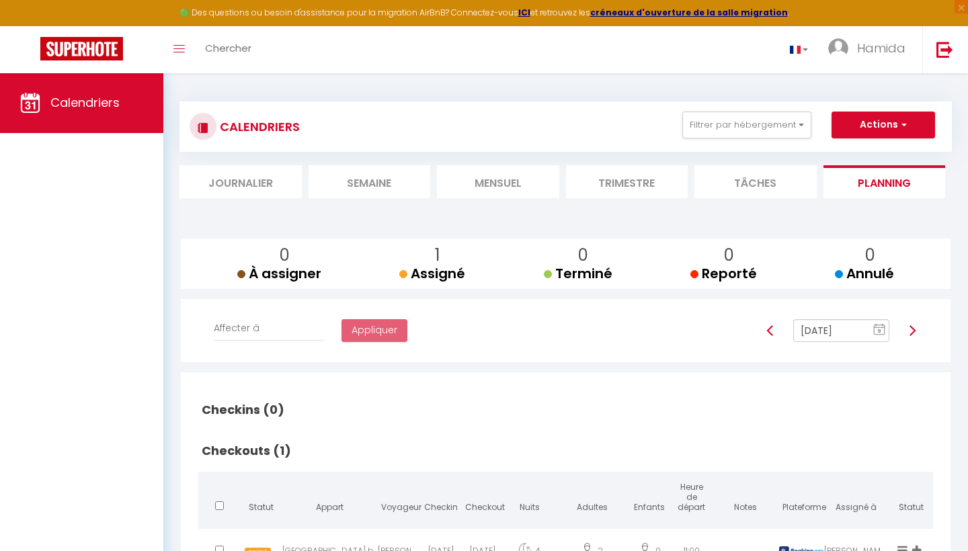
scroll to position [26, 0]
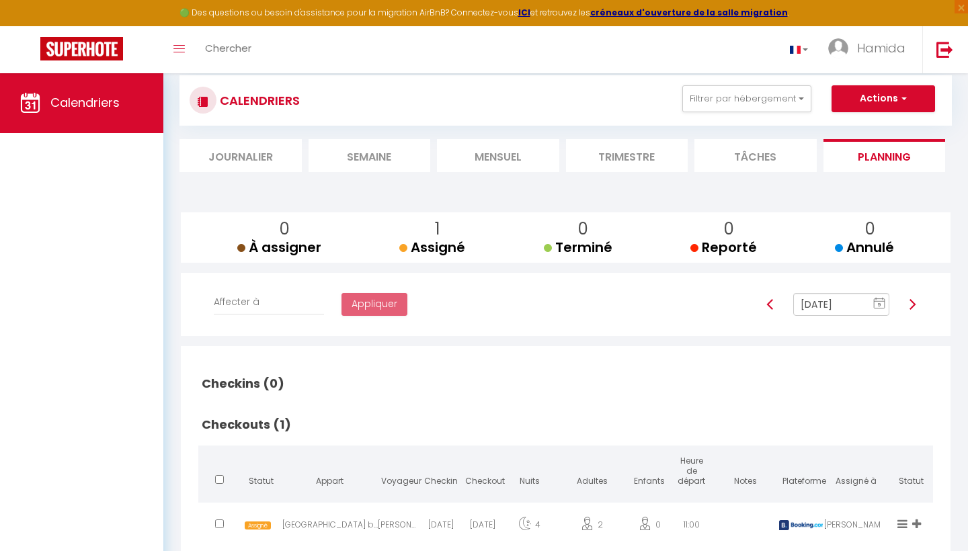
click at [761, 149] on li "Tâches" at bounding box center [756, 155] width 122 height 33
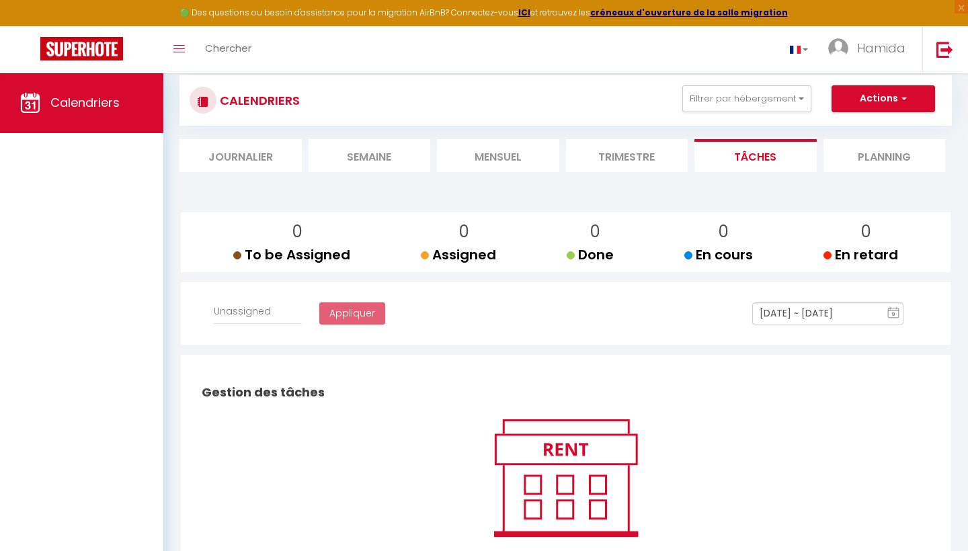
select select
click at [641, 152] on li "Trimestre" at bounding box center [627, 155] width 122 height 33
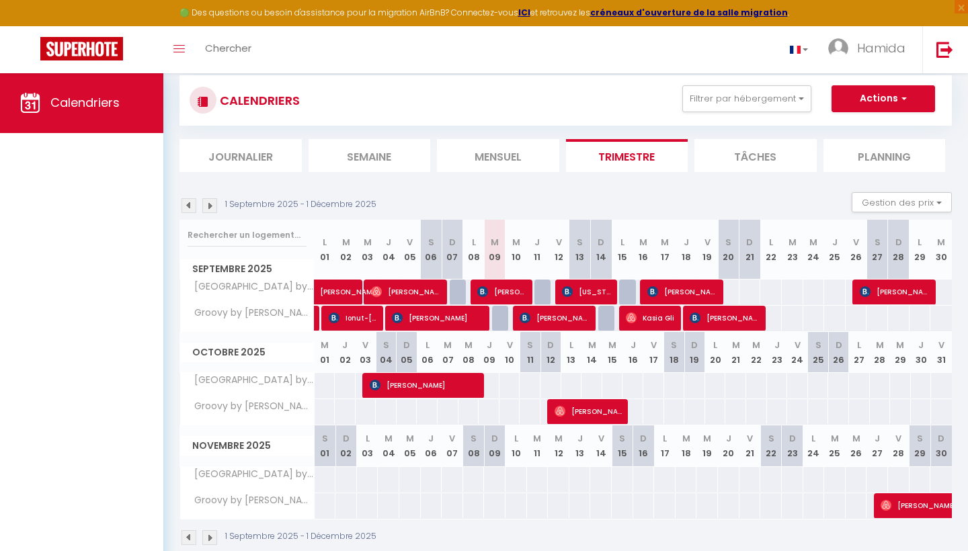
click at [554, 315] on span "Grazietta Toso" at bounding box center [556, 318] width 72 height 26
select select "OK"
select select "KO"
select select "1"
select select "0"
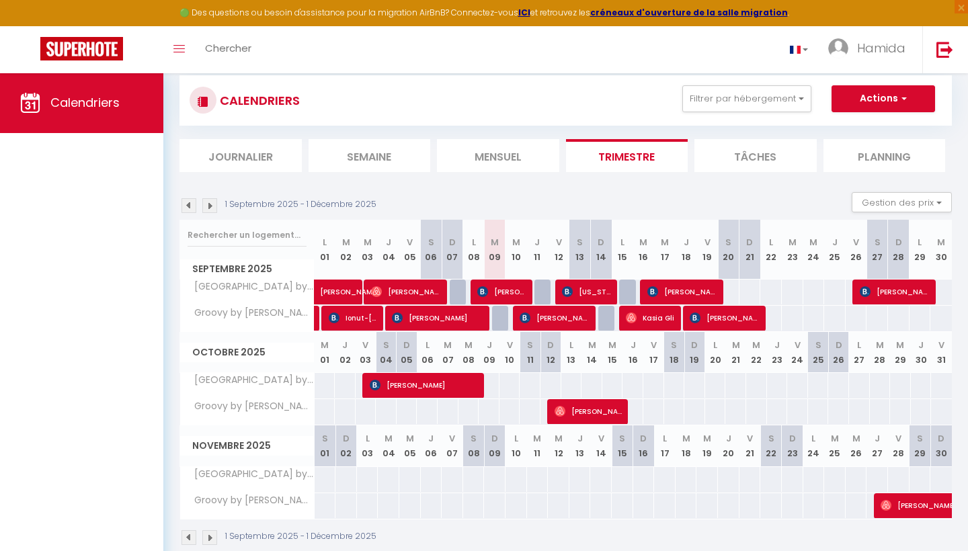
select select "1"
select select
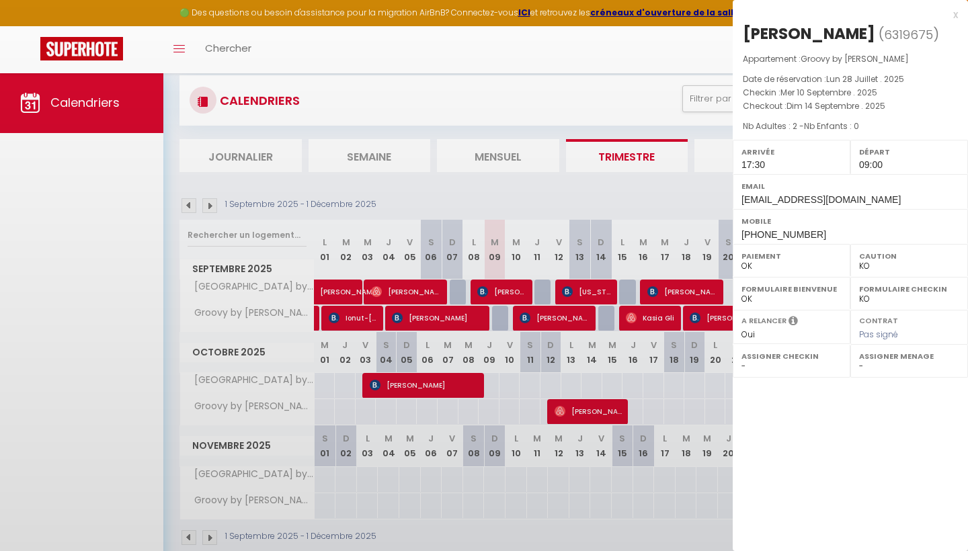
select select "27584"
select select "24469"
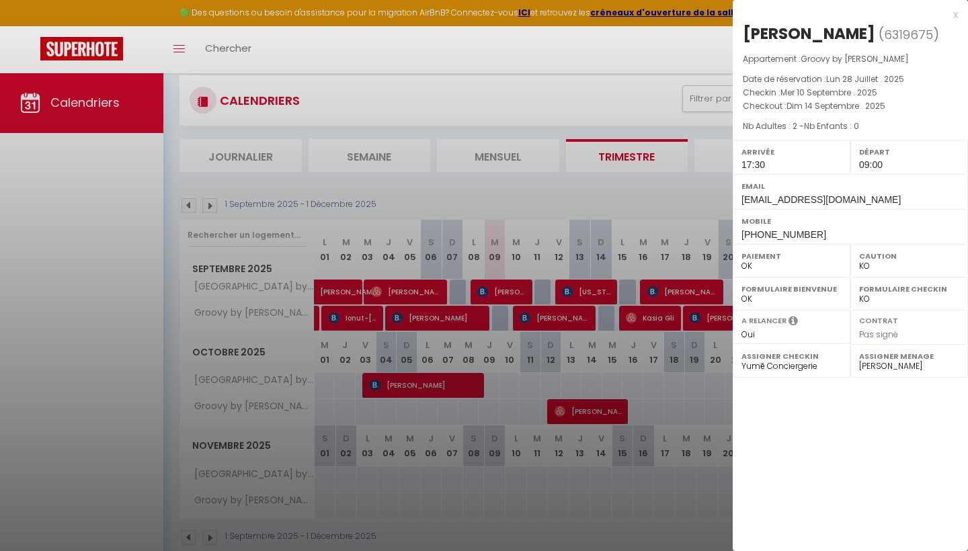
click at [587, 411] on div at bounding box center [484, 275] width 968 height 551
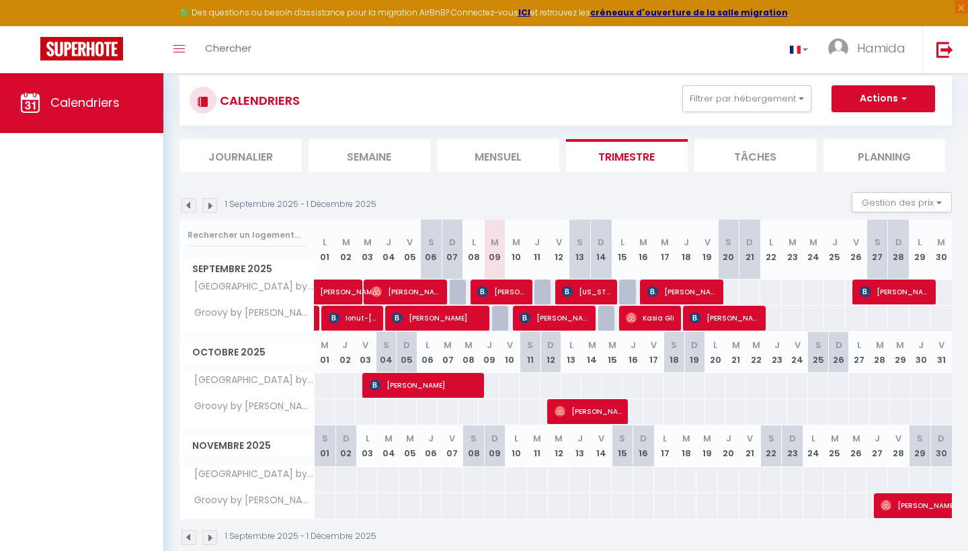
click at [587, 413] on span "Annie Riou" at bounding box center [591, 412] width 72 height 26
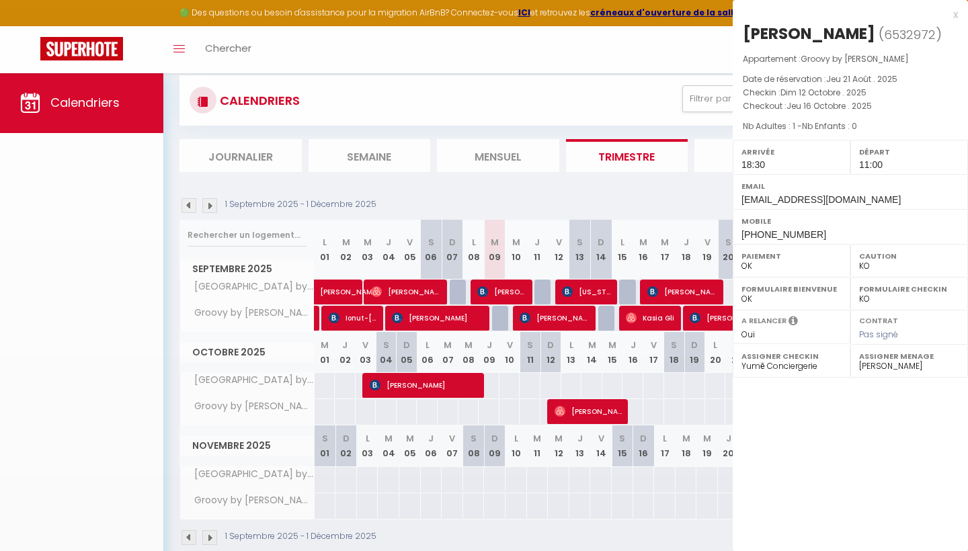
select select "OK"
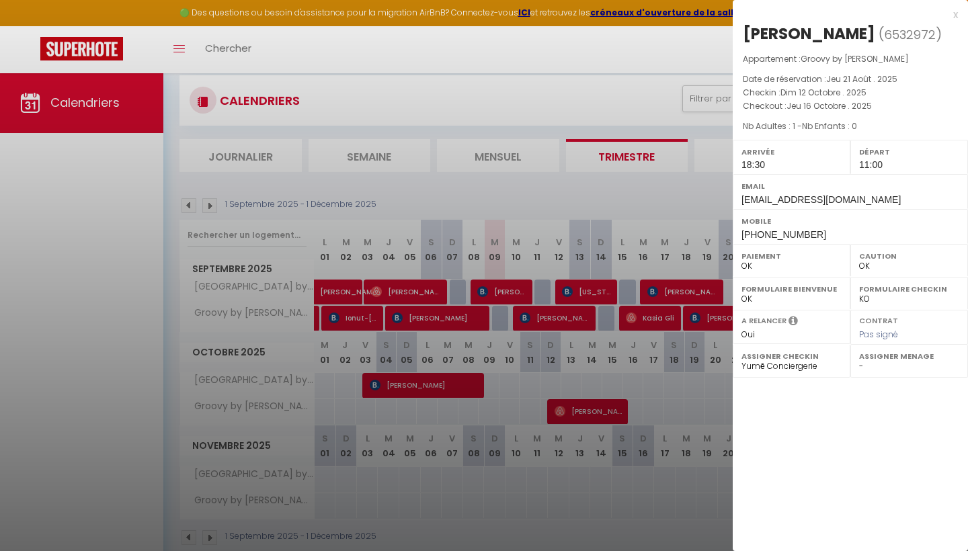
click at [437, 383] on div at bounding box center [484, 275] width 968 height 551
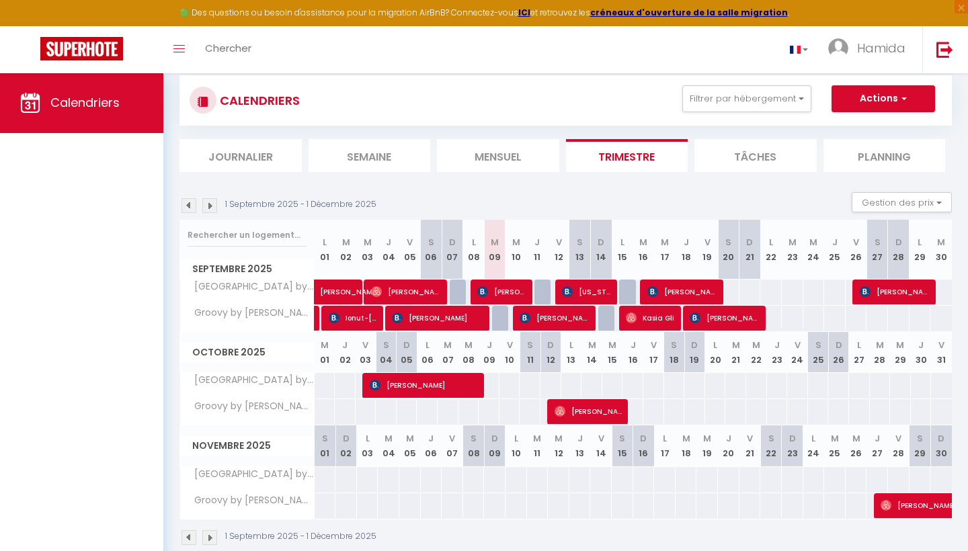
click at [437, 383] on span "Edurne Castillo Prieto" at bounding box center [427, 385] width 115 height 26
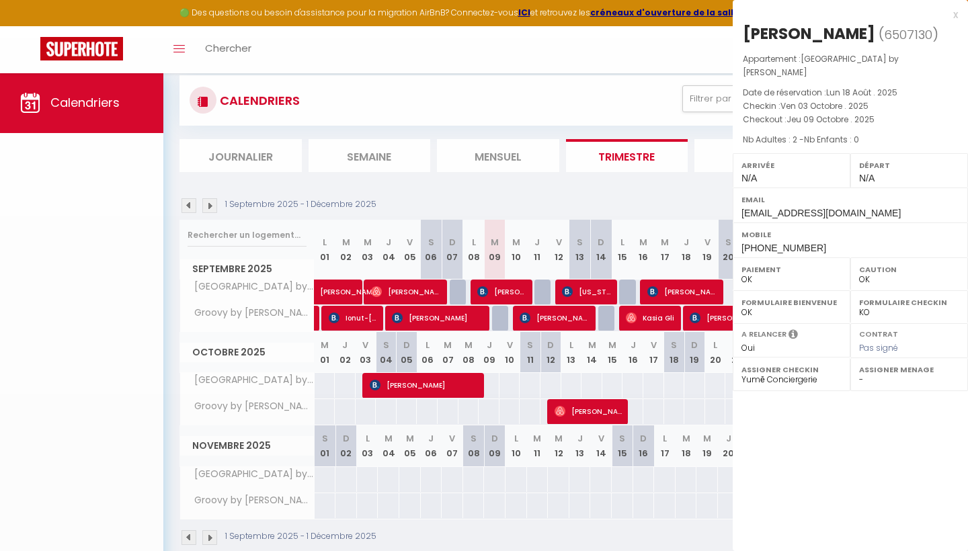
select select "49620"
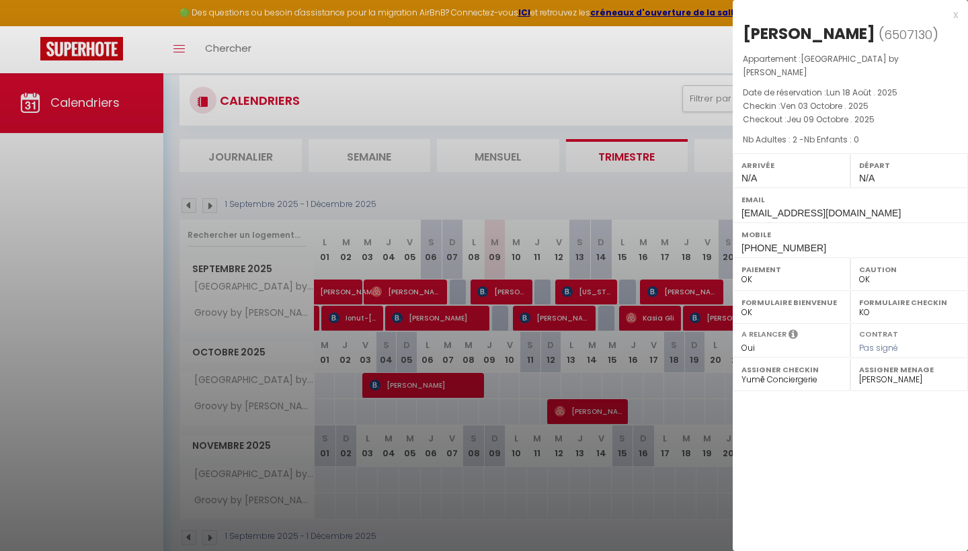
click at [360, 324] on div at bounding box center [484, 275] width 968 height 551
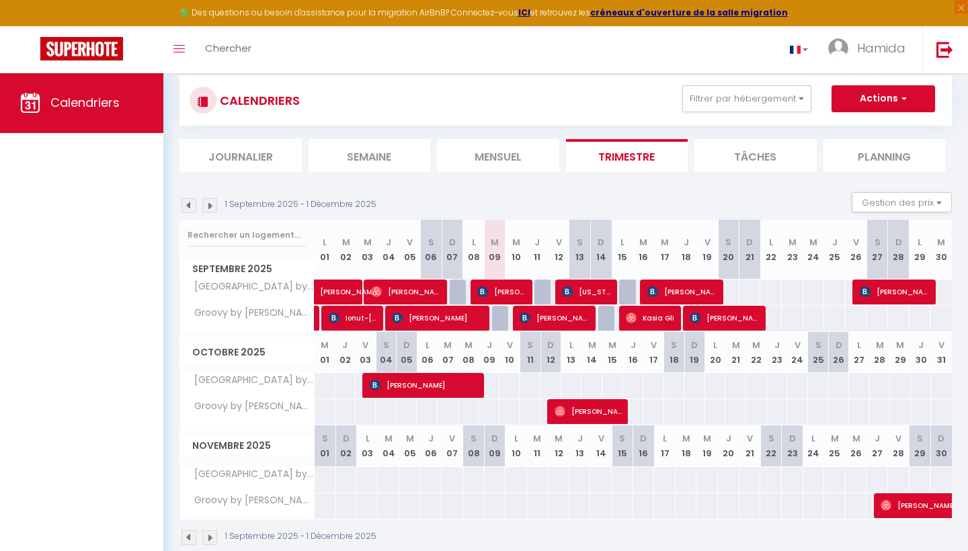
click at [359, 319] on span "Ionut-Gabriel Aldea" at bounding box center [354, 318] width 50 height 26
select select "KO"
select select "27584"
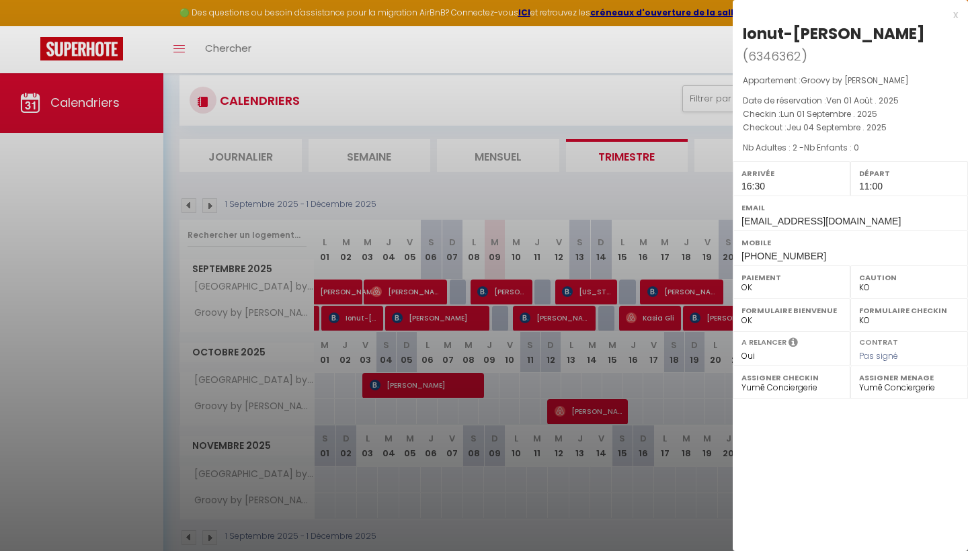
click at [438, 323] on div at bounding box center [484, 275] width 968 height 551
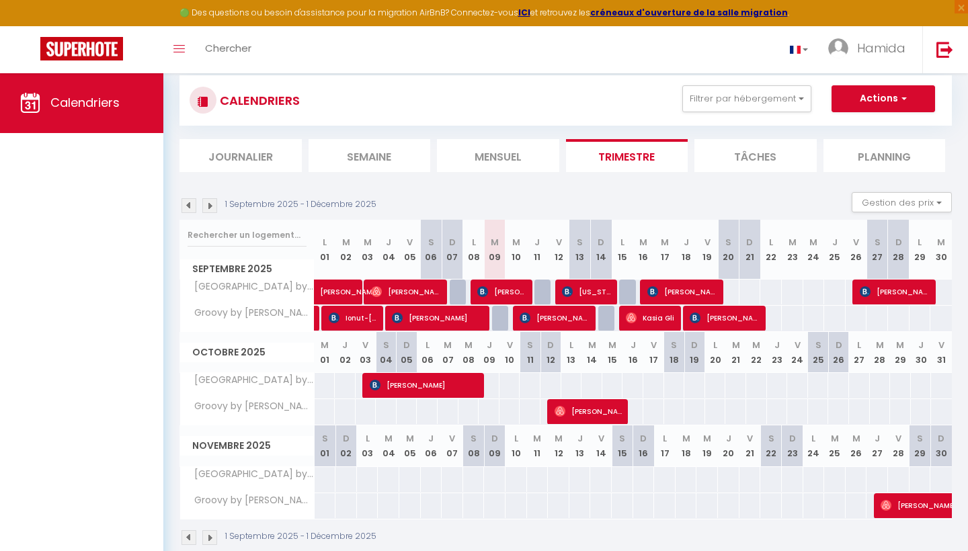
click at [513, 293] on span "Maya Mataich" at bounding box center [502, 292] width 50 height 26
select select "OK"
select select "1"
select select "52443"
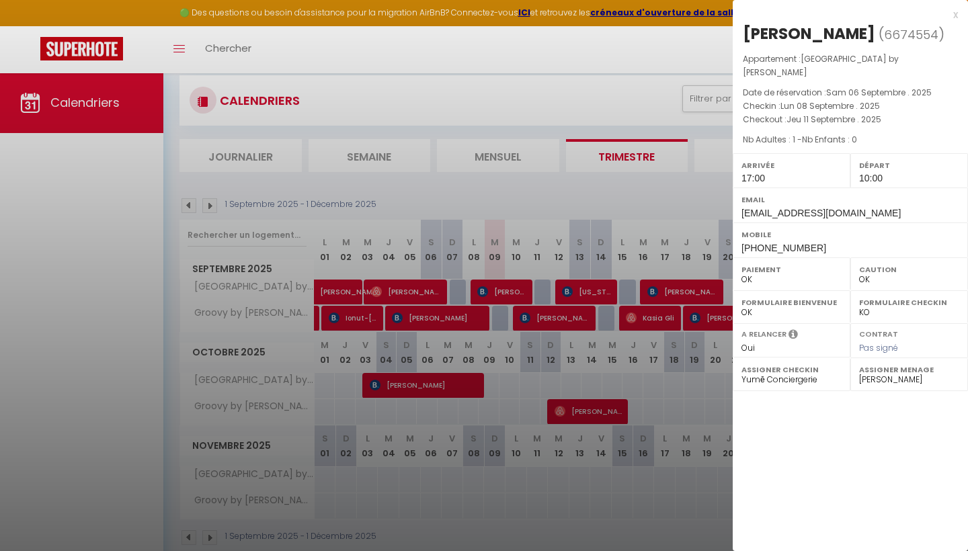
drag, startPoint x: 743, startPoint y: 29, endPoint x: 852, endPoint y: 32, distance: 108.9
click at [852, 32] on div "Maya Mataich" at bounding box center [809, 34] width 132 height 22
click at [620, 45] on div at bounding box center [484, 275] width 968 height 551
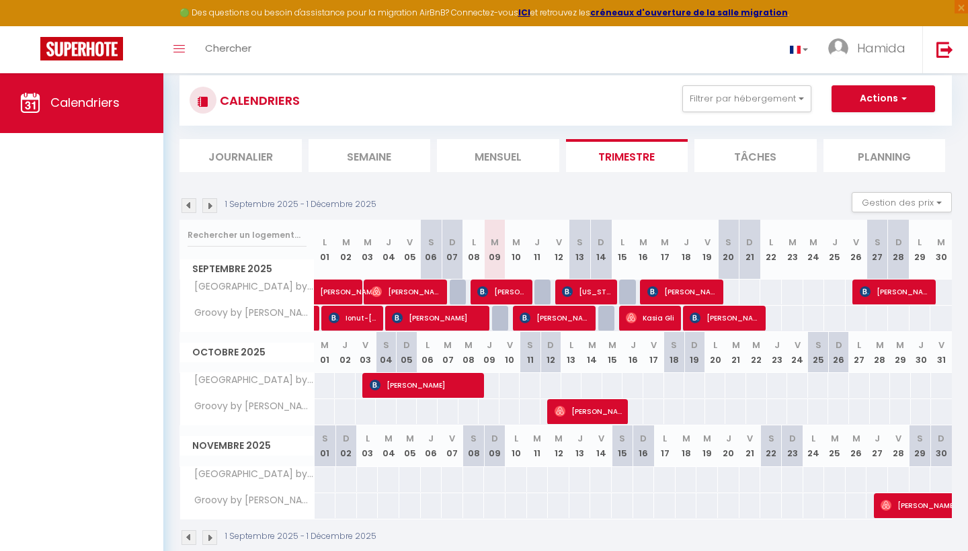
click at [665, 322] on span "Kasia Gli" at bounding box center [651, 318] width 50 height 26
select select
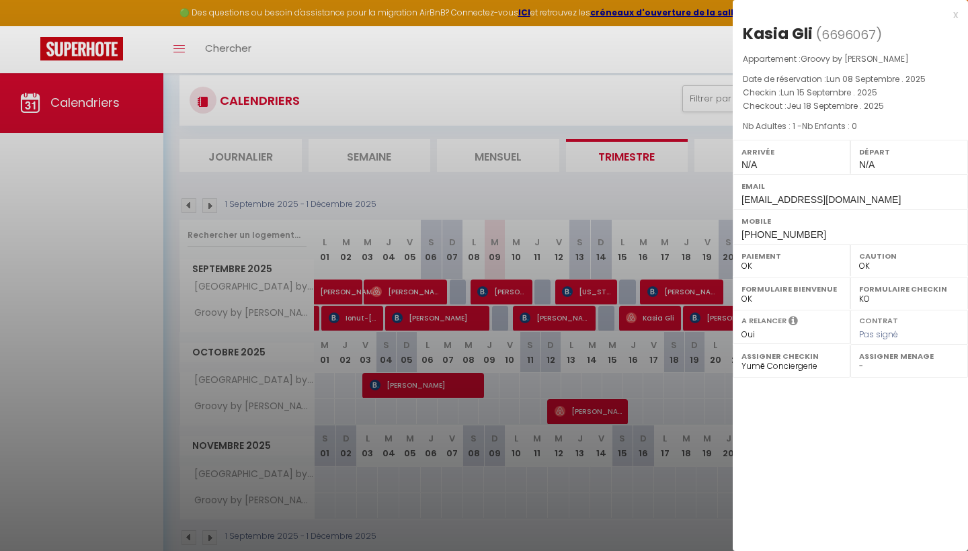
click at [516, 98] on div at bounding box center [484, 275] width 968 height 551
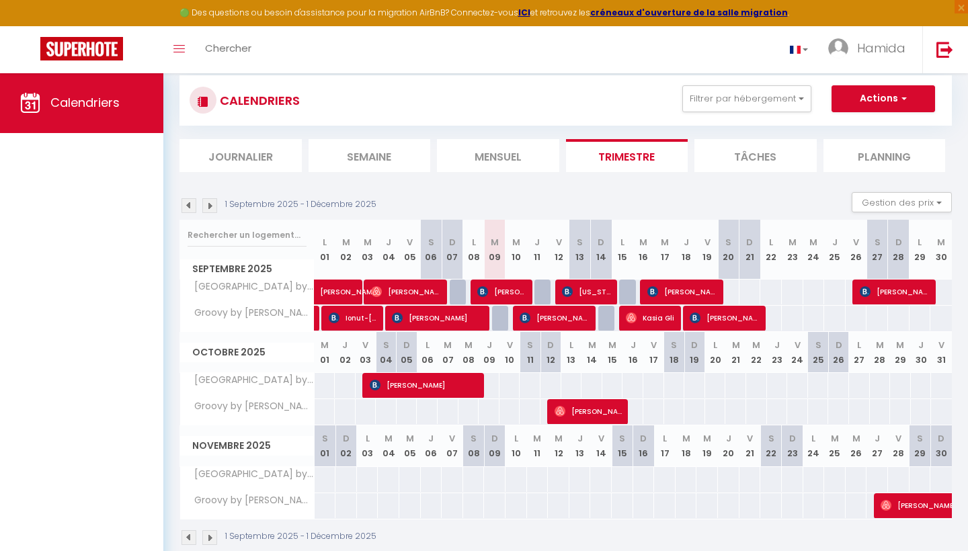
click at [506, 149] on li "Mensuel" at bounding box center [498, 155] width 122 height 33
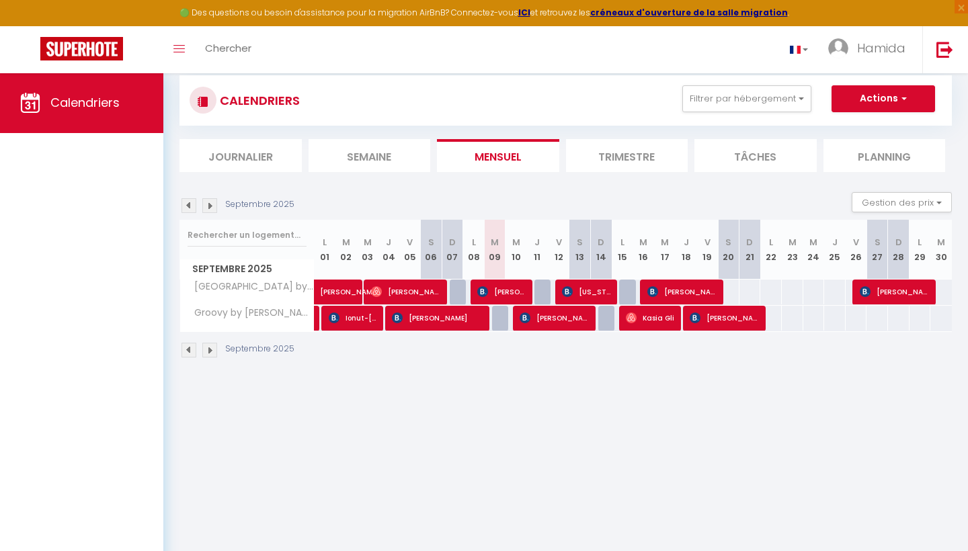
click at [595, 295] on span "Virginia Cuesta Mediavilla" at bounding box center [587, 292] width 50 height 26
select select "49620"
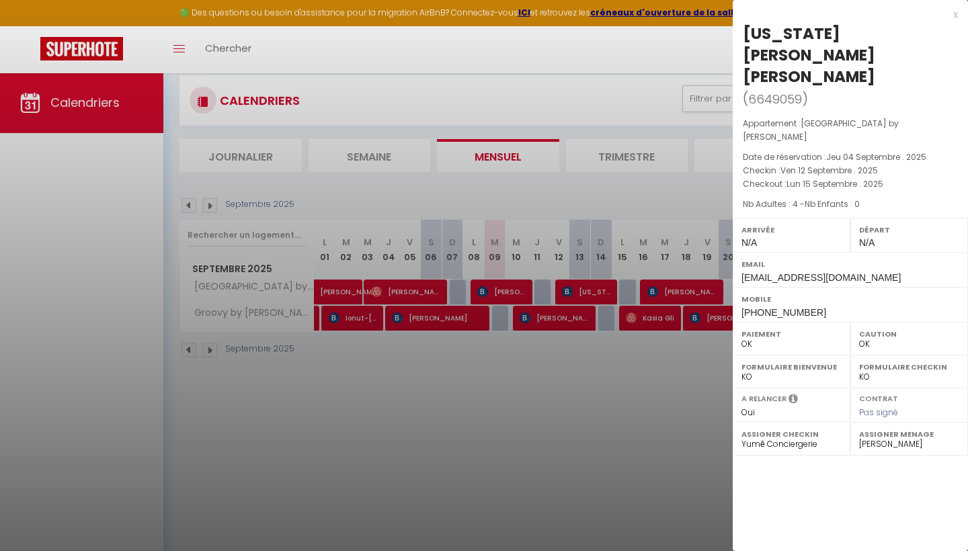
click at [366, 161] on div at bounding box center [484, 275] width 968 height 551
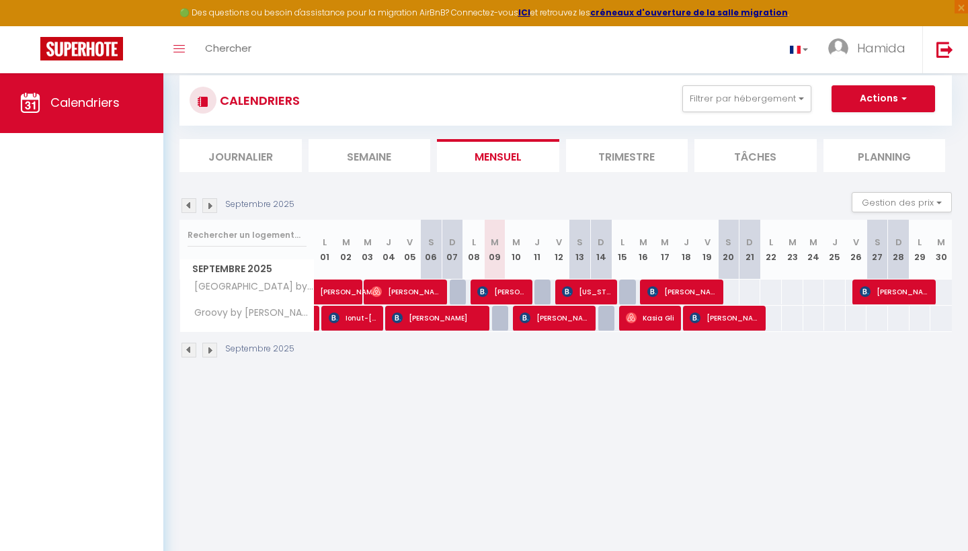
click at [370, 147] on li "Semaine" at bounding box center [370, 155] width 122 height 33
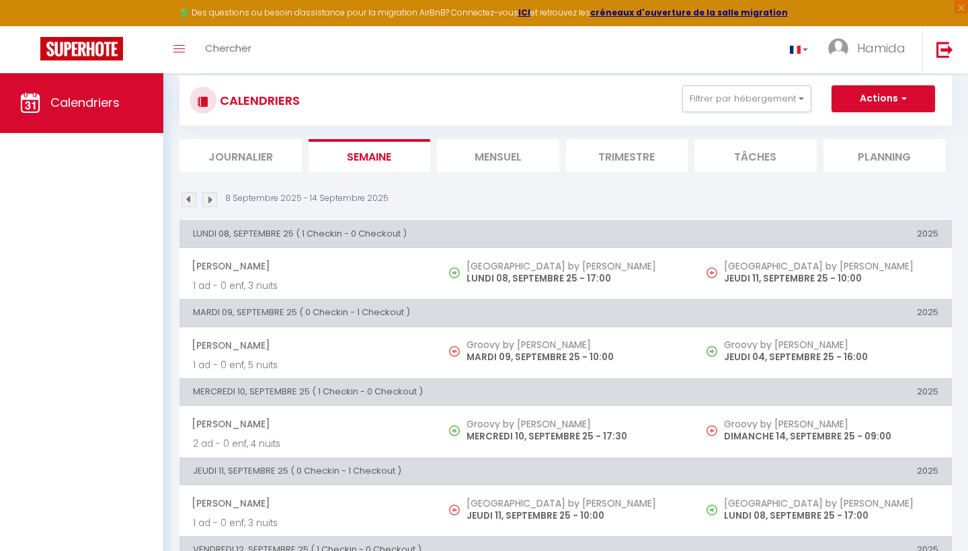
click at [0, 384] on div "Calendriers" at bounding box center [81, 326] width 163 height 507
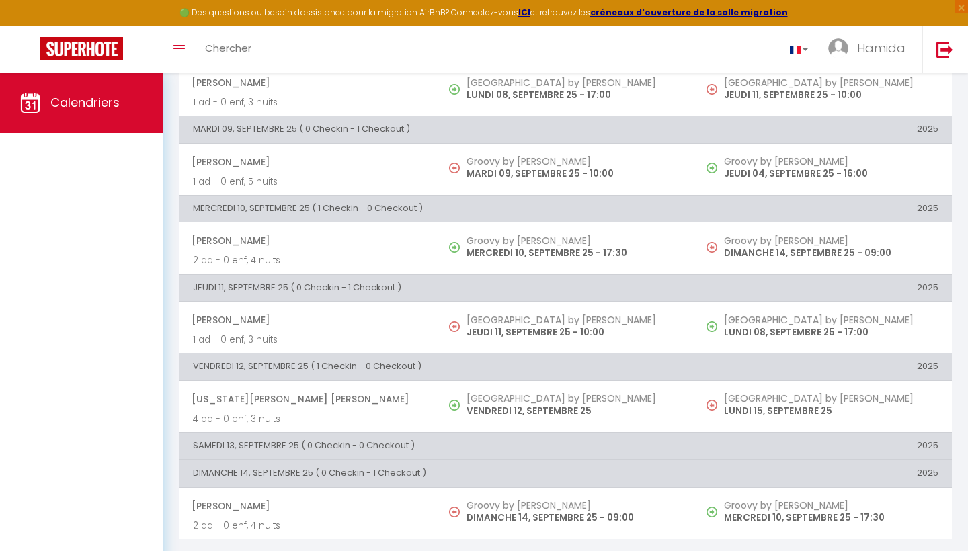
click at [102, 102] on span "Calendriers" at bounding box center [84, 102] width 69 height 17
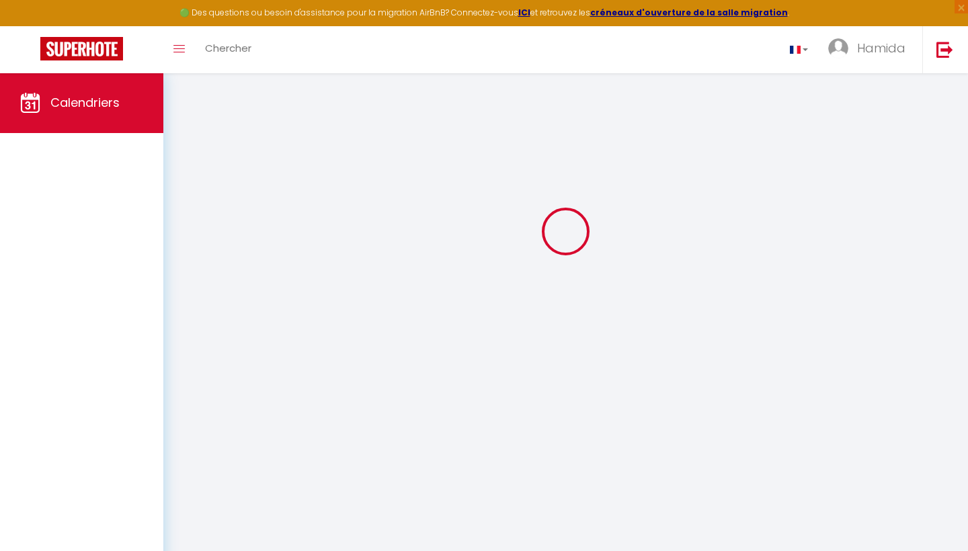
scroll to position [73, 0]
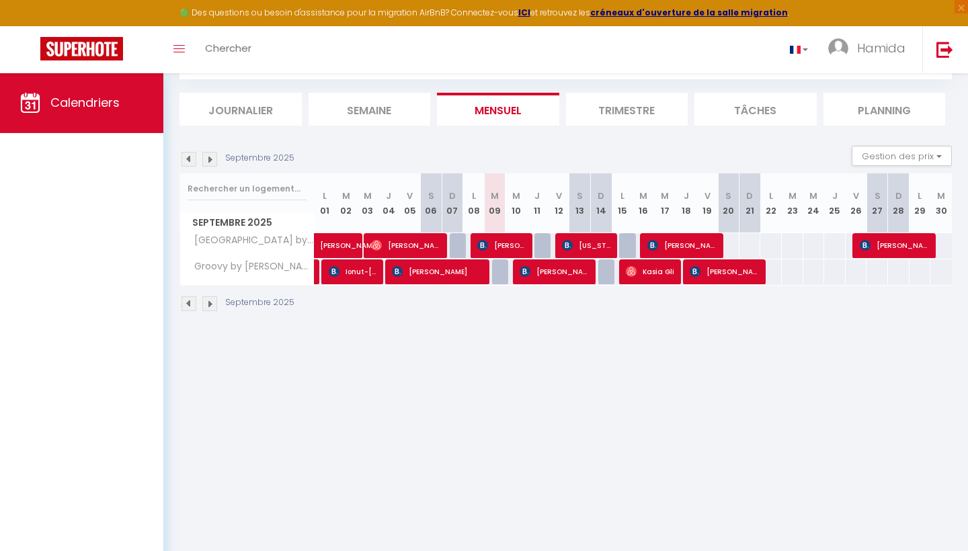
click at [885, 119] on li "Planning" at bounding box center [885, 109] width 122 height 33
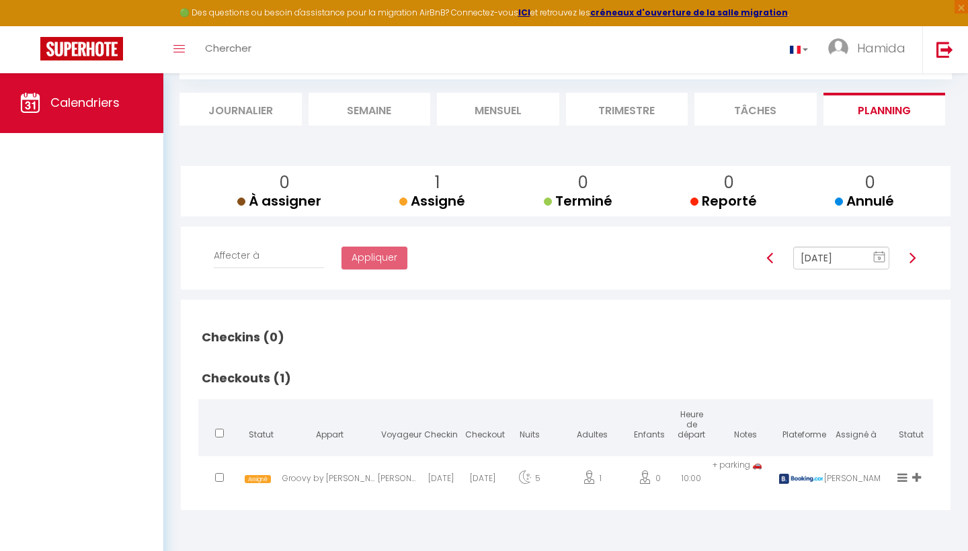
click at [582, 348] on h2 "Checkins (0)" at bounding box center [565, 338] width 735 height 42
click at [914, 258] on img at bounding box center [912, 258] width 11 height 11
type input "Sep 10, 2025"
checkbox input "true"
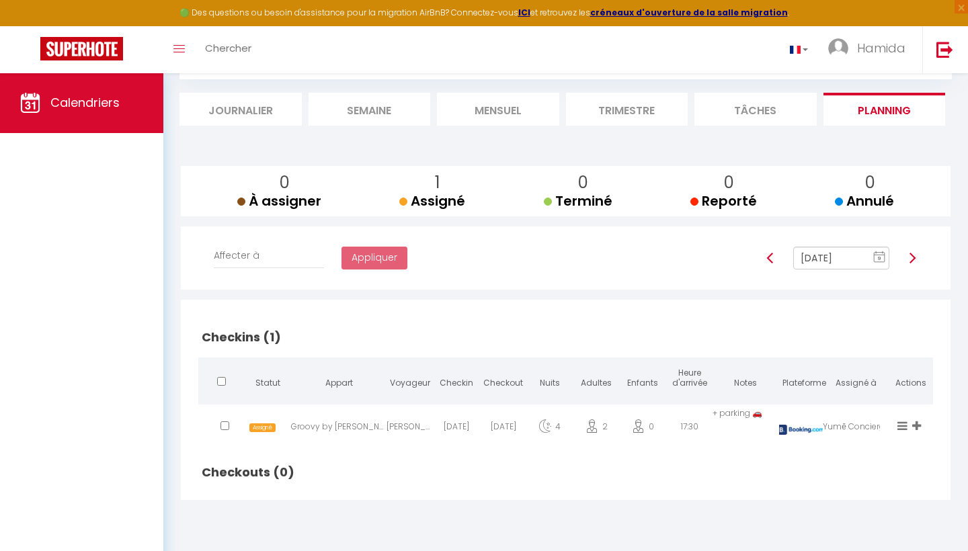
click at [914, 258] on img at bounding box center [912, 258] width 11 height 11
type input "Sep 11, 2025"
checkbox input "false"
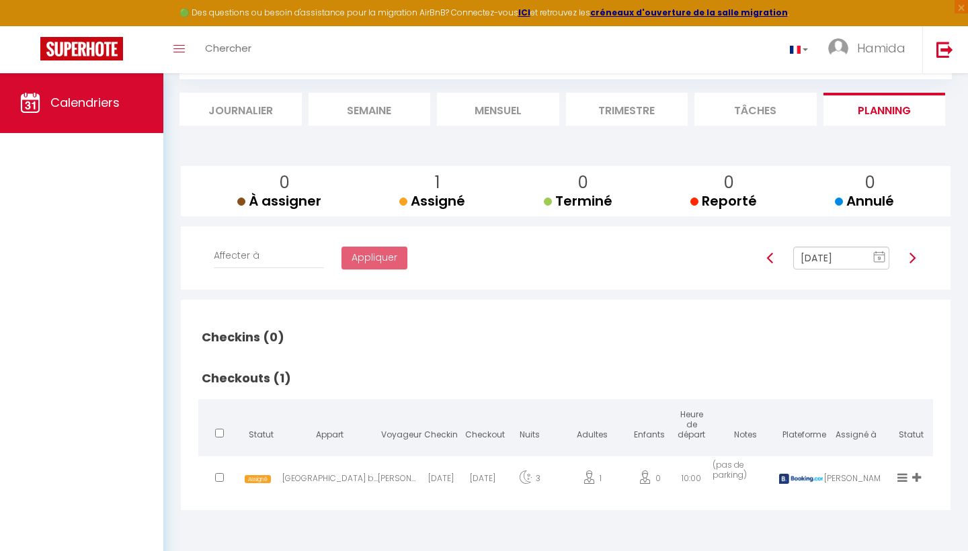
click at [478, 473] on div "2025-09-11" at bounding box center [483, 482] width 42 height 44
select select "1"
select select "0"
select select "1"
select select
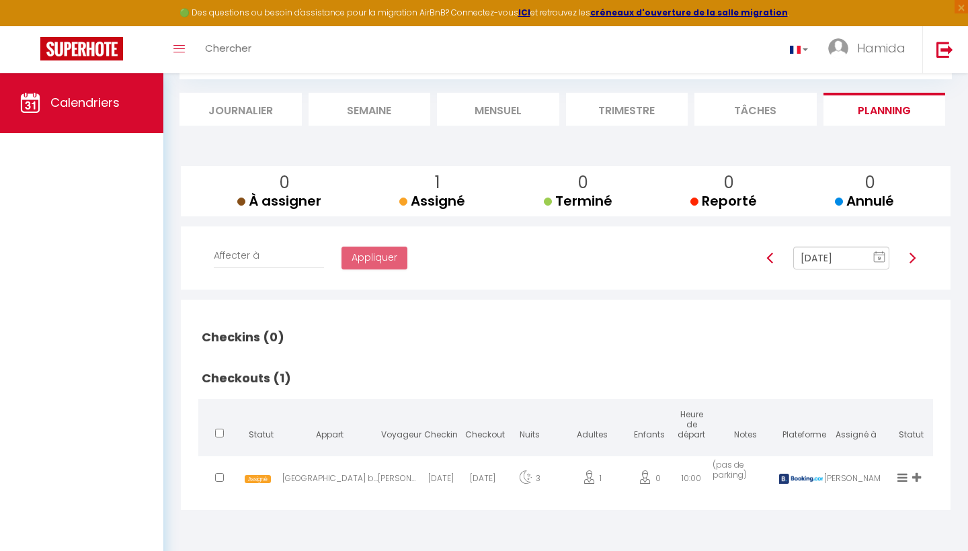
select select
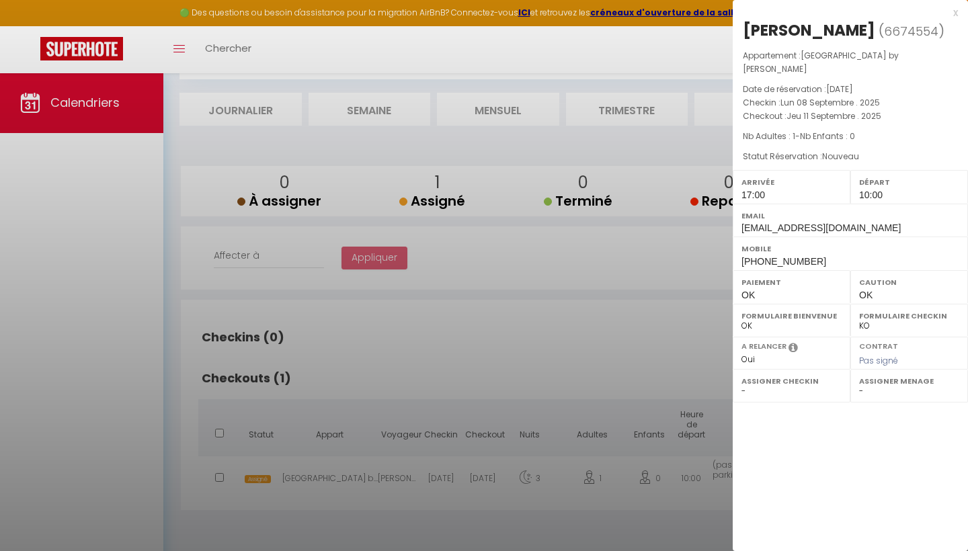
select select "27584"
select select "52443"
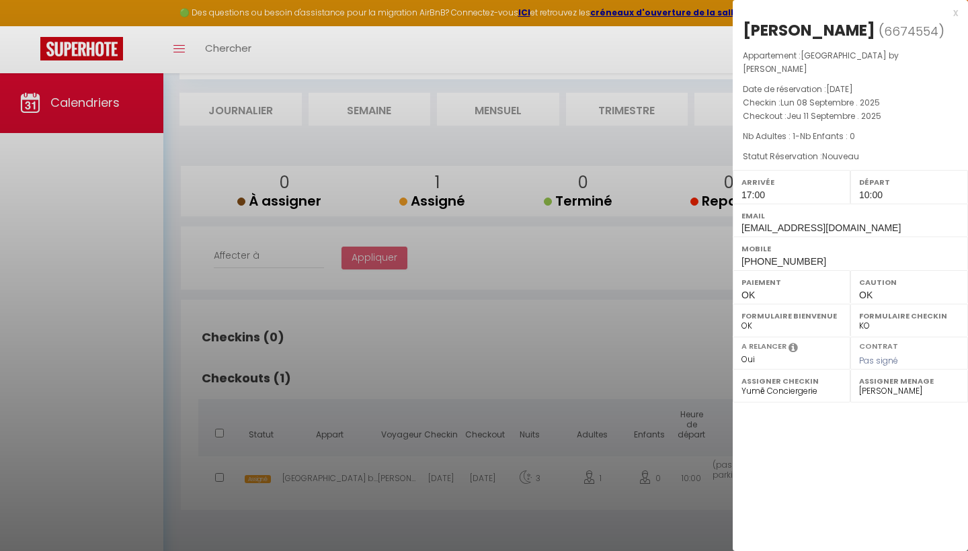
click at [555, 372] on div at bounding box center [484, 275] width 968 height 551
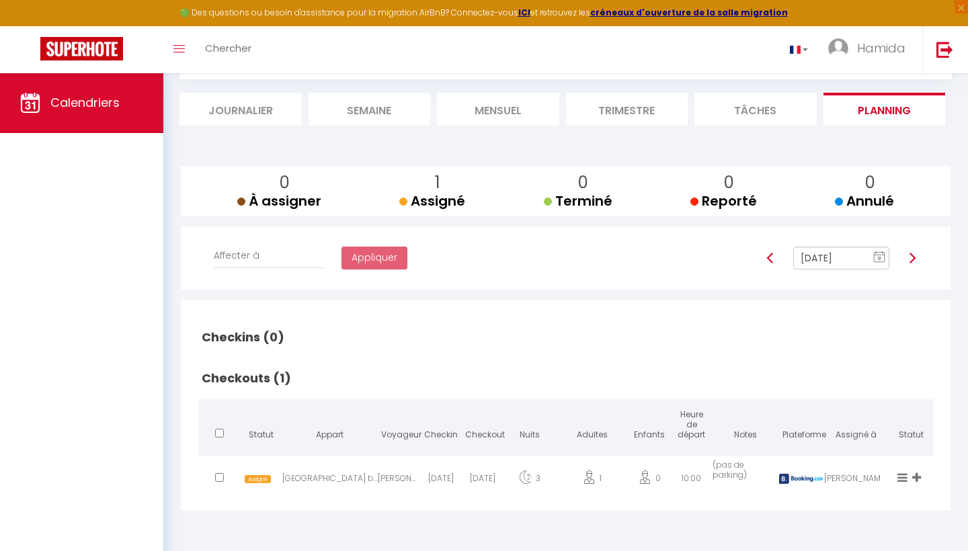
click at [331, 472] on div "Bologne by Yumē" at bounding box center [329, 482] width 95 height 44
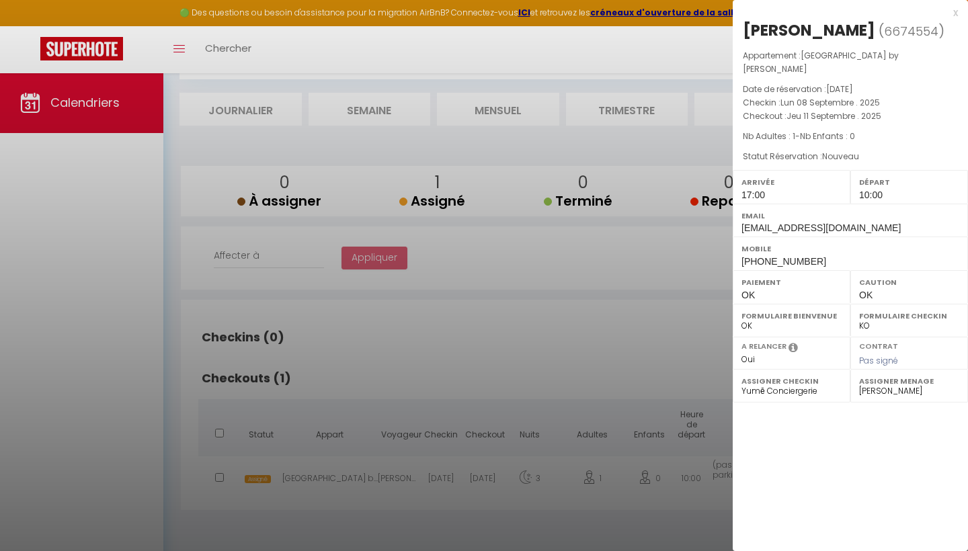
click at [658, 366] on div at bounding box center [484, 275] width 968 height 551
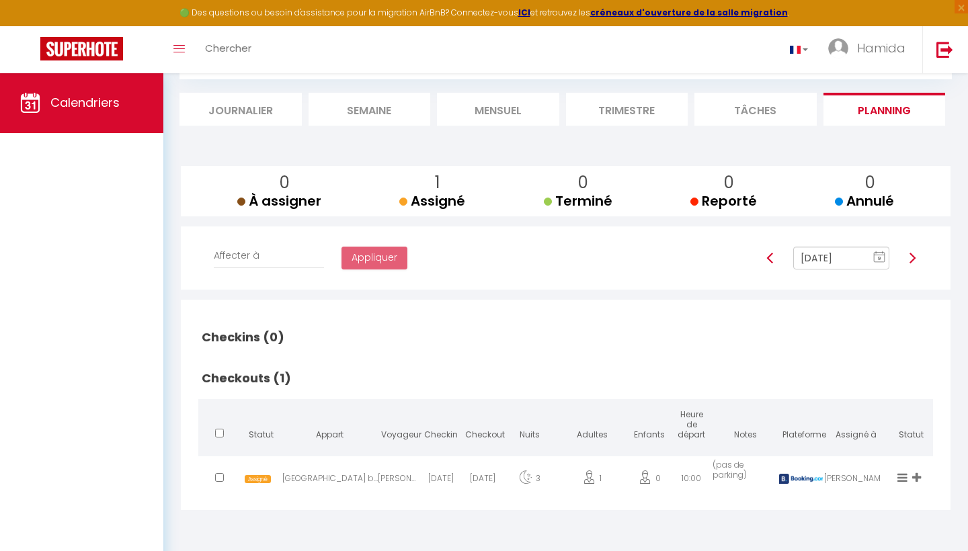
click at [317, 472] on div "Bologne by Yumē" at bounding box center [329, 482] width 95 height 44
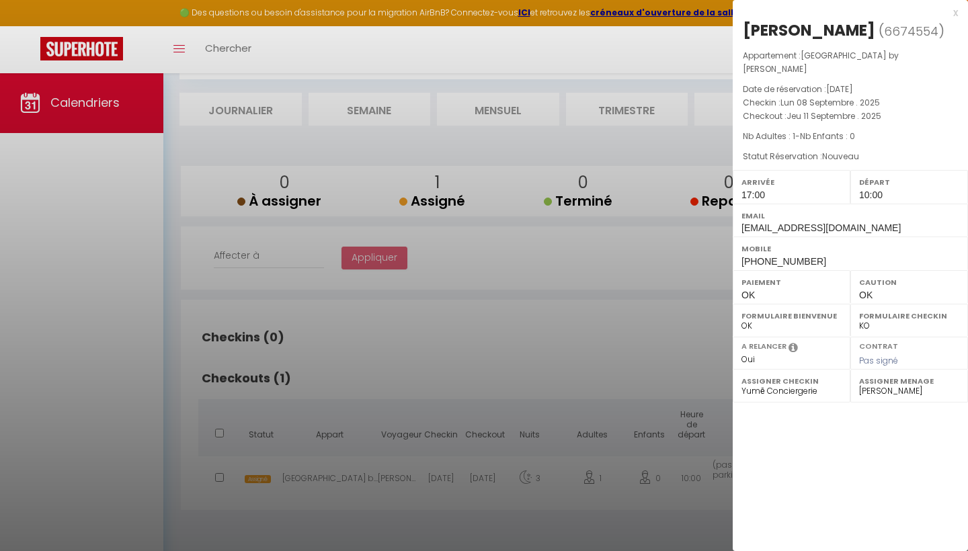
click at [537, 371] on div at bounding box center [484, 275] width 968 height 551
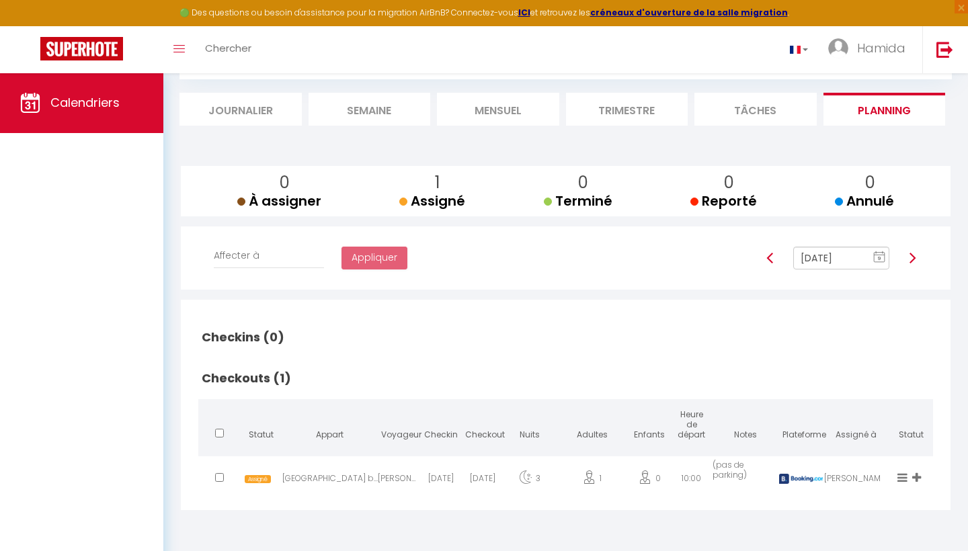
click at [766, 255] on img at bounding box center [770, 258] width 11 height 11
type input "Sep 10, 2025"
checkbox input "false"
checkbox input "true"
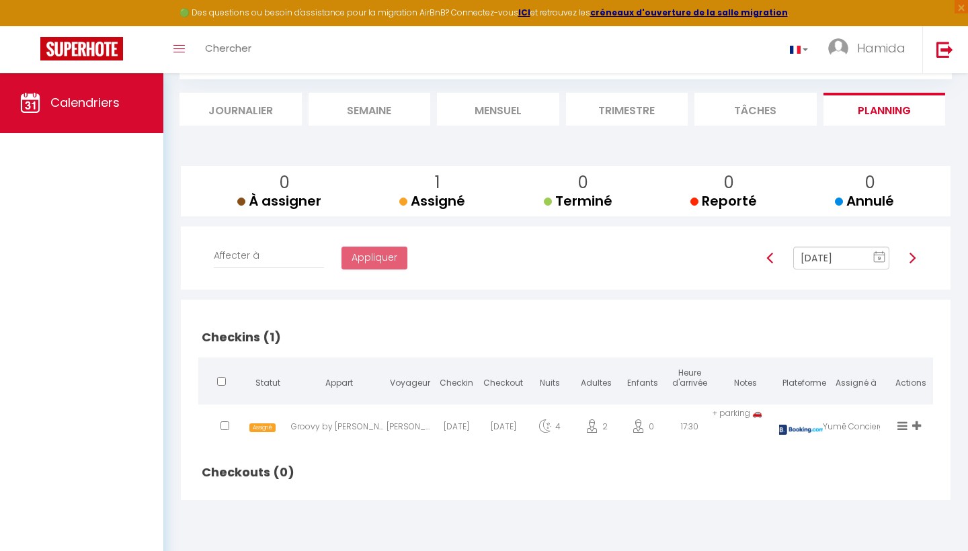
click at [768, 255] on img at bounding box center [770, 258] width 11 height 11
type input "Sep 09, 2025"
checkbox input "false"
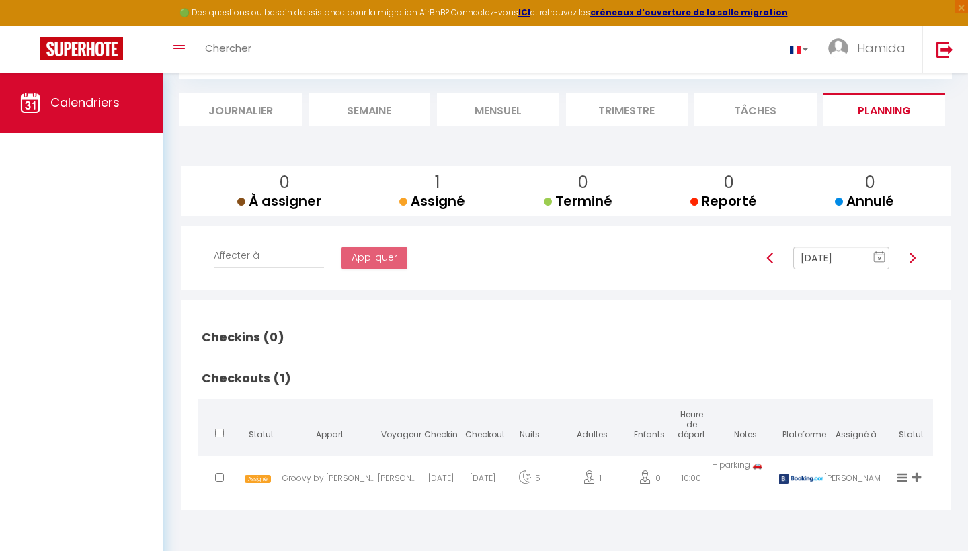
click at [768, 255] on img at bounding box center [770, 258] width 11 height 11
type input "Sep 08, 2025"
checkbox input "false"
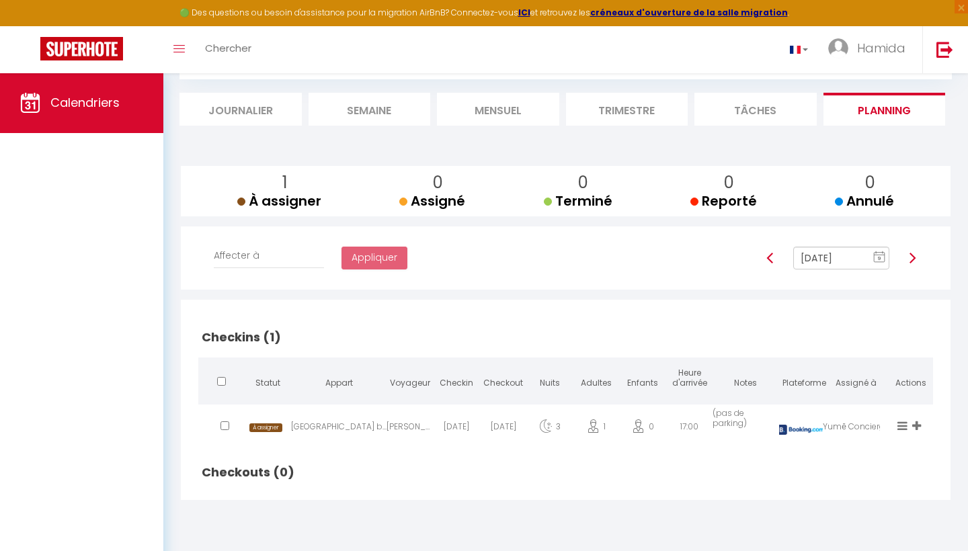
click at [342, 423] on div "Bologne by Yumē" at bounding box center [338, 430] width 95 height 44
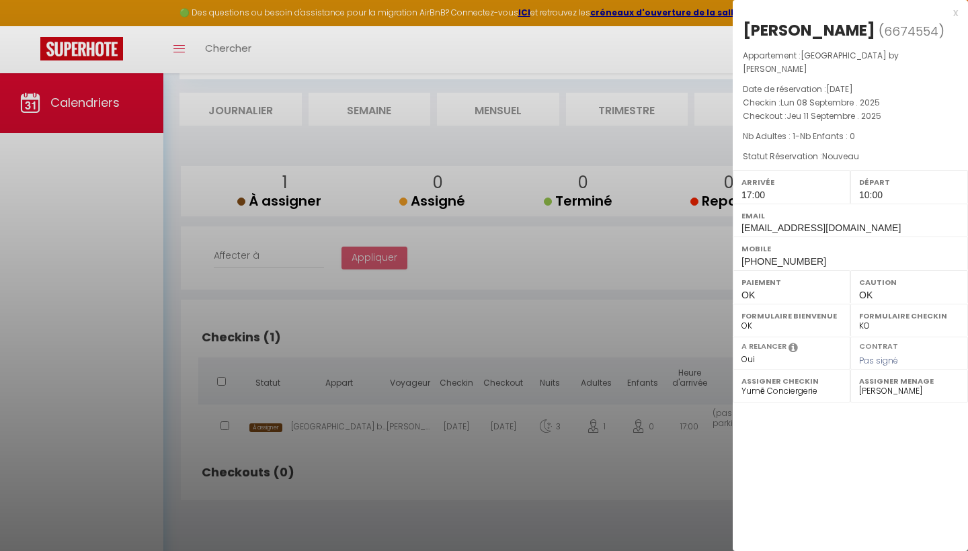
click at [541, 331] on div at bounding box center [484, 275] width 968 height 551
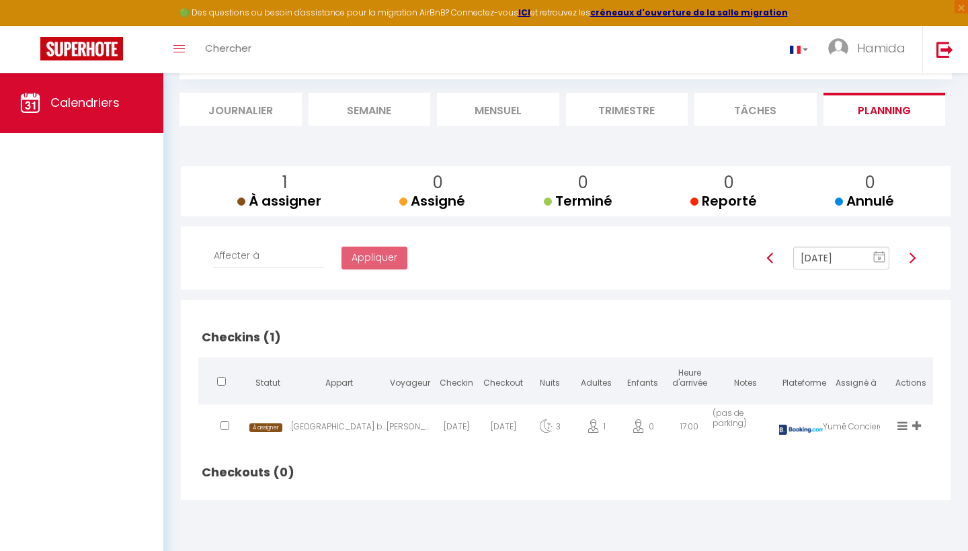
click at [912, 258] on img at bounding box center [912, 258] width 11 height 11
type input "Sep 09, 2025"
checkbox input "false"
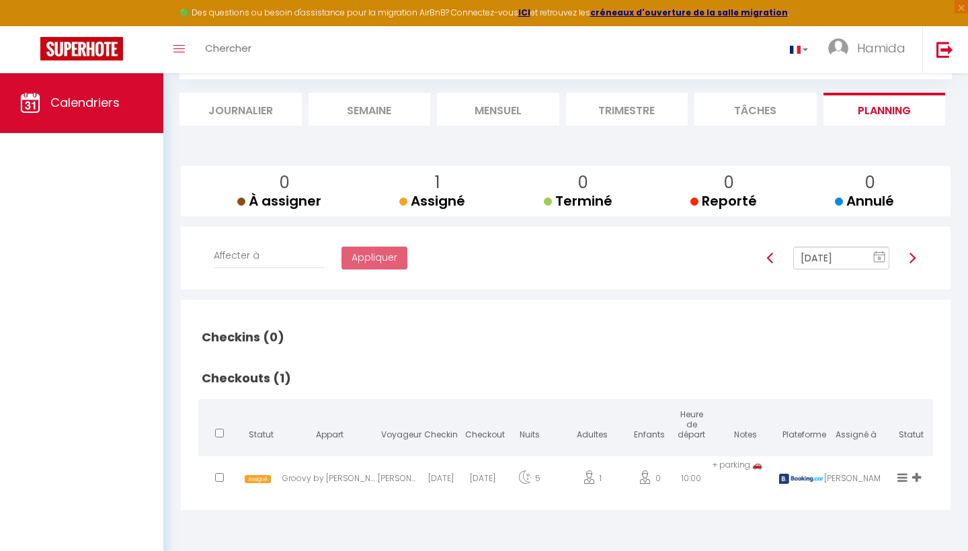
click at [912, 258] on img at bounding box center [912, 258] width 11 height 11
type input "Sep 10, 2025"
checkbox input "false"
checkbox input "true"
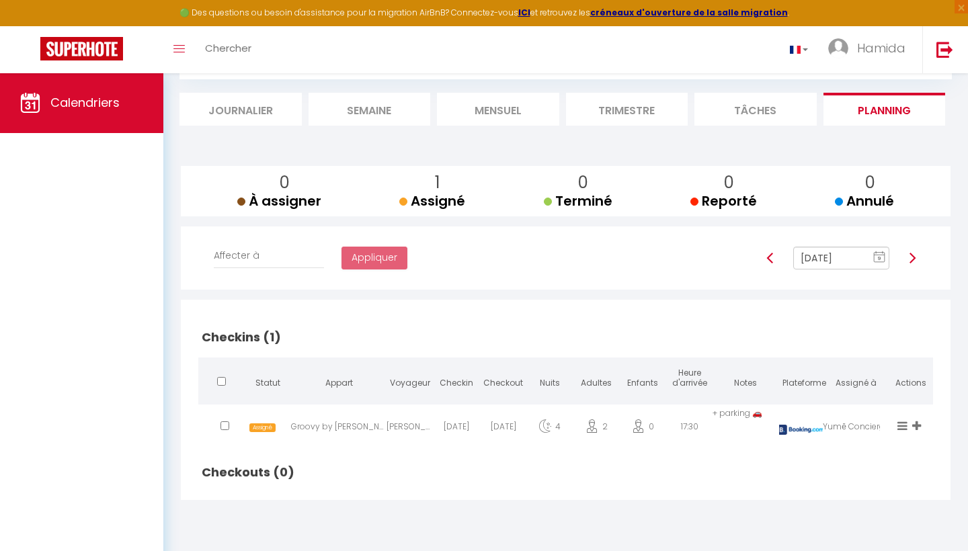
click at [912, 258] on img at bounding box center [912, 258] width 11 height 11
type input "Sep 11, 2025"
checkbox input "false"
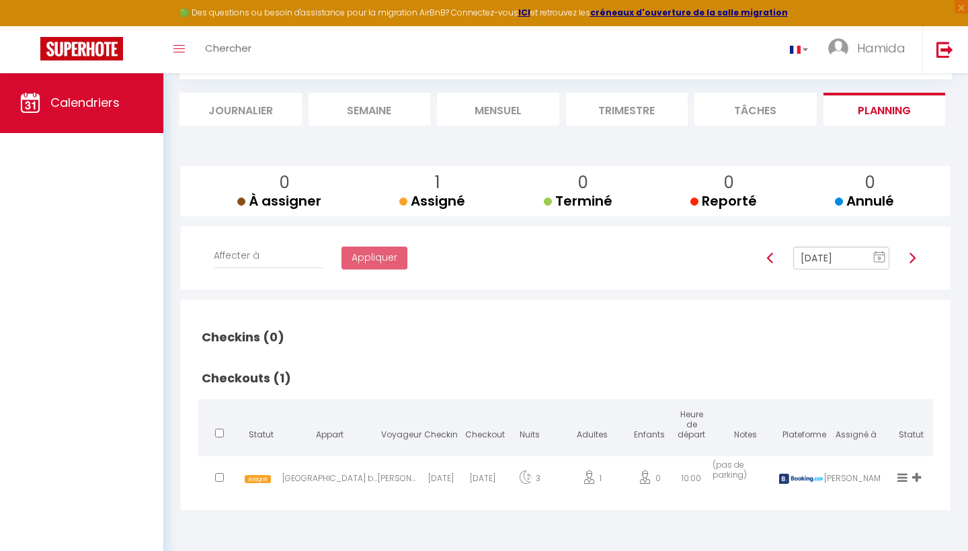
click at [372, 479] on div "Bologne by Yumē" at bounding box center [329, 482] width 95 height 44
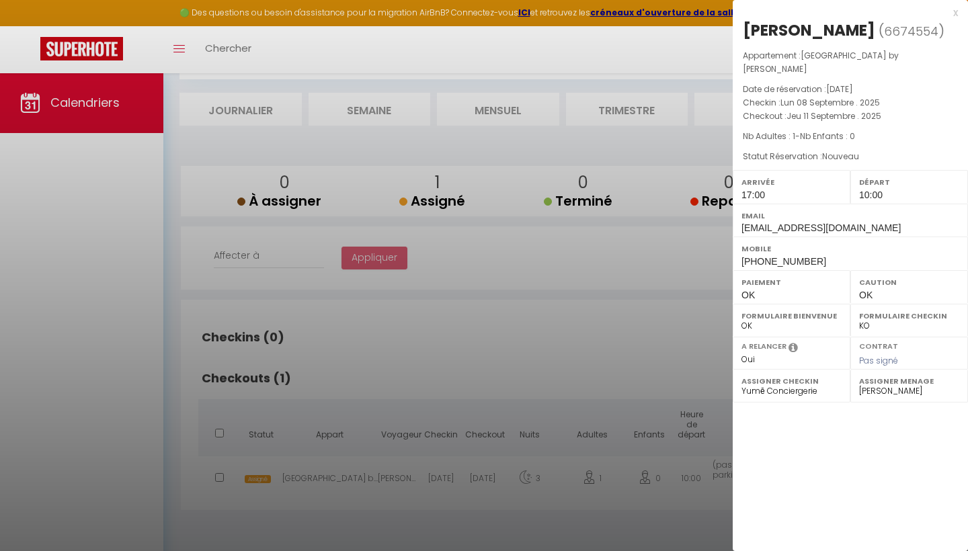
click at [628, 352] on div at bounding box center [484, 275] width 968 height 551
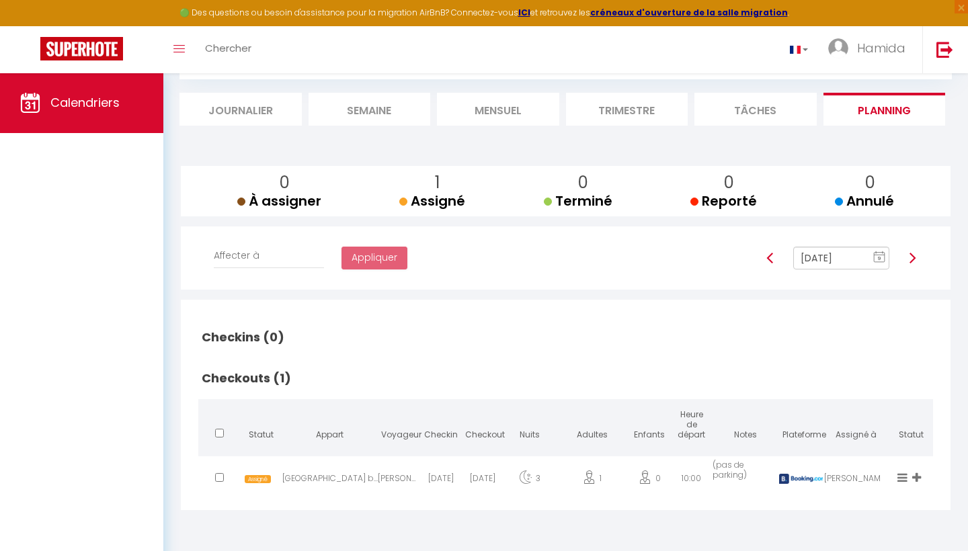
click at [484, 480] on div "2025-09-11" at bounding box center [483, 482] width 42 height 44
